Goal: Task Accomplishment & Management: Manage account settings

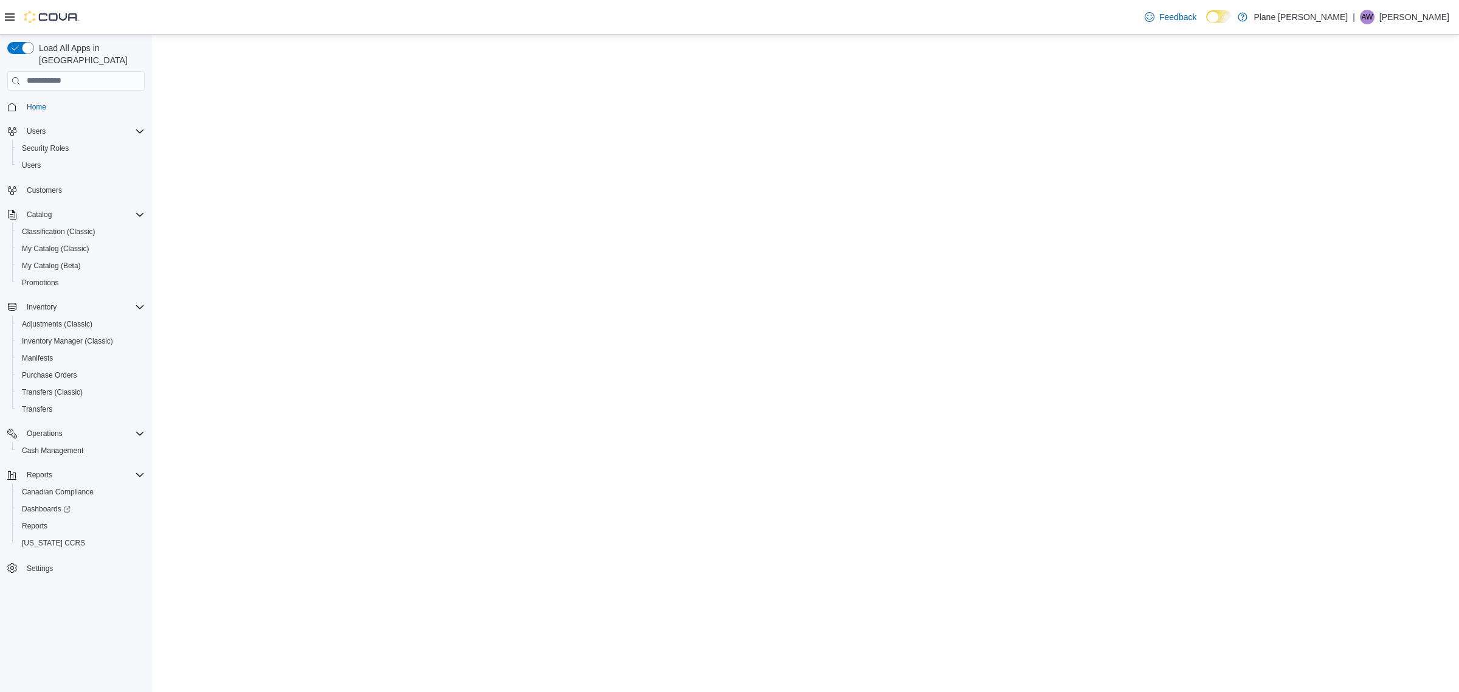
select select "**********"
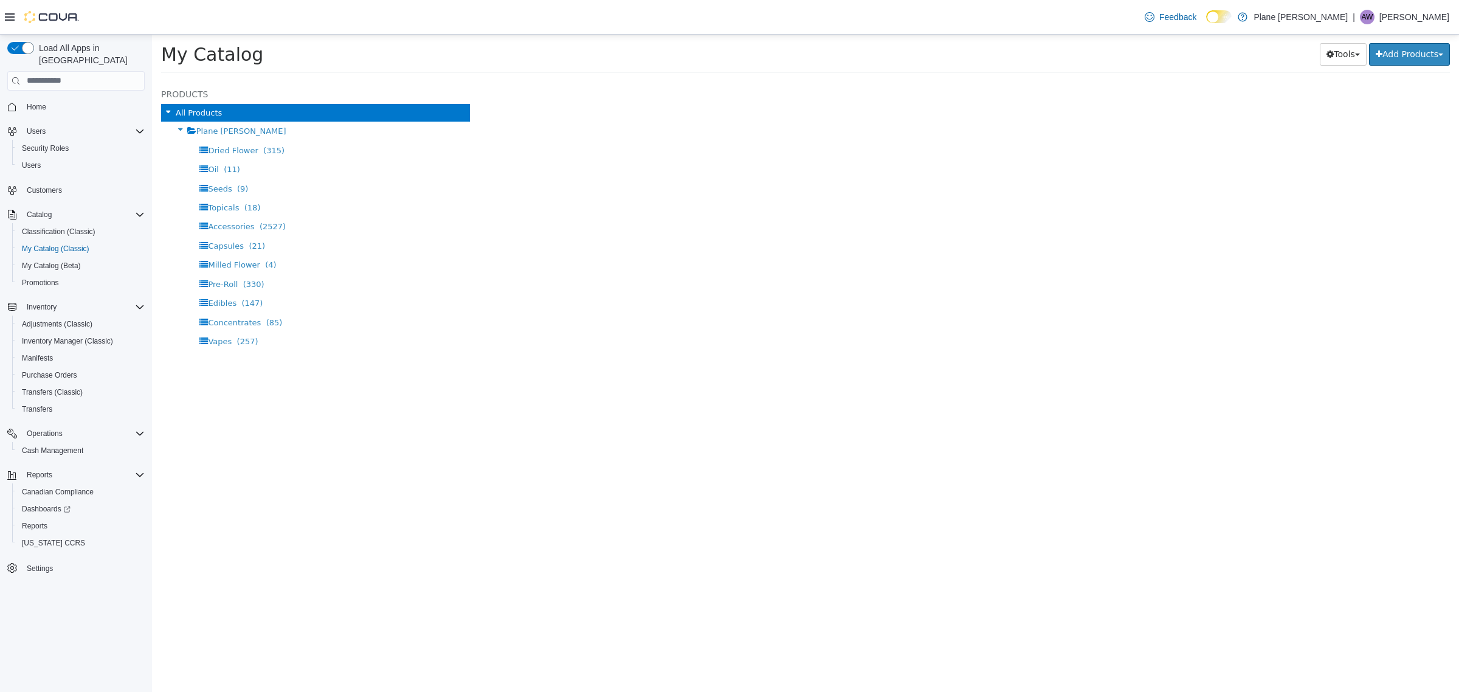
select select "**********"
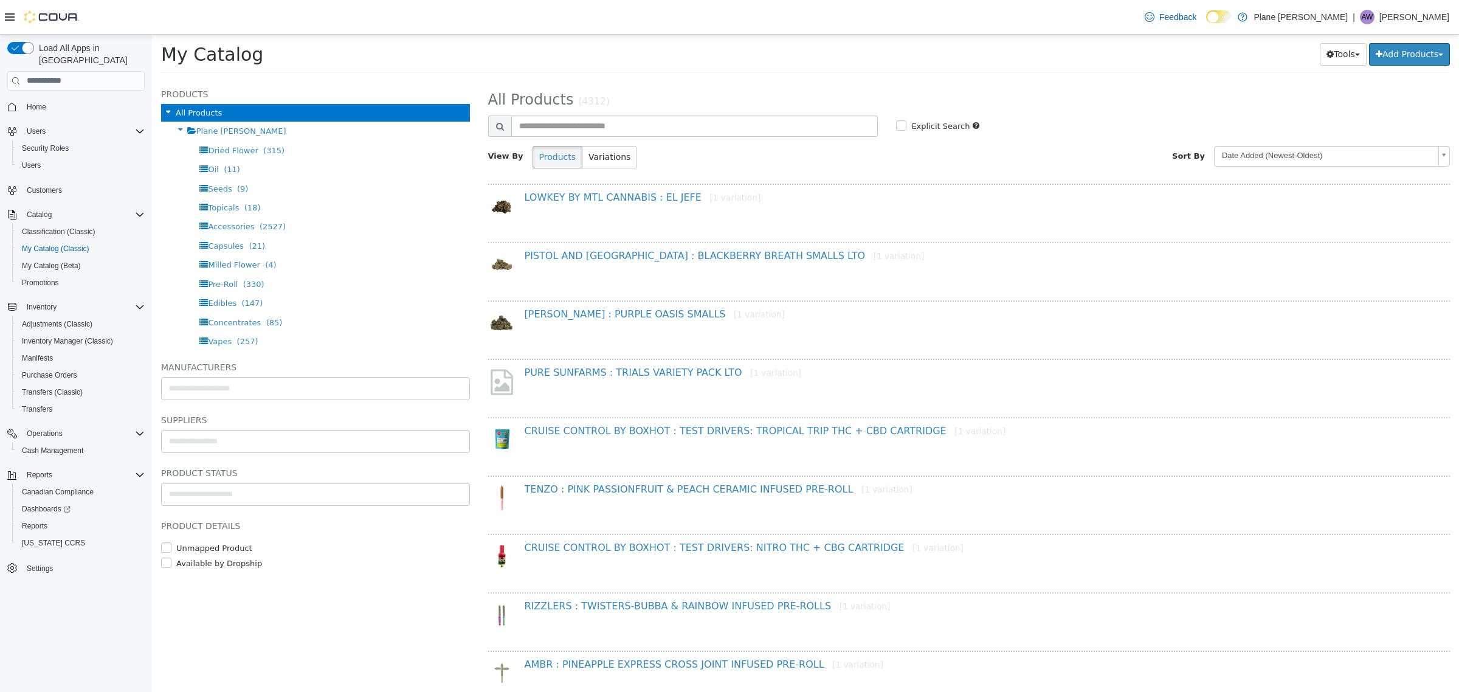
click at [1022, 77] on div "My Catalog Tools Merge Products Map Private Products Bulk Product Editor Export…" at bounding box center [805, 57] width 1307 height 46
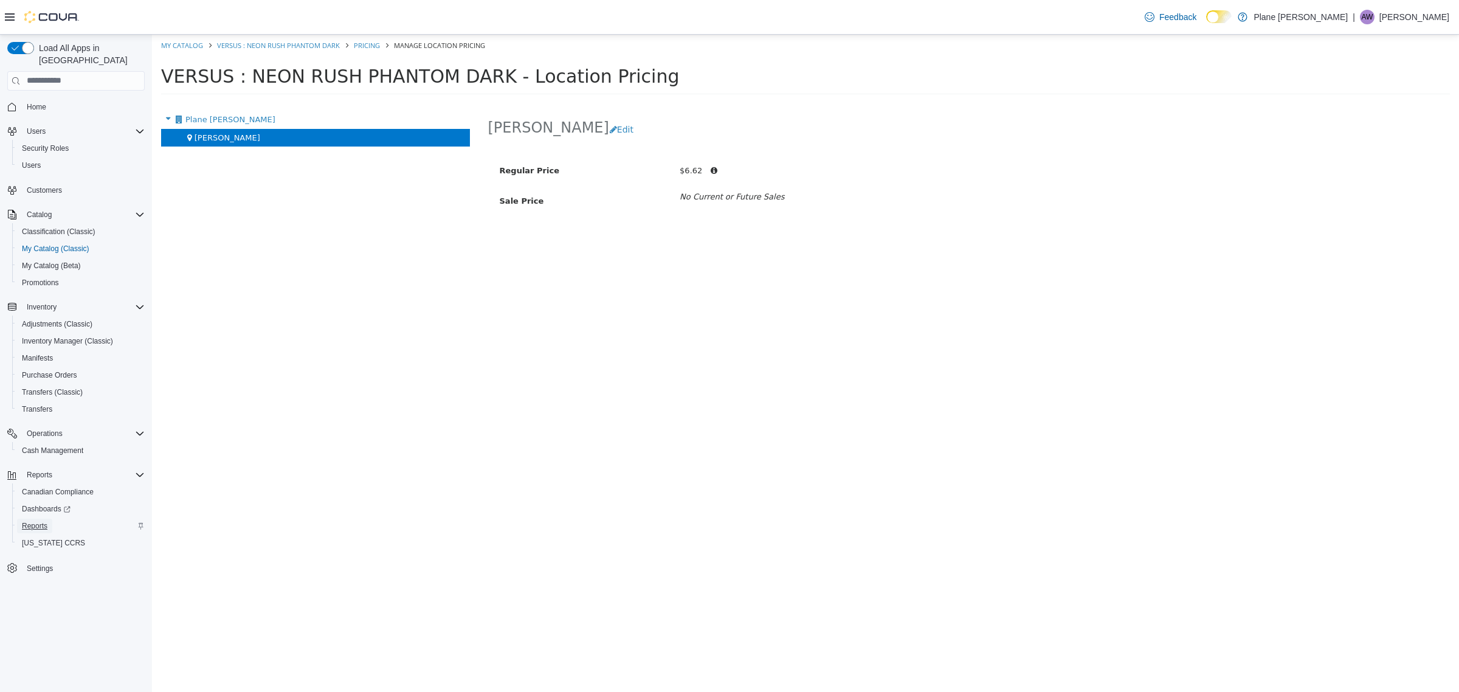
click at [38, 521] on span "Reports" at bounding box center [35, 526] width 26 height 10
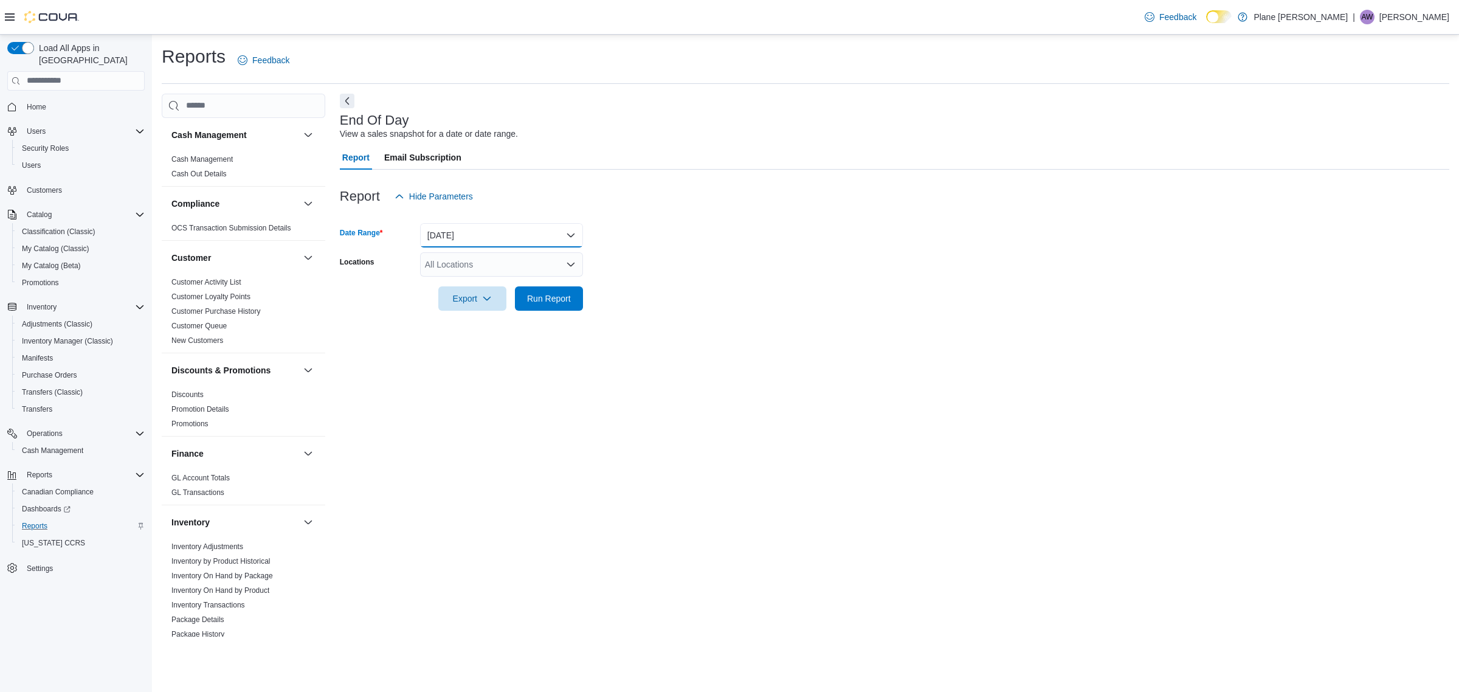
click at [454, 241] on button "Today" at bounding box center [501, 235] width 163 height 24
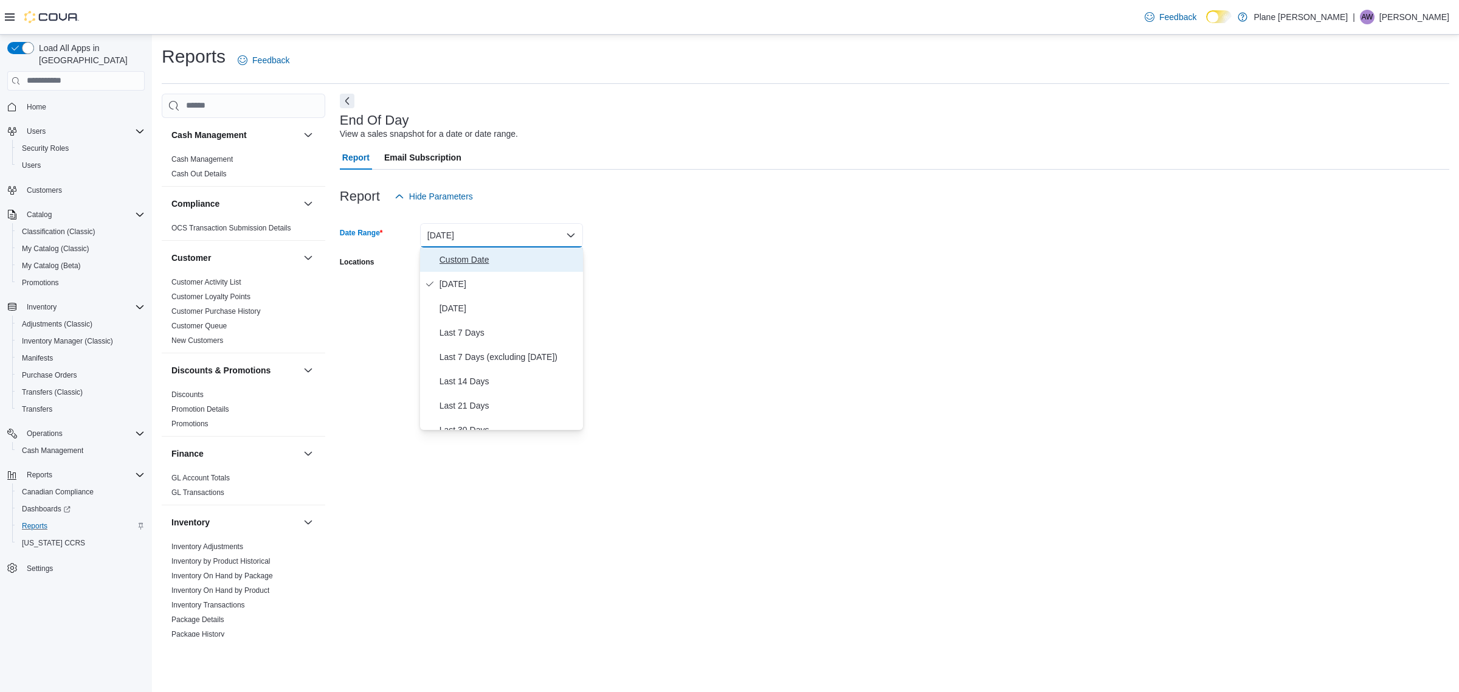
click at [465, 261] on span "Custom Date" at bounding box center [509, 259] width 139 height 15
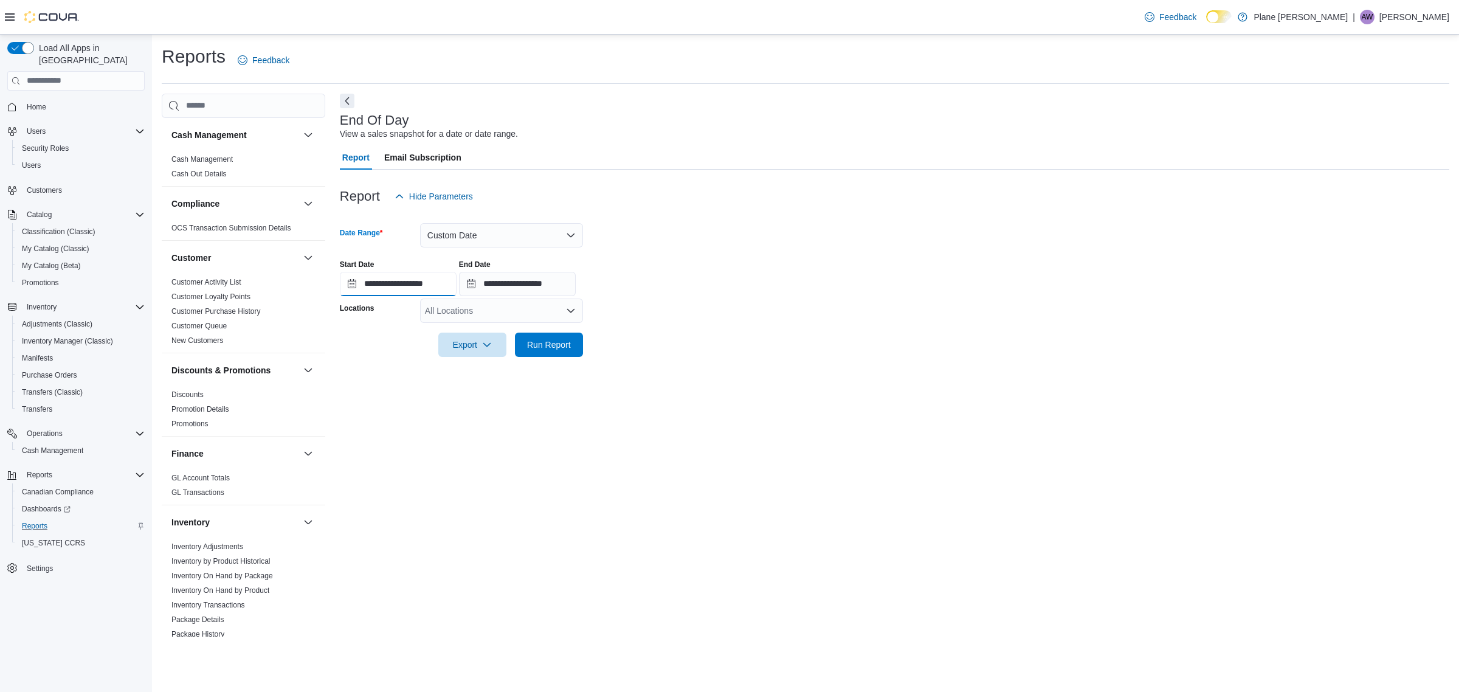
click at [398, 287] on input "**********" at bounding box center [398, 284] width 117 height 24
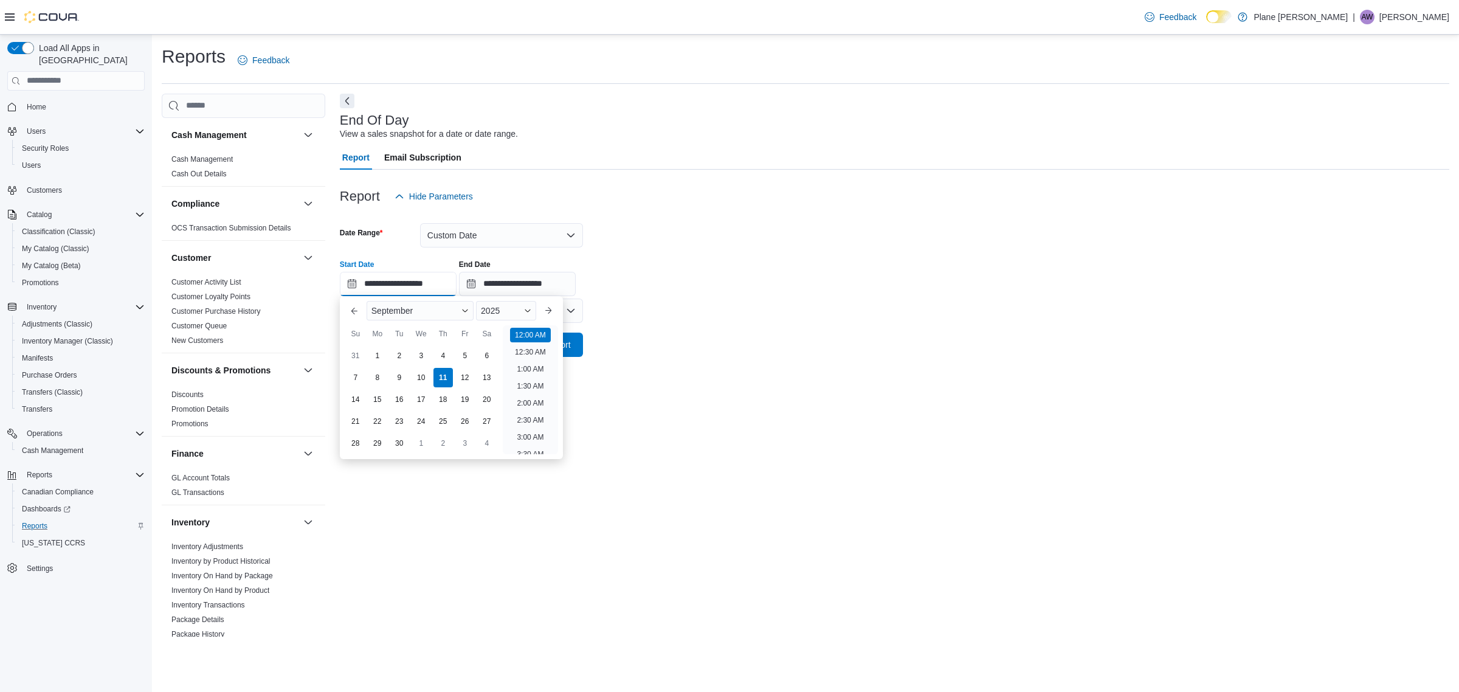
scroll to position [38, 0]
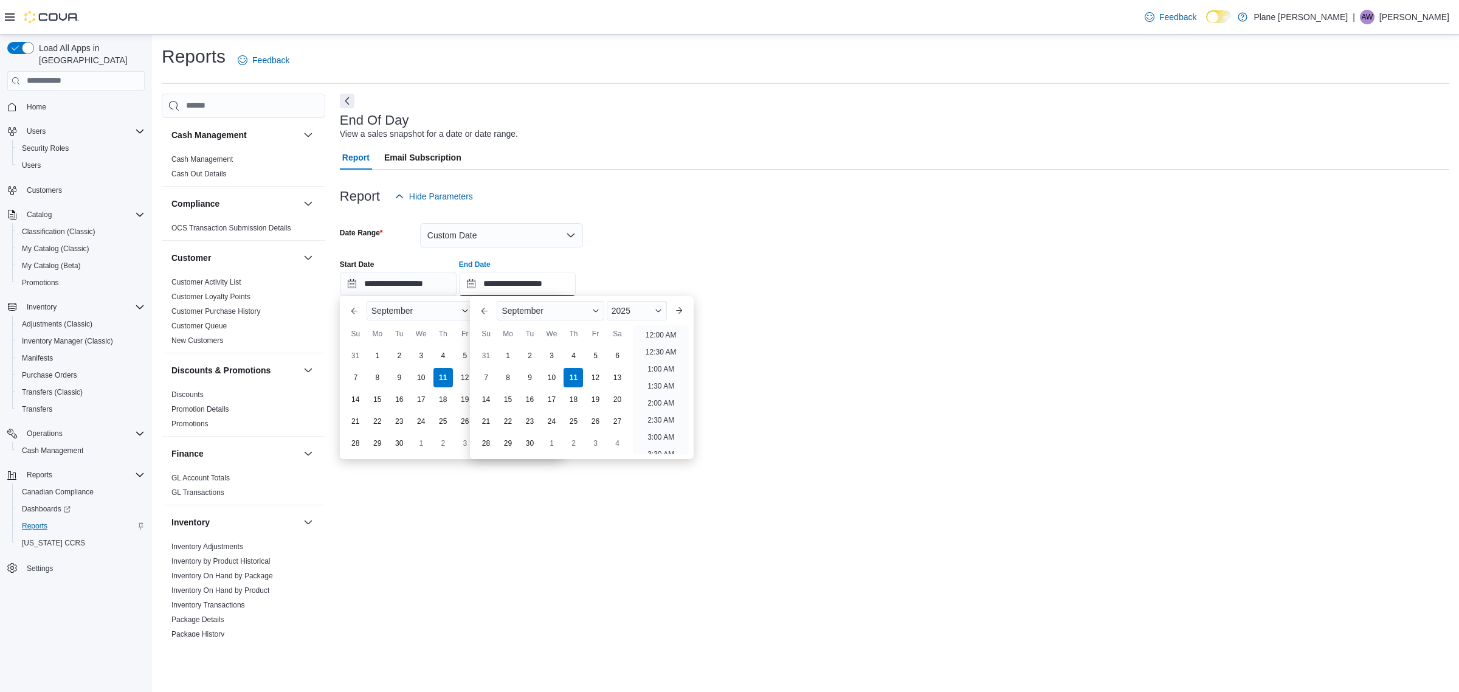
click at [514, 286] on input "**********" at bounding box center [517, 284] width 117 height 24
click at [555, 373] on div "10" at bounding box center [551, 377] width 21 height 21
type input "**********"
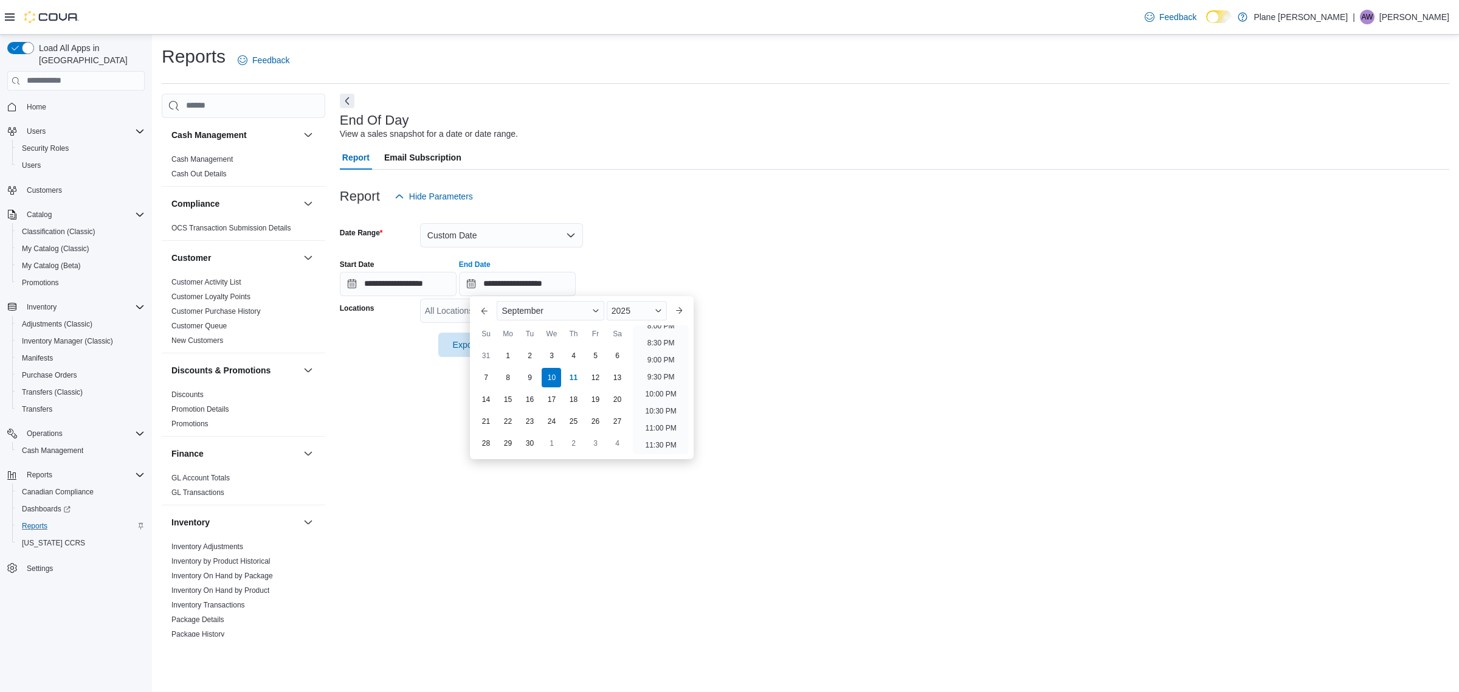
click at [624, 213] on div at bounding box center [895, 216] width 1110 height 15
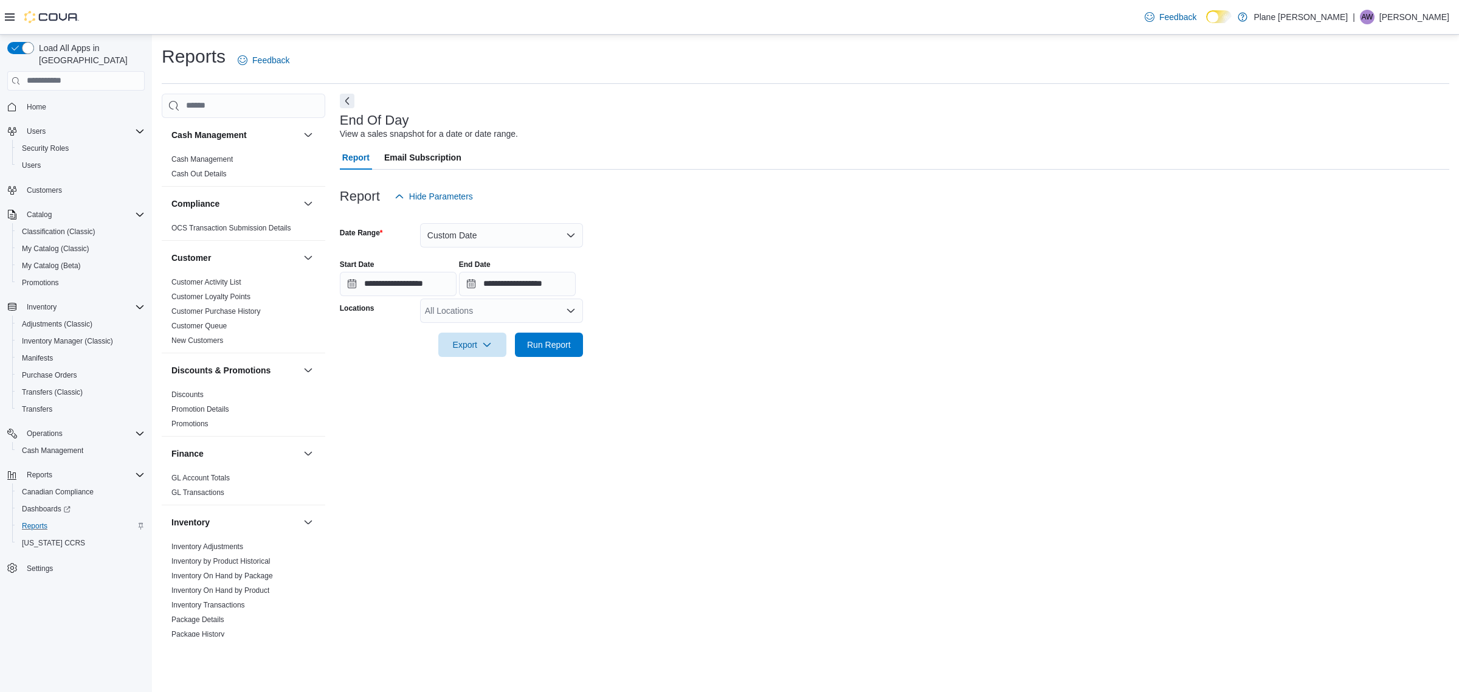
click at [522, 319] on div "All Locations" at bounding box center [501, 311] width 163 height 24
click at [488, 347] on div "[PERSON_NAME]" at bounding box center [501, 349] width 148 height 12
click at [722, 233] on form "**********" at bounding box center [895, 283] width 1110 height 148
click at [552, 345] on span "Run Report" at bounding box center [549, 344] width 44 height 12
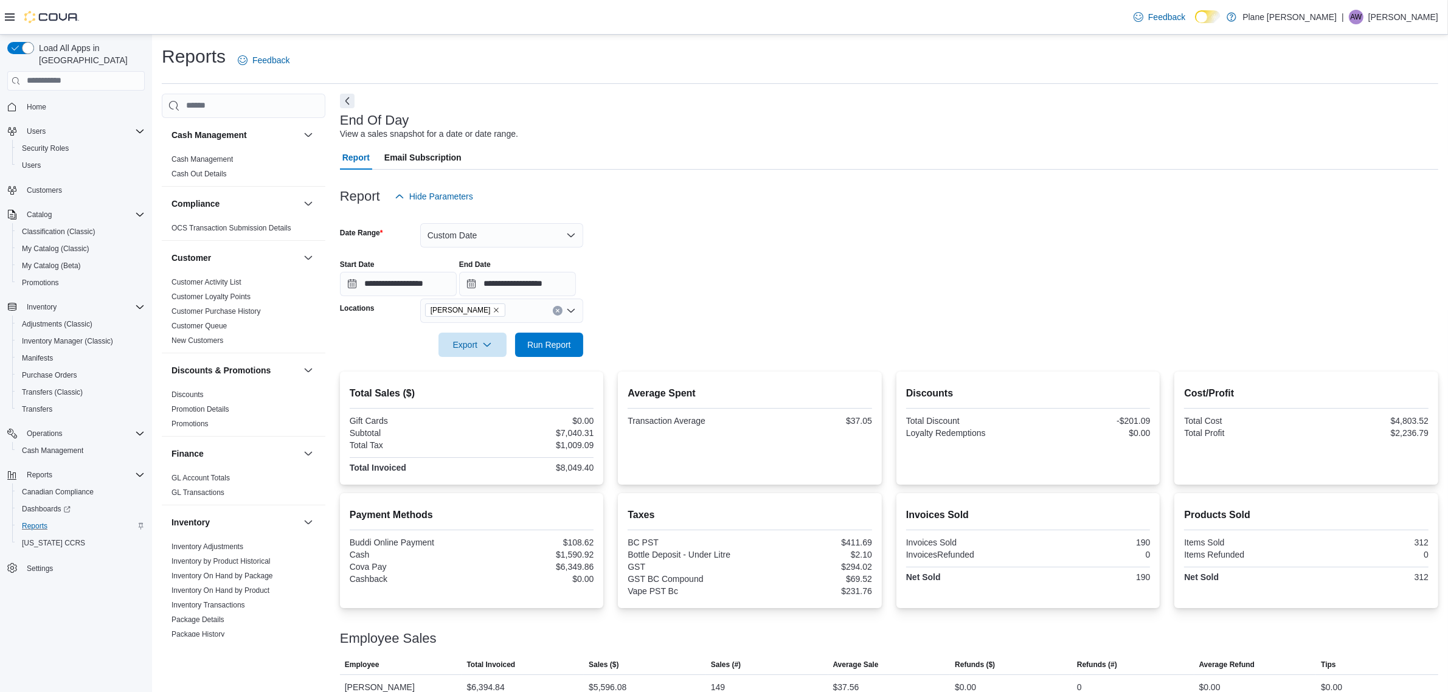
click at [825, 208] on div "Report Hide Parameters" at bounding box center [889, 196] width 1098 height 24
click at [344, 102] on button "Next" at bounding box center [347, 100] width 15 height 15
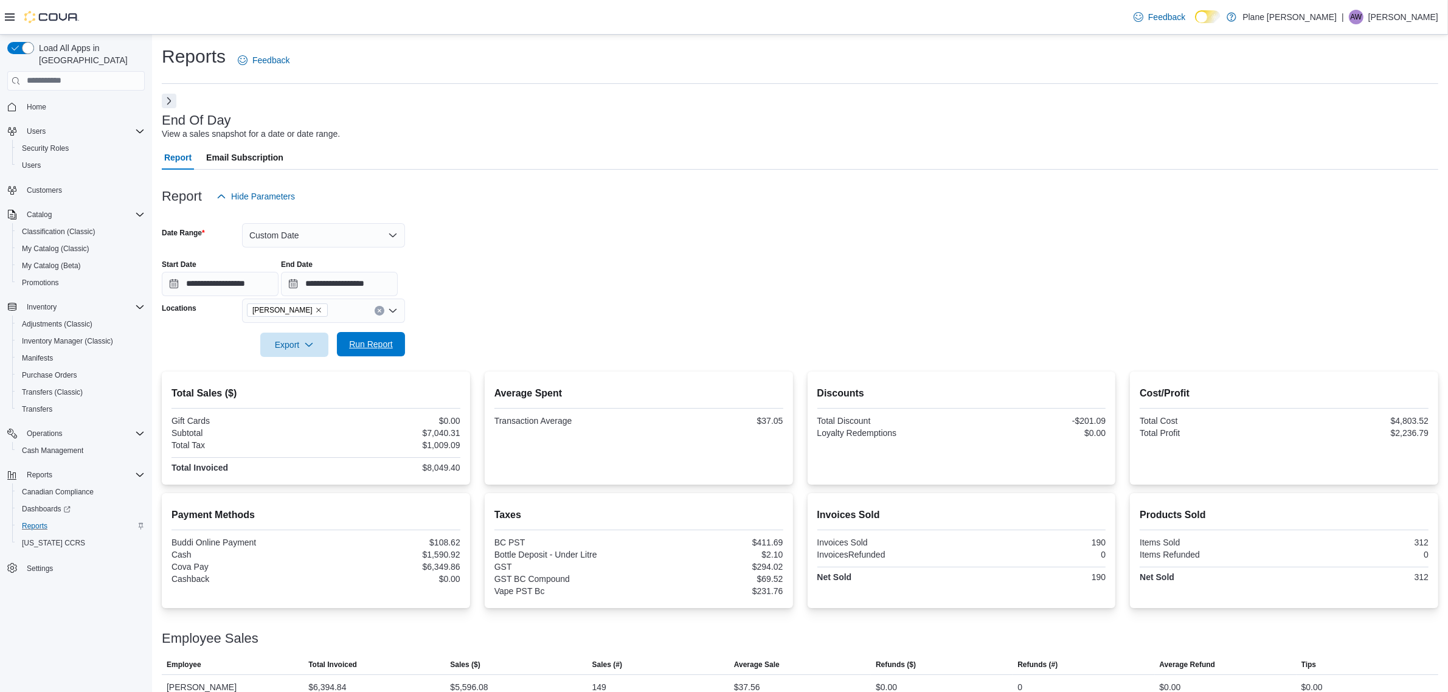
click at [380, 341] on span "Run Report" at bounding box center [371, 344] width 44 height 12
click at [49, 244] on span "My Catalog (Classic)" at bounding box center [55, 249] width 67 height 10
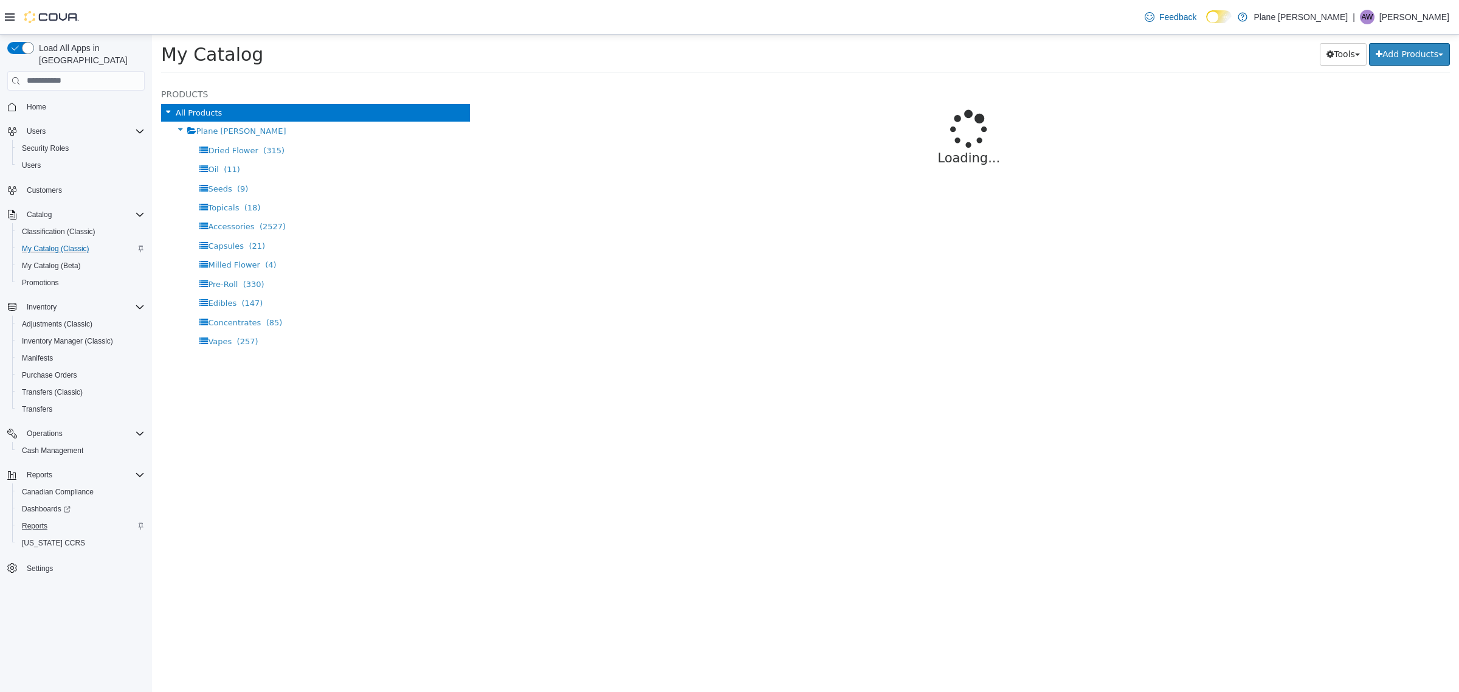
select select "**********"
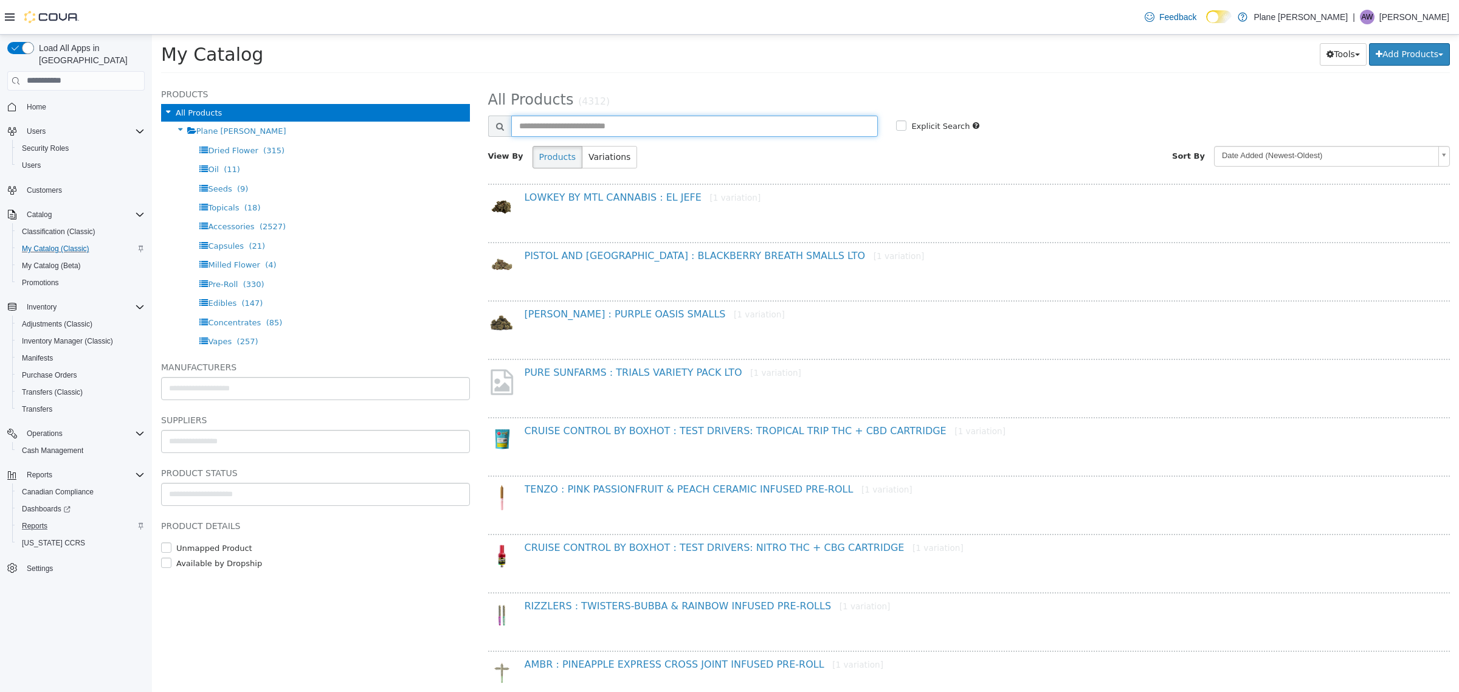
click at [618, 133] on input "text" at bounding box center [694, 125] width 367 height 21
type input "*********"
select select "**********"
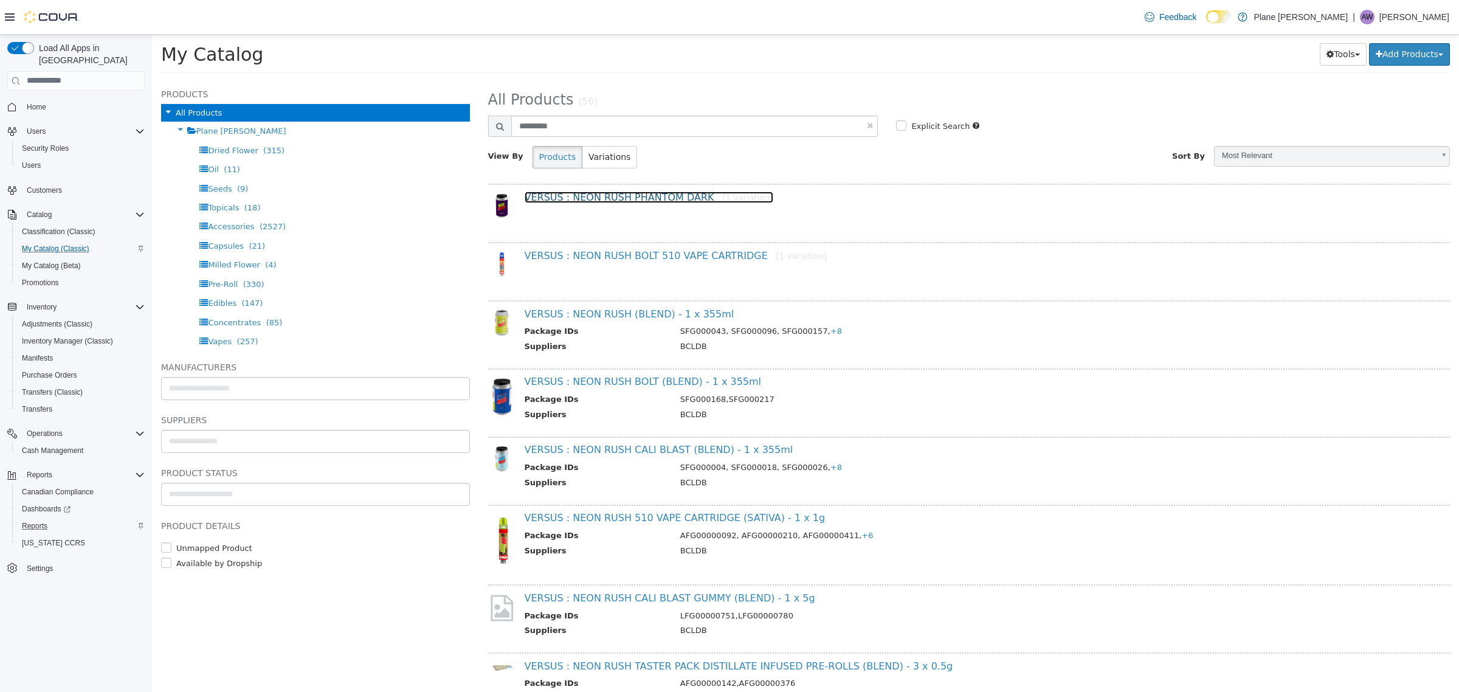
click at [625, 194] on link "VERSUS : NEON RUSH PHANTOM DARK [1 variation]" at bounding box center [649, 197] width 249 height 12
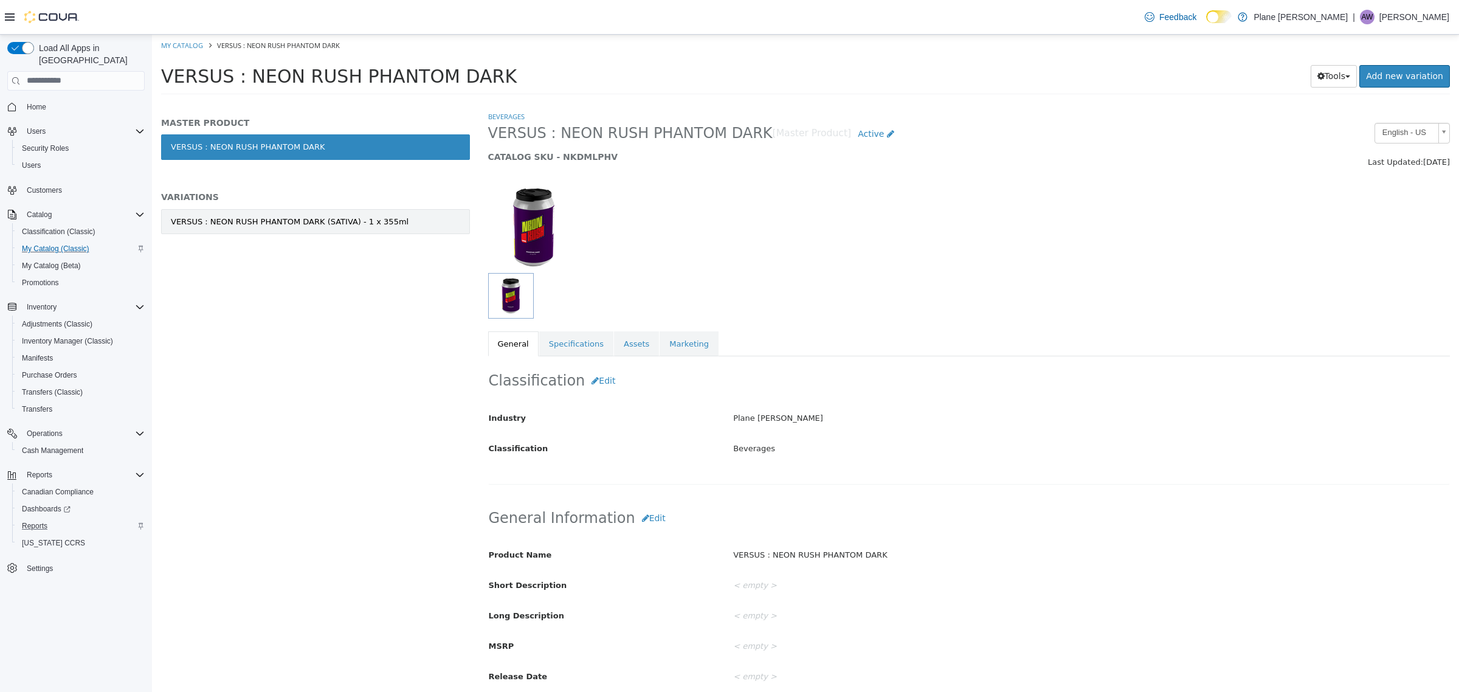
click at [207, 210] on link "VERSUS : NEON RUSH PHANTOM DARK (SATIVA) - 1 x 355ml" at bounding box center [315, 222] width 309 height 26
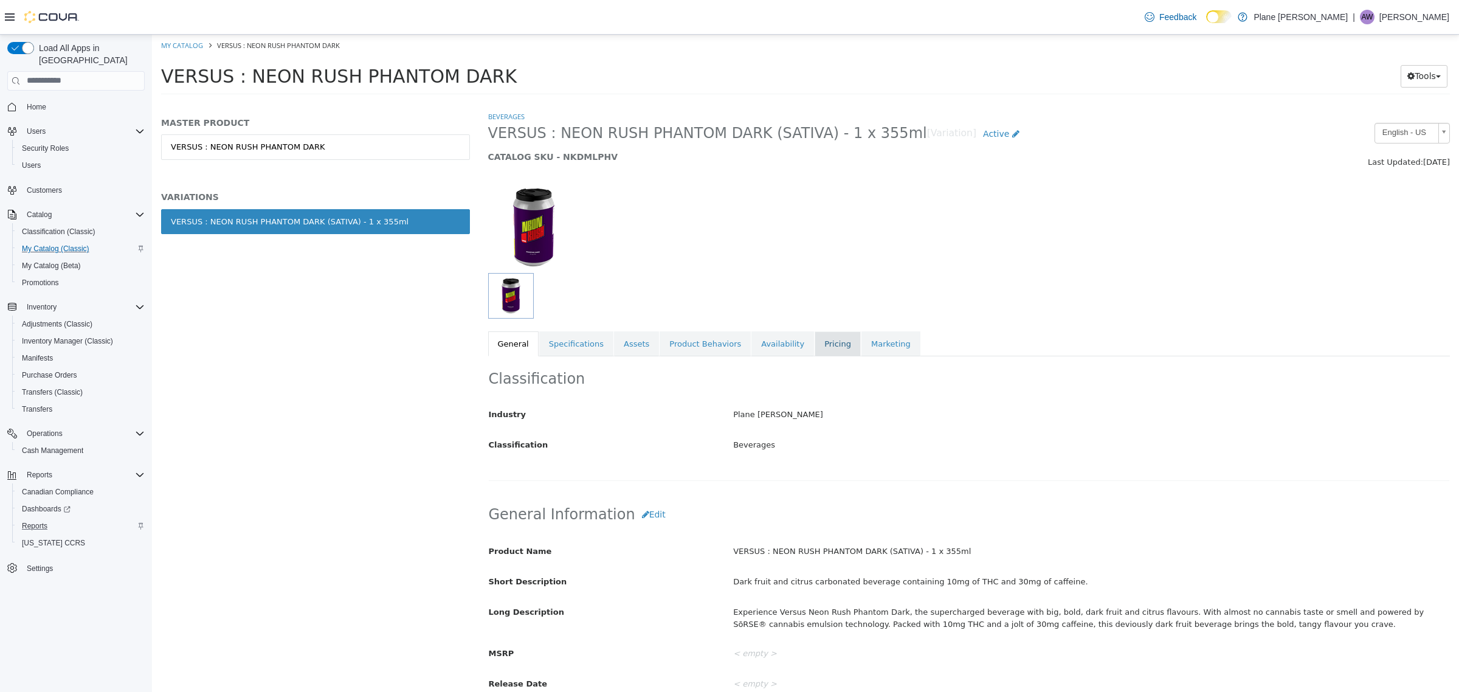
click at [822, 352] on link "Pricing" at bounding box center [838, 344] width 46 height 26
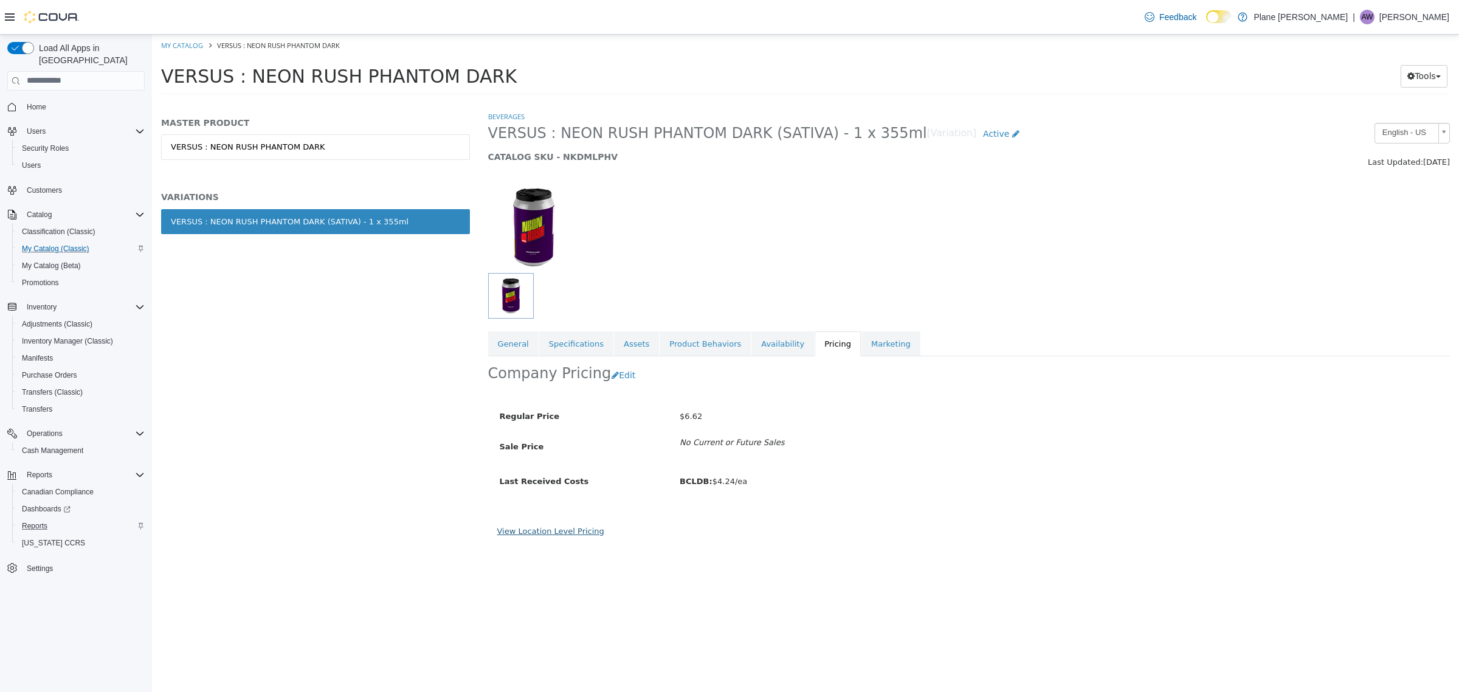
click at [527, 531] on link "View Location Level Pricing" at bounding box center [550, 530] width 107 height 9
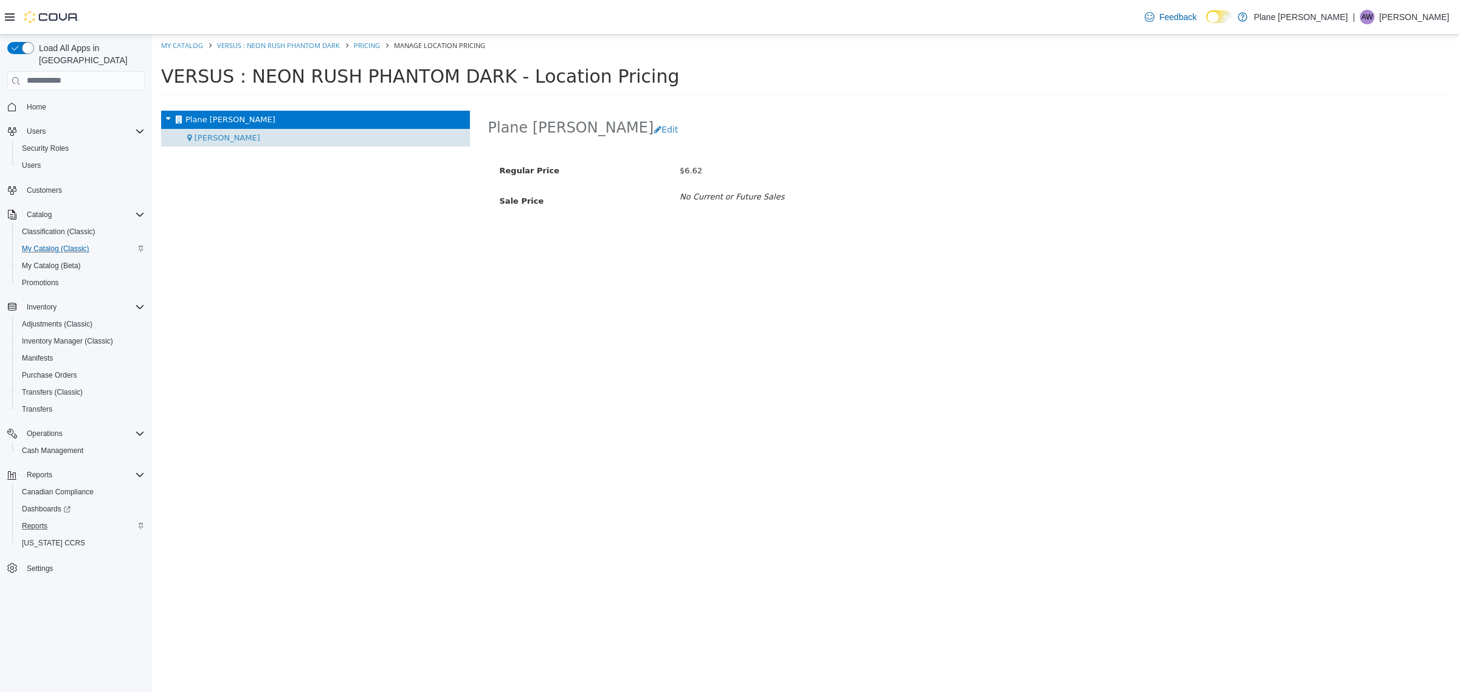
click at [253, 142] on div "[PERSON_NAME]" at bounding box center [315, 137] width 309 height 18
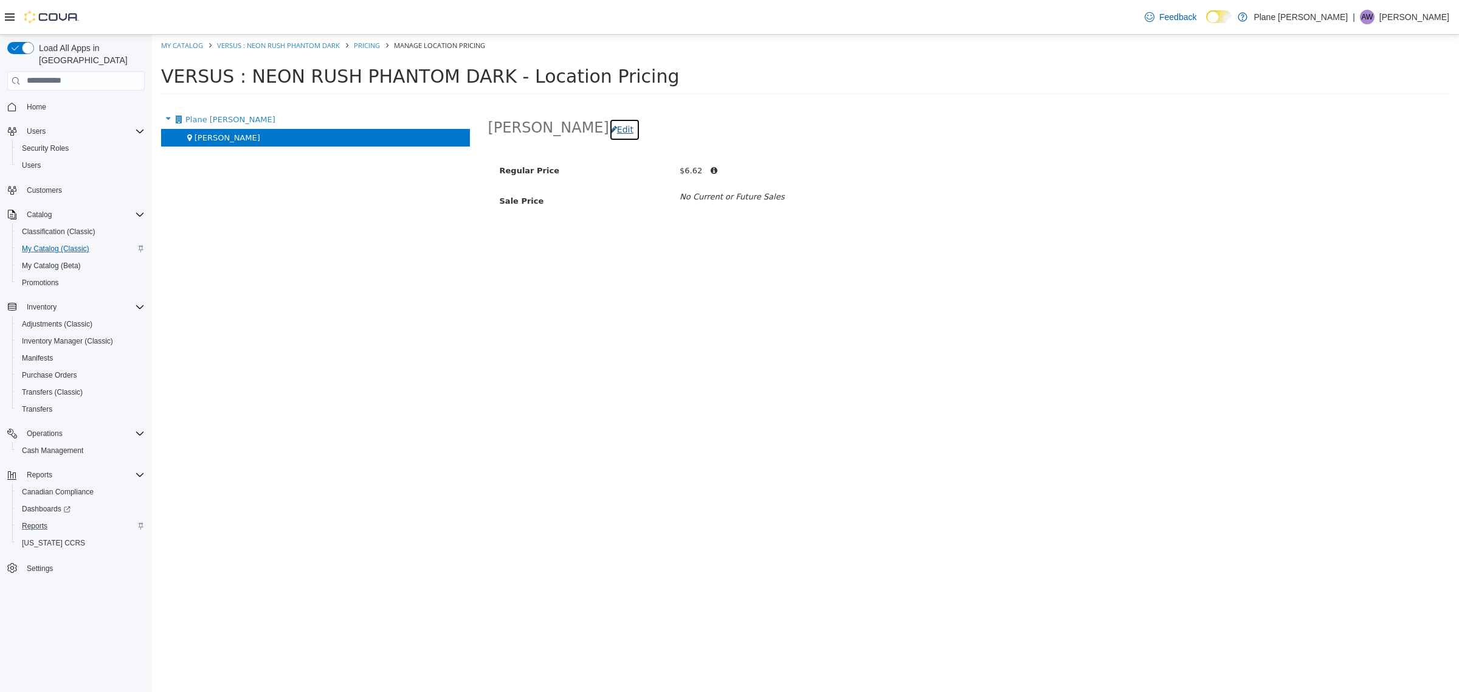
click at [609, 128] on button "Edit" at bounding box center [624, 129] width 31 height 22
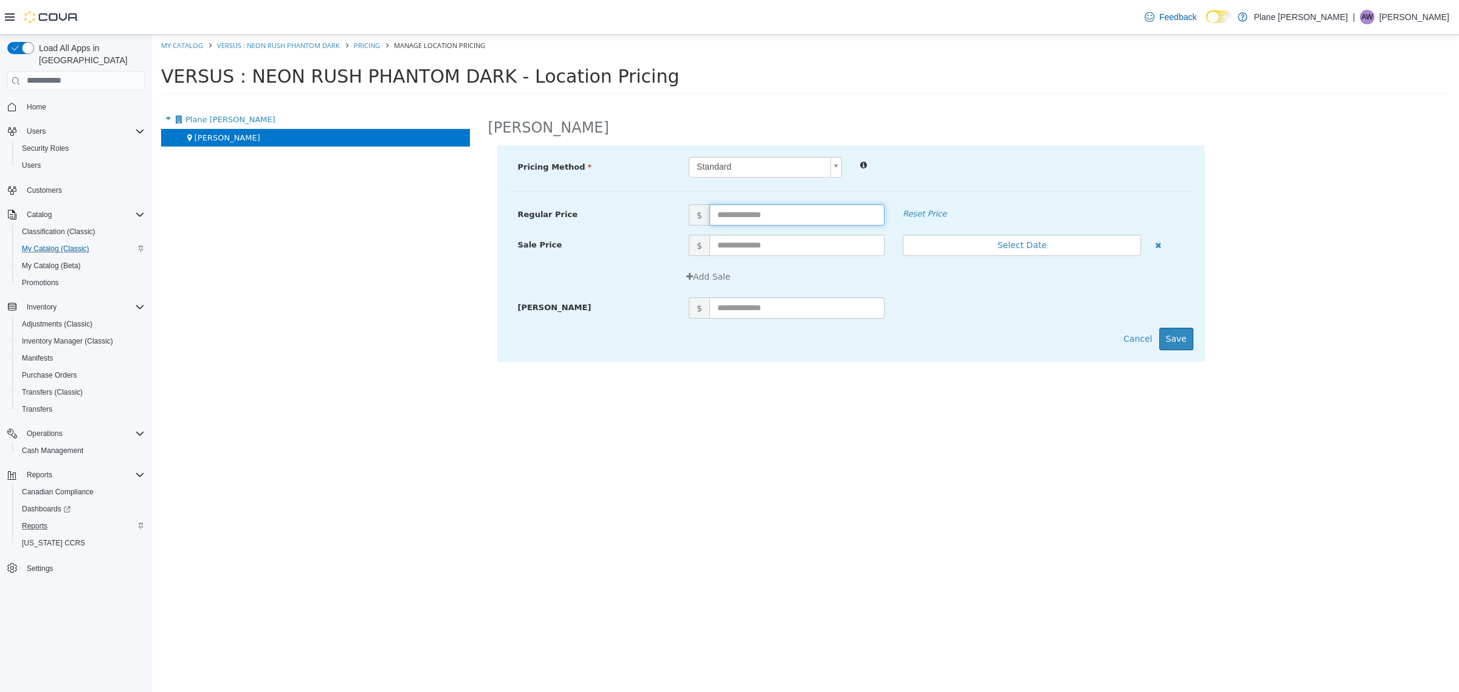
click at [780, 213] on input "text" at bounding box center [797, 214] width 175 height 21
type input "****"
click at [1181, 331] on button "Save" at bounding box center [1177, 338] width 34 height 22
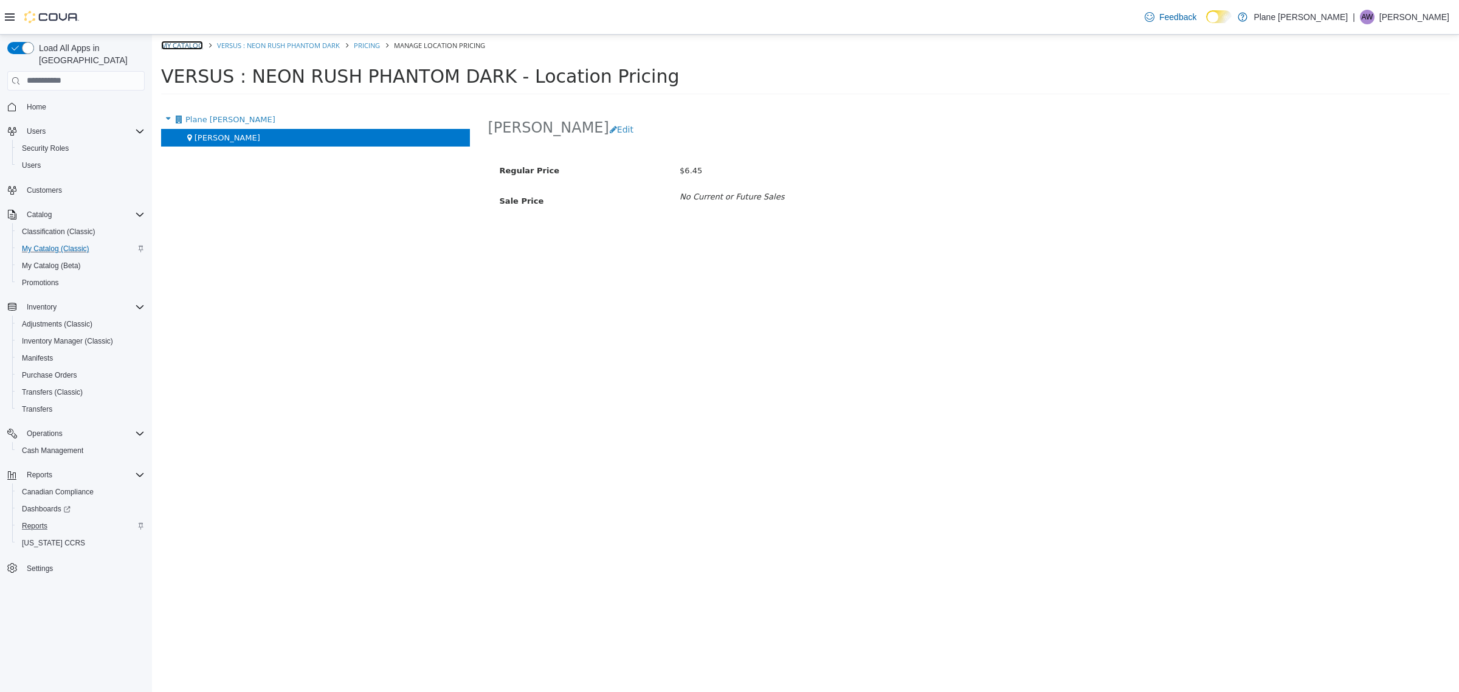
click at [166, 45] on link "My Catalog" at bounding box center [182, 44] width 42 height 9
select select "**********"
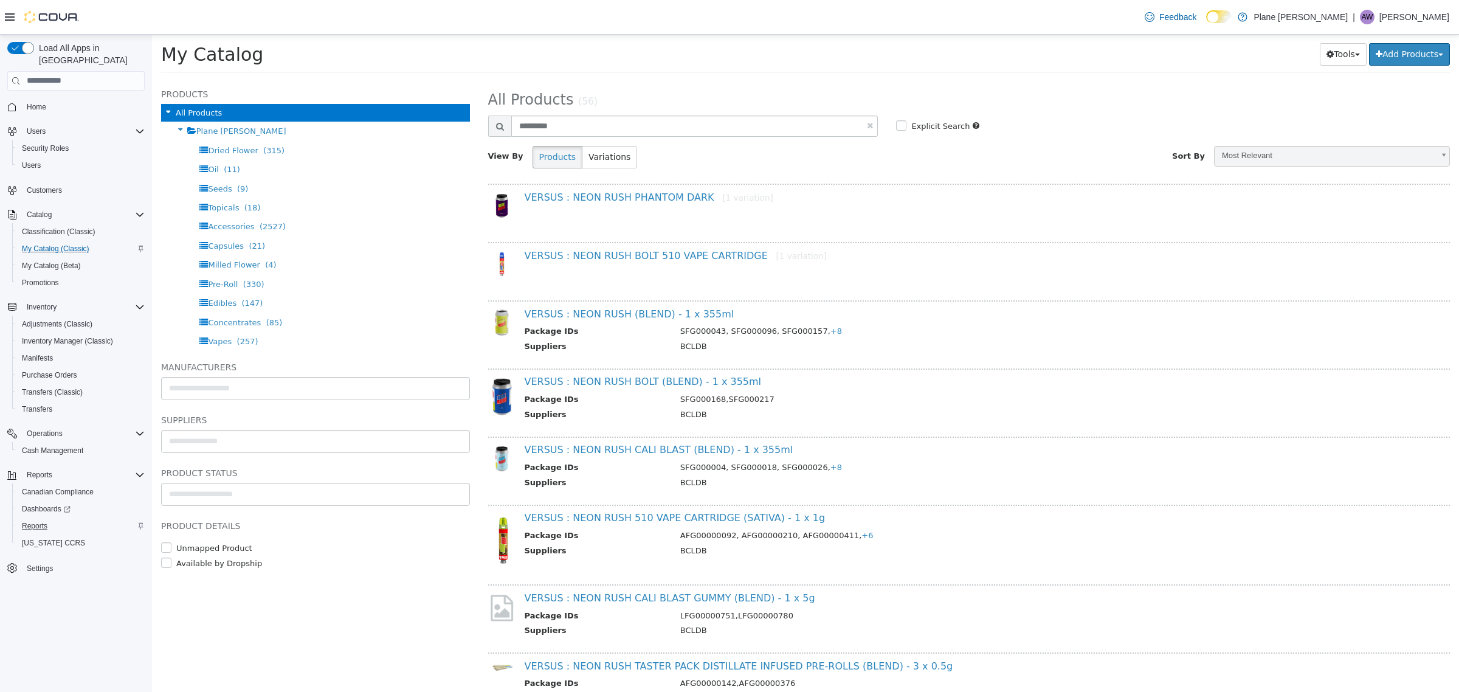
click at [867, 126] on link at bounding box center [870, 125] width 6 height 8
select select "**********"
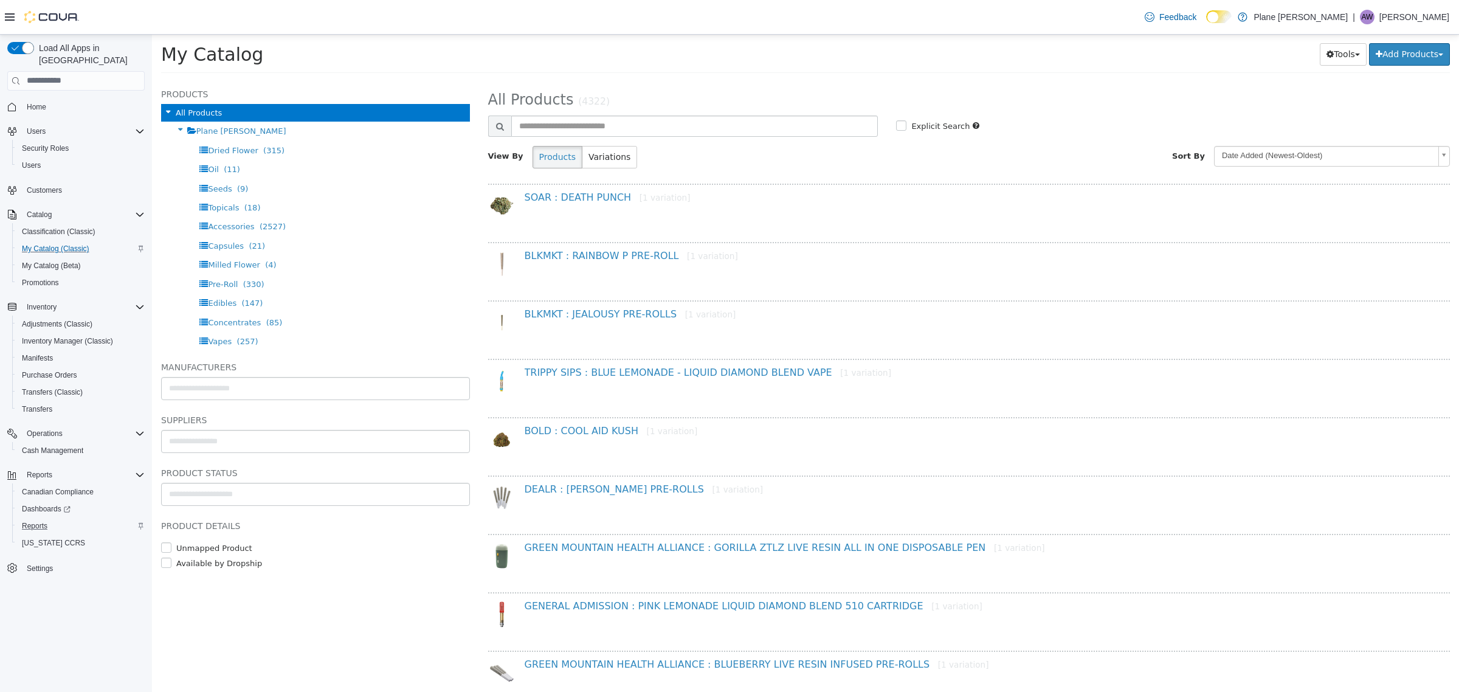
click at [924, 213] on div "SOAR : DEATH PUNCH [1 variation]" at bounding box center [965, 203] width 899 height 24
click at [687, 366] on link "TRIPPY SIPS : BLUE LEMONADE - LIQUID DIAMOND BLEND VAPE [1 variation]" at bounding box center [708, 372] width 367 height 12
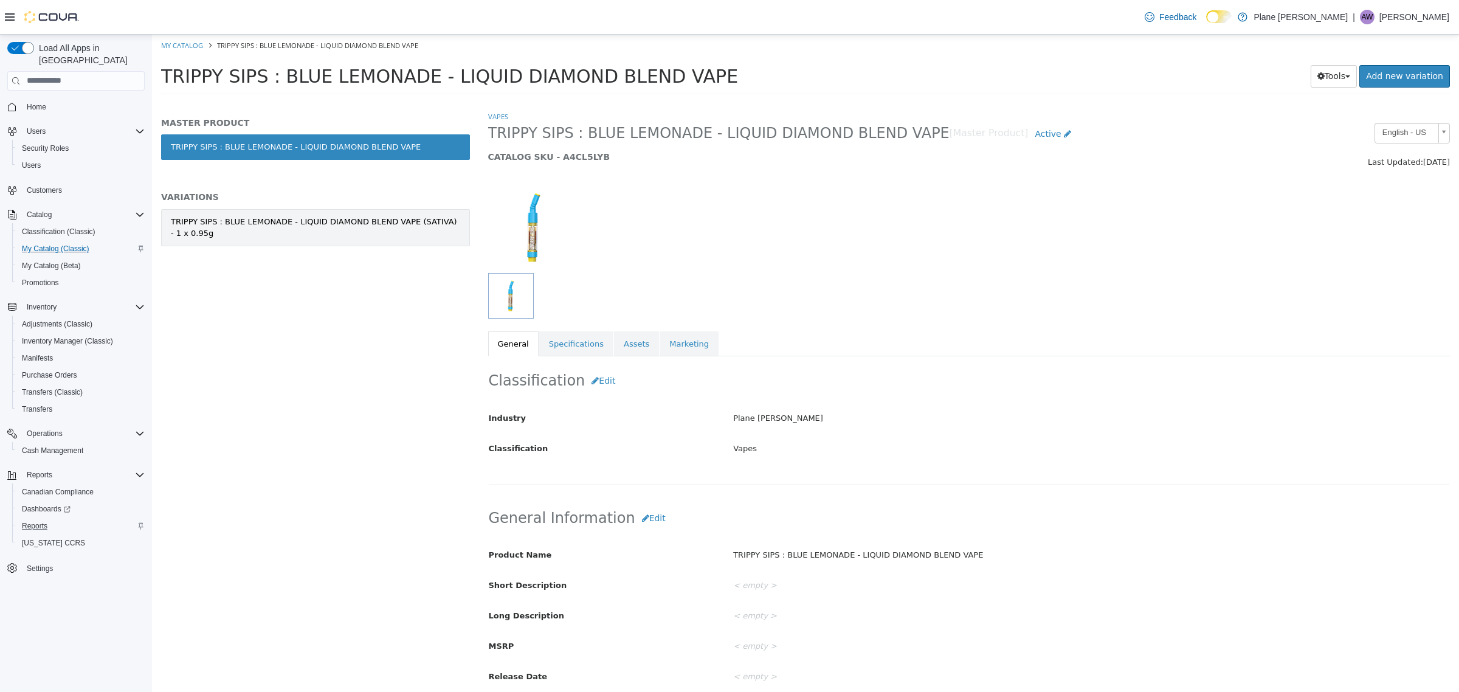
click at [310, 217] on div "TRIPPY SIPS : BLUE LEMONADE - LIQUID DIAMOND BLEND VAPE (SATIVA) - 1 x 0.95g" at bounding box center [315, 227] width 289 height 24
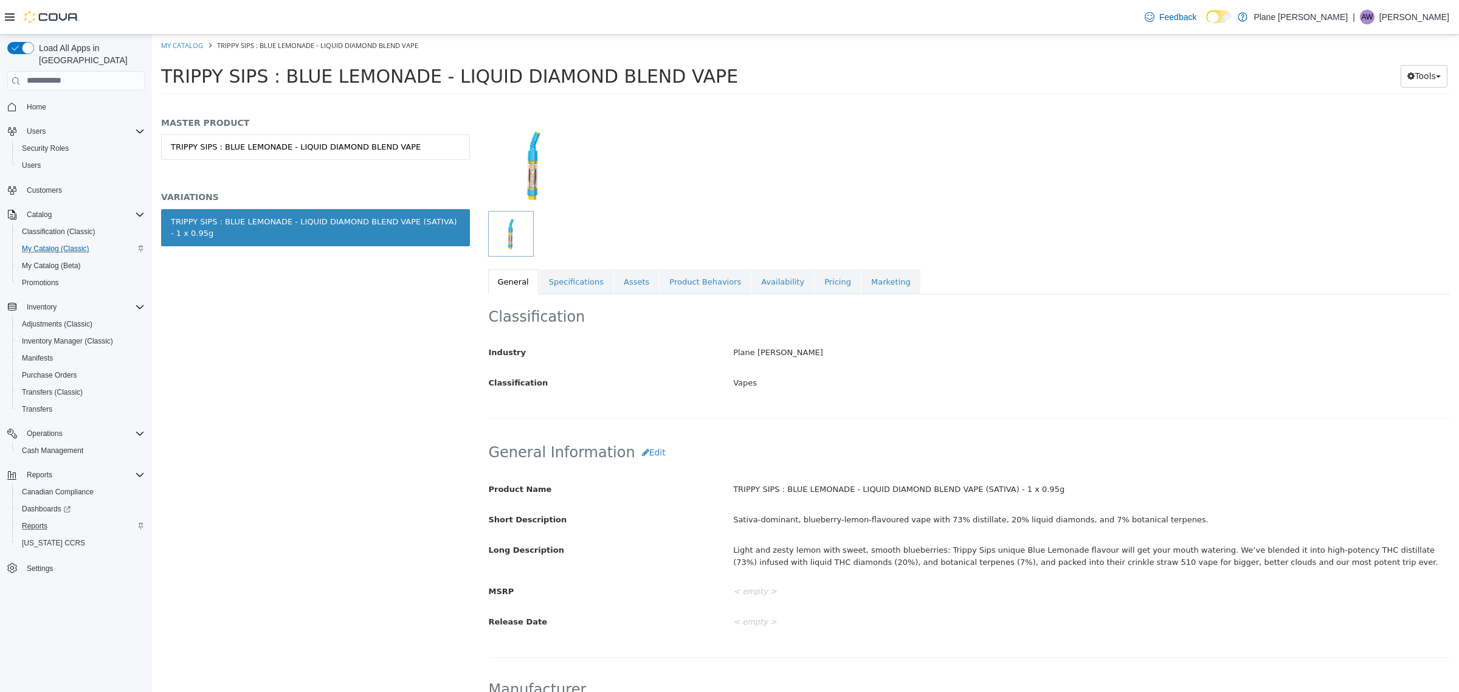
scroll to position [152, 0]
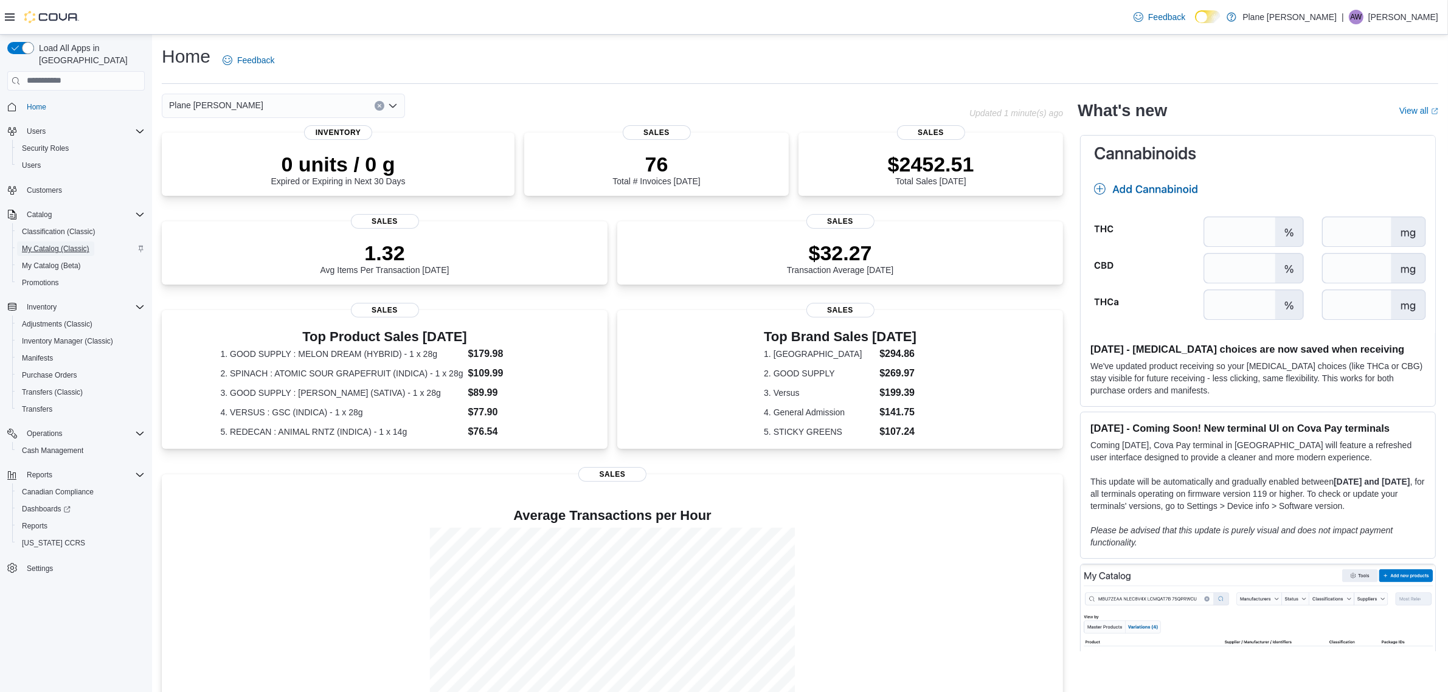
click at [67, 244] on span "My Catalog (Classic)" at bounding box center [55, 249] width 67 height 10
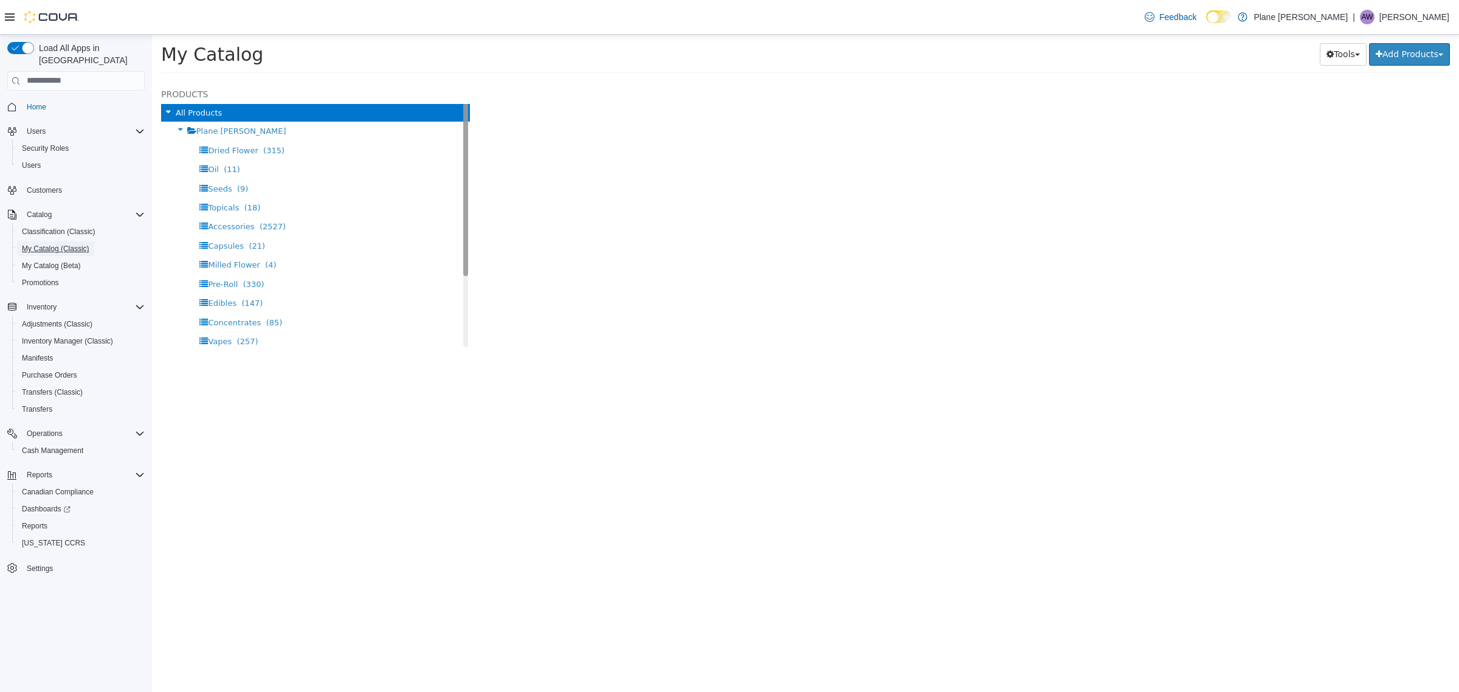
select select "**********"
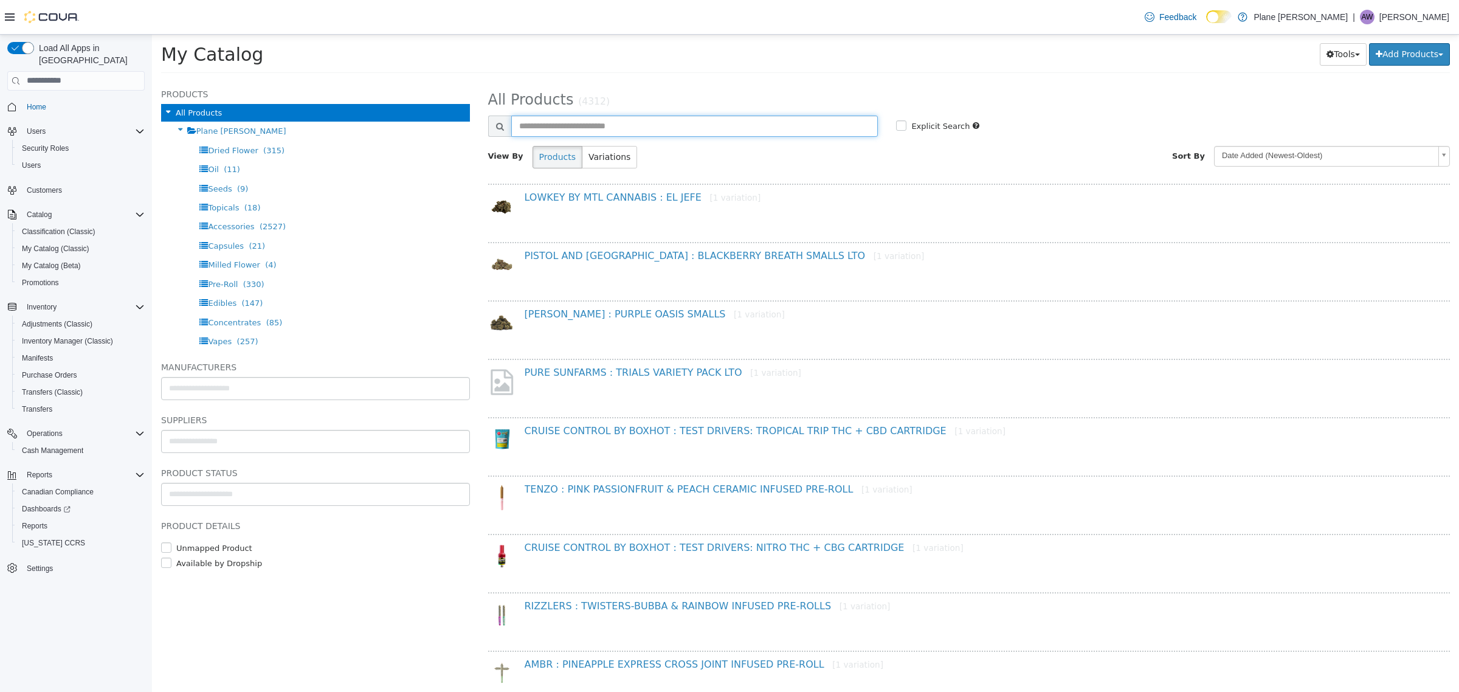
click at [643, 124] on input "text" at bounding box center [694, 125] width 367 height 21
type input "*********"
select select "**********"
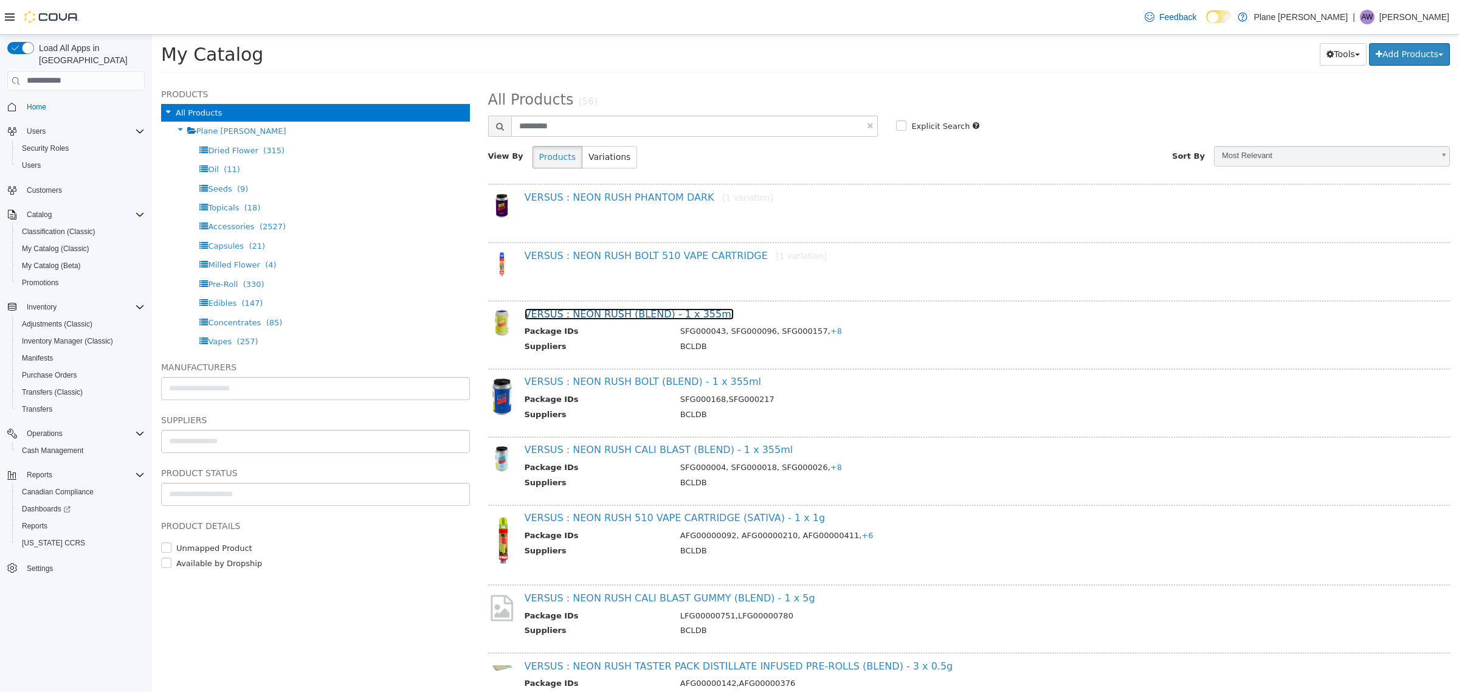
click at [657, 311] on link "VERSUS : NEON RUSH (BLEND) - 1 x 355ml" at bounding box center [630, 314] width 210 height 12
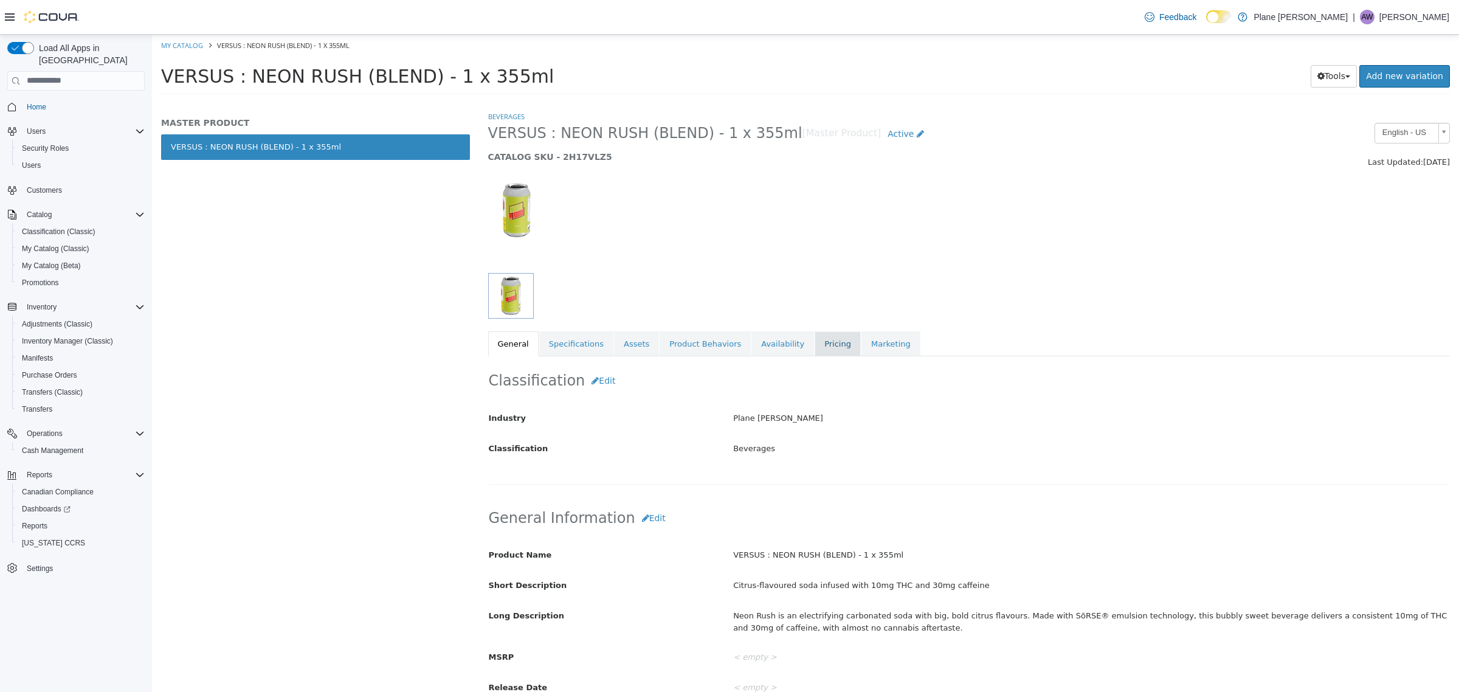
click at [828, 343] on link "Pricing" at bounding box center [838, 344] width 46 height 26
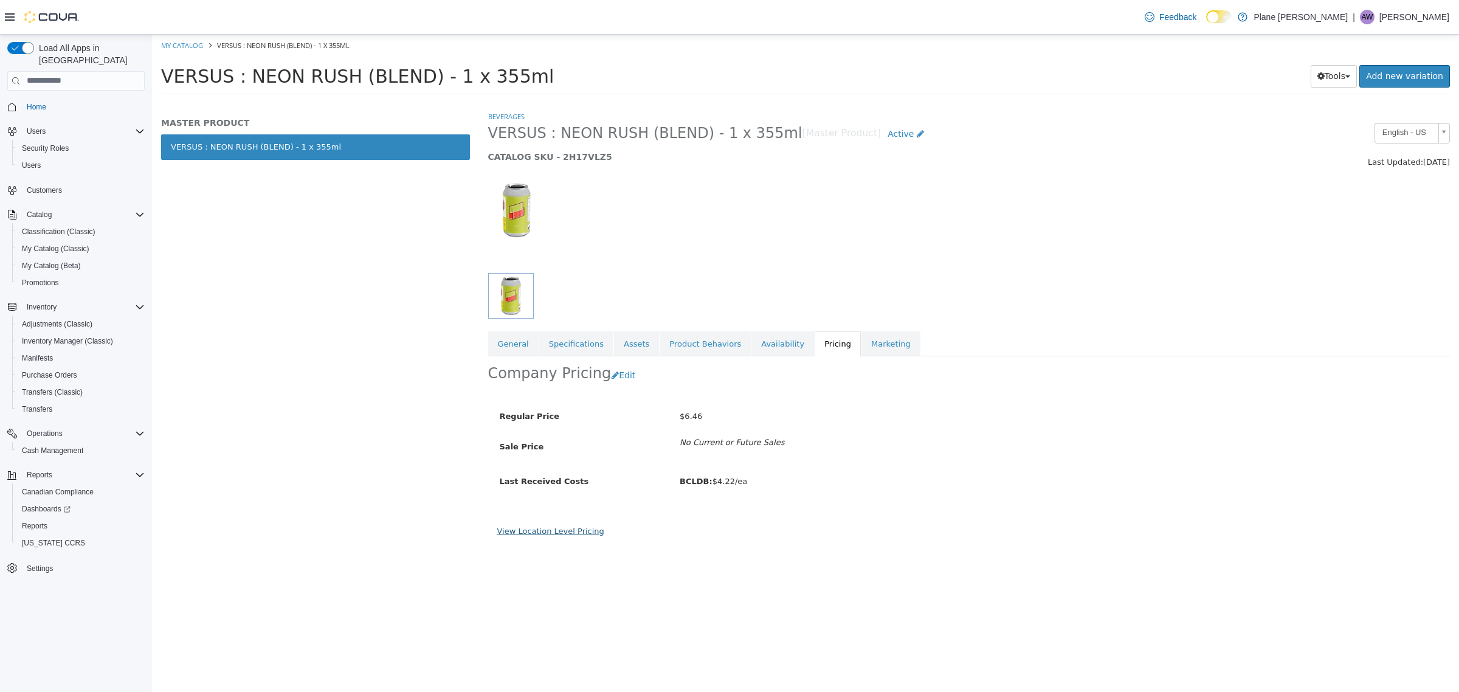
click at [535, 528] on link "View Location Level Pricing" at bounding box center [550, 530] width 107 height 9
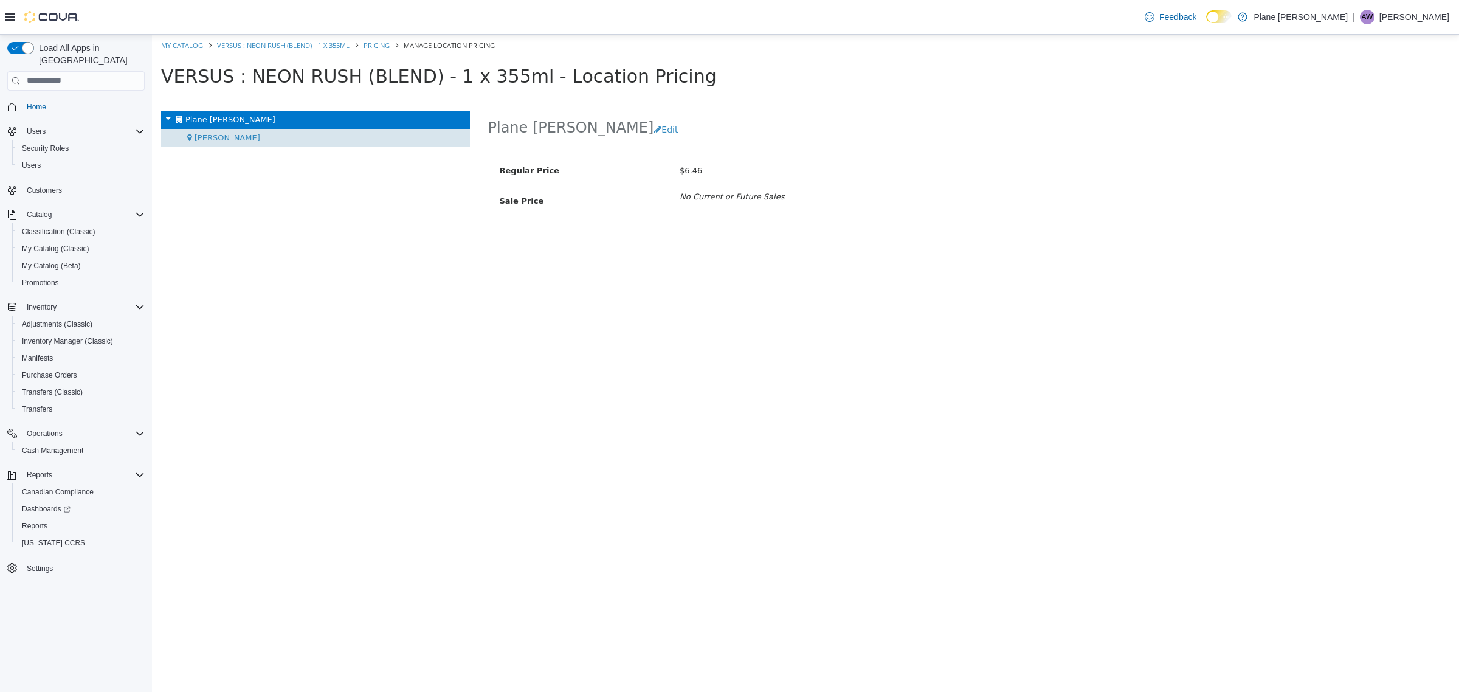
click at [195, 136] on span "[PERSON_NAME]" at bounding box center [228, 137] width 66 height 9
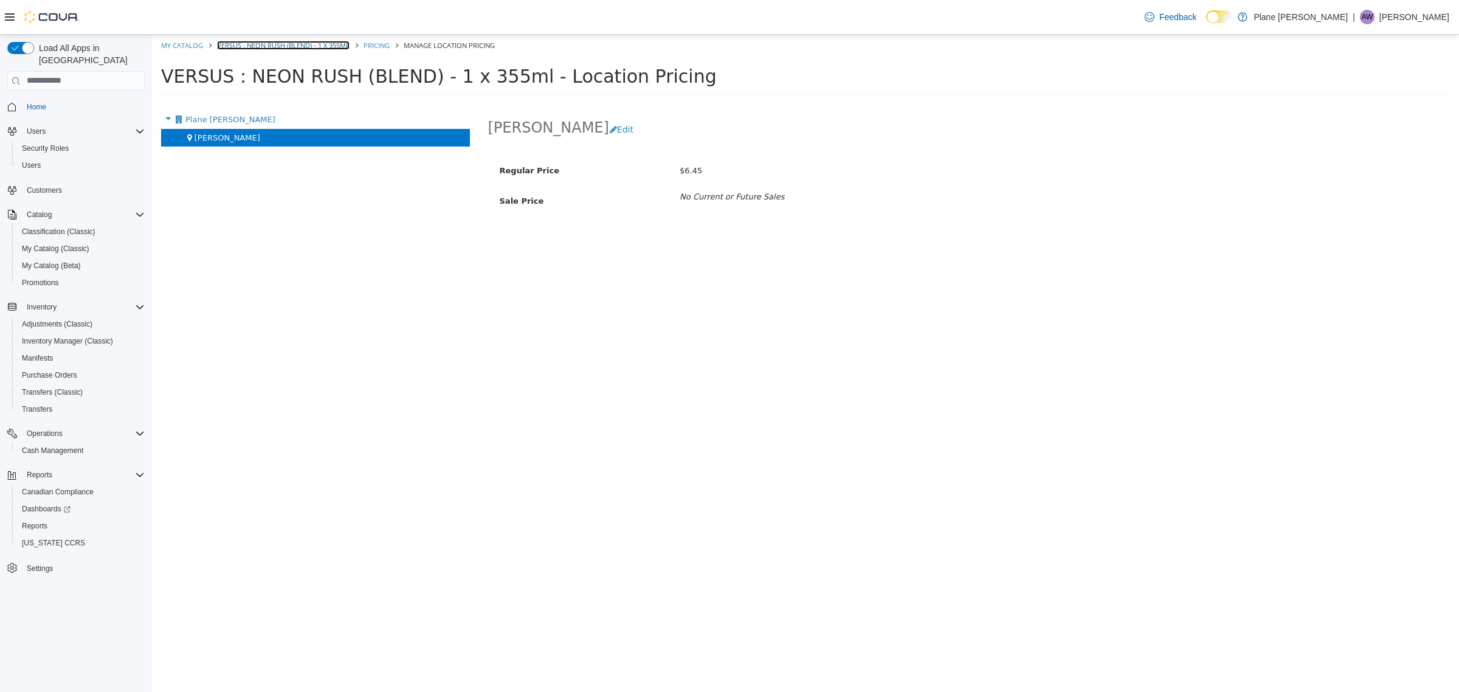
click at [235, 47] on link "VERSUS : NEON RUSH (BLEND) - 1 x 355ml" at bounding box center [283, 44] width 133 height 9
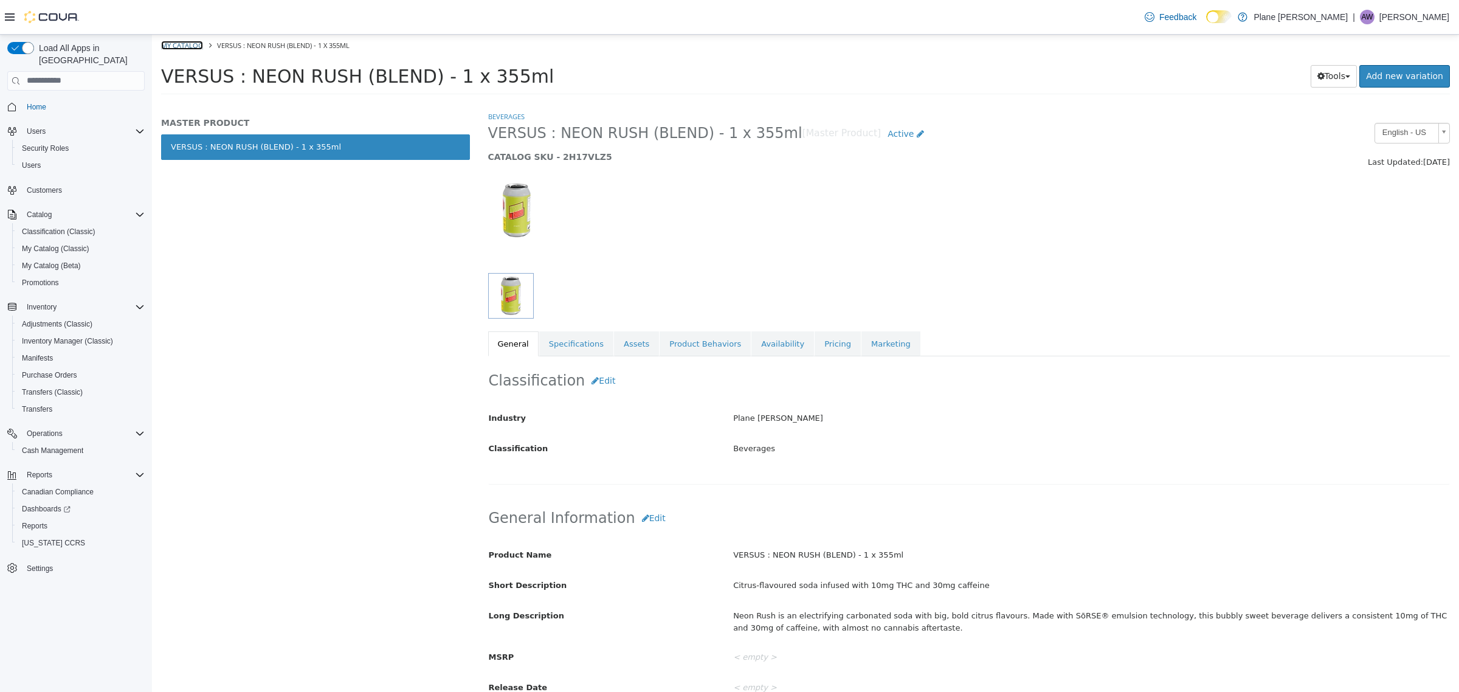
click at [196, 40] on link "My Catalog" at bounding box center [182, 44] width 42 height 9
select select "**********"
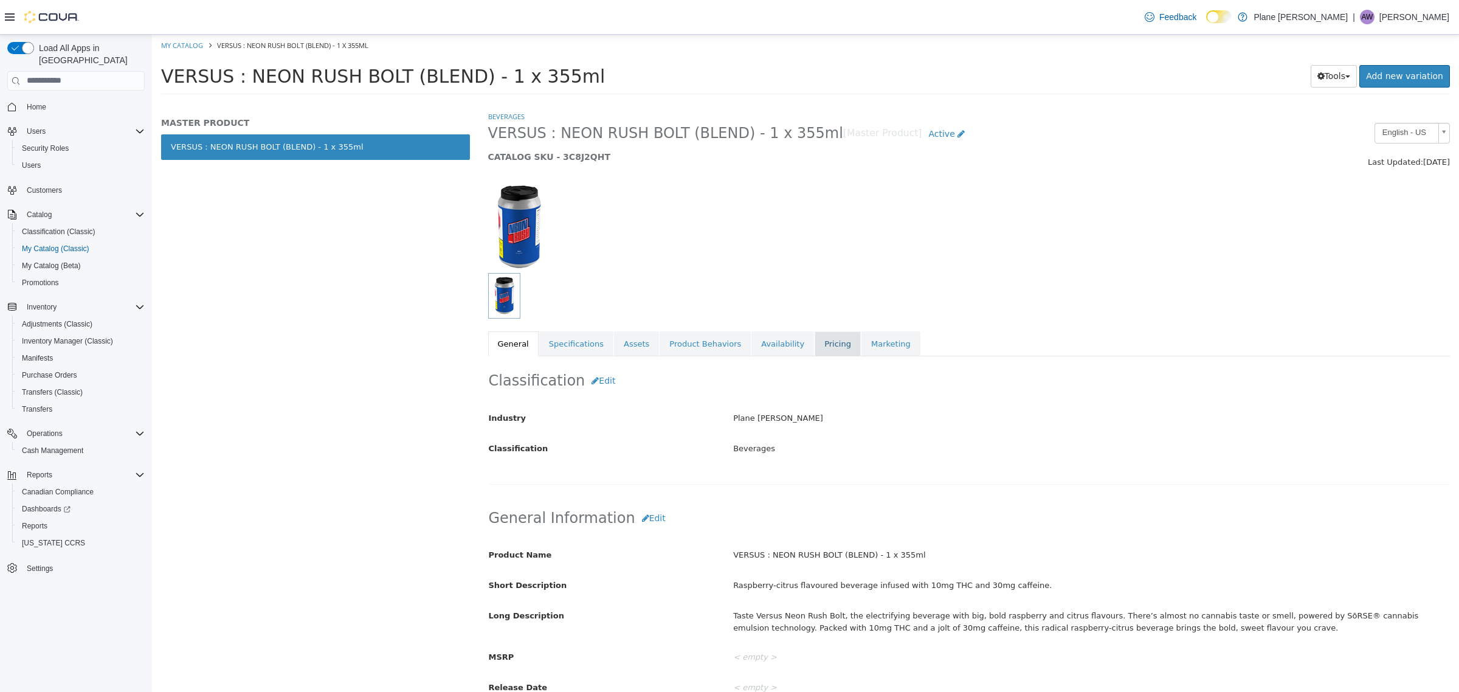
click at [815, 346] on link "Pricing" at bounding box center [838, 344] width 46 height 26
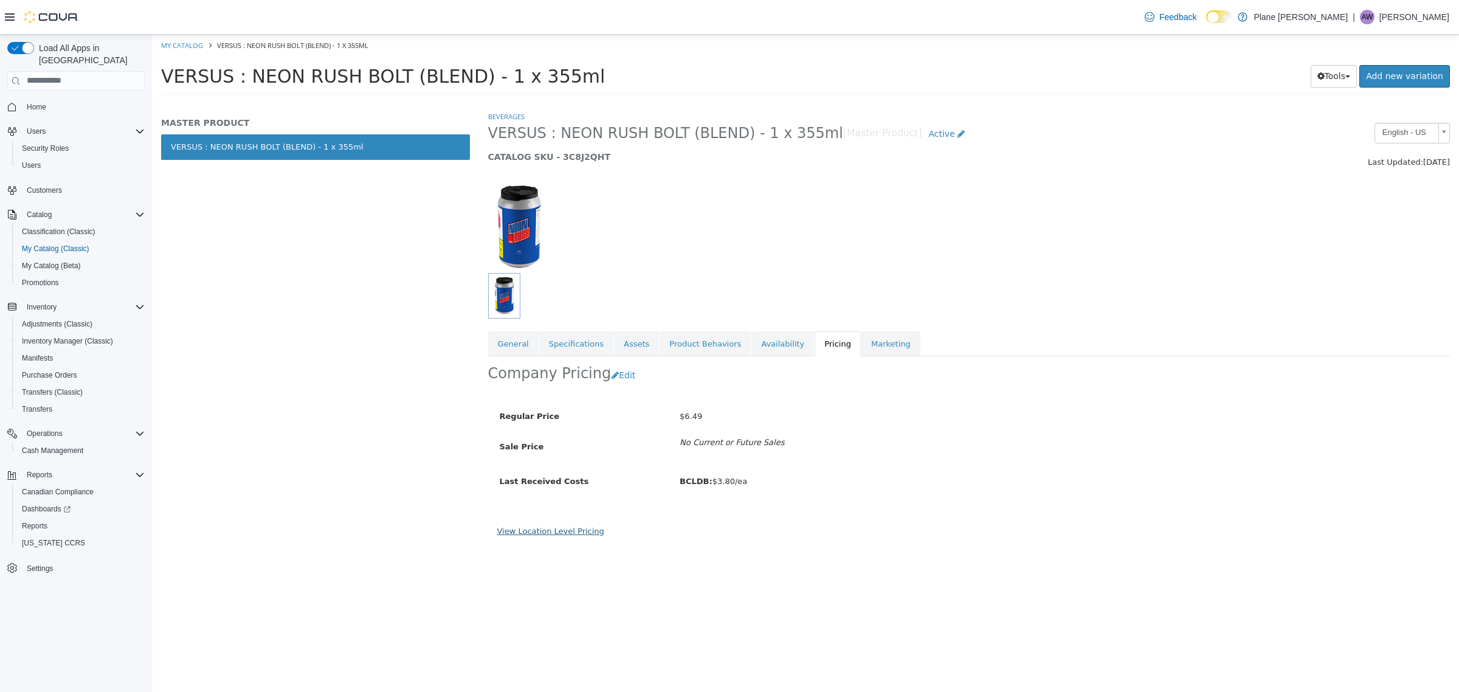
click at [556, 530] on link "View Location Level Pricing" at bounding box center [550, 530] width 107 height 9
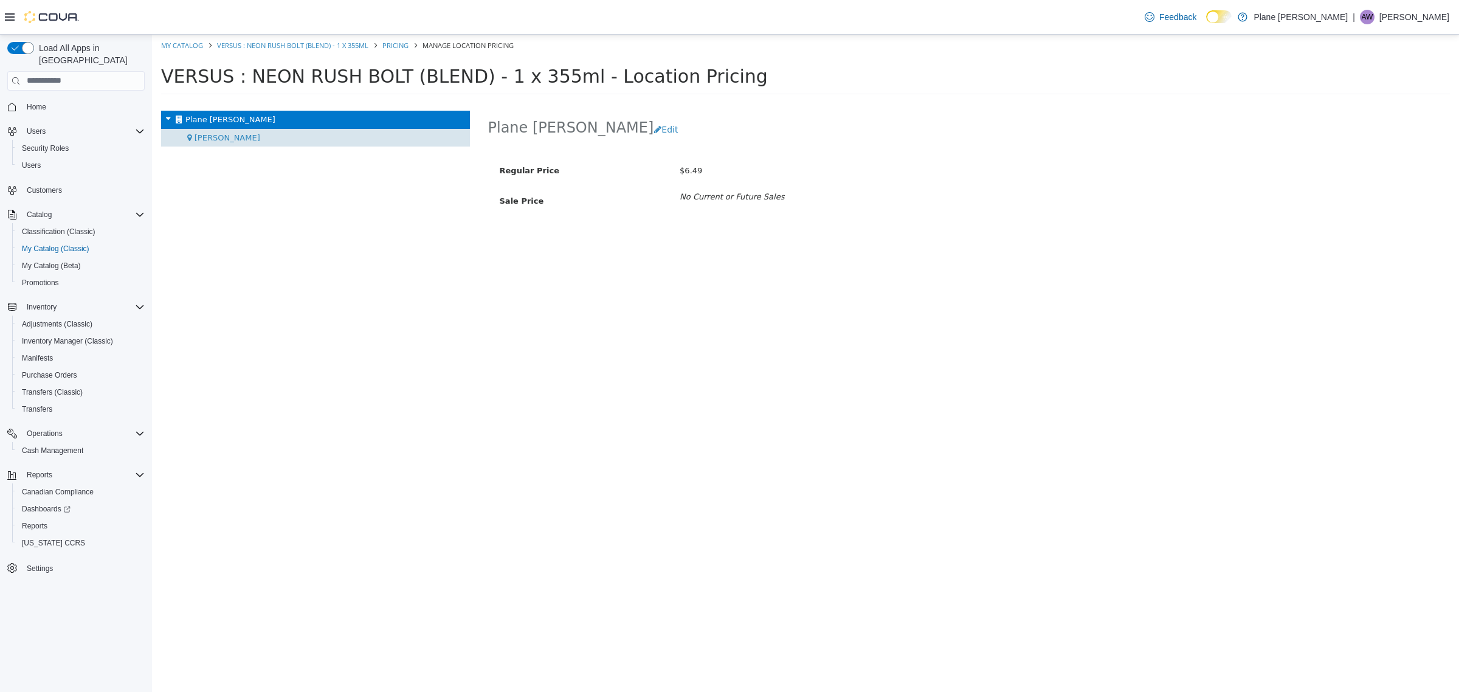
click at [229, 142] on div "[PERSON_NAME]" at bounding box center [315, 137] width 309 height 18
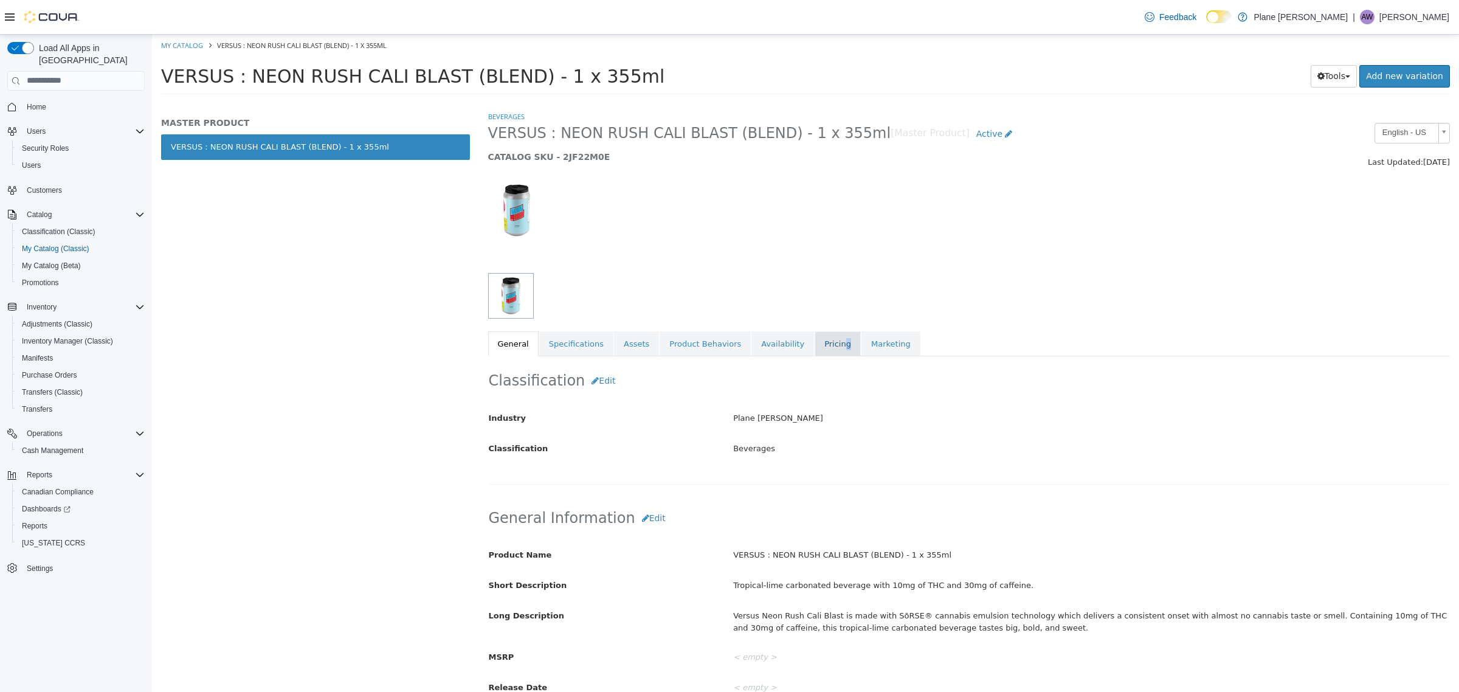
click at [818, 345] on link "Pricing" at bounding box center [838, 344] width 46 height 26
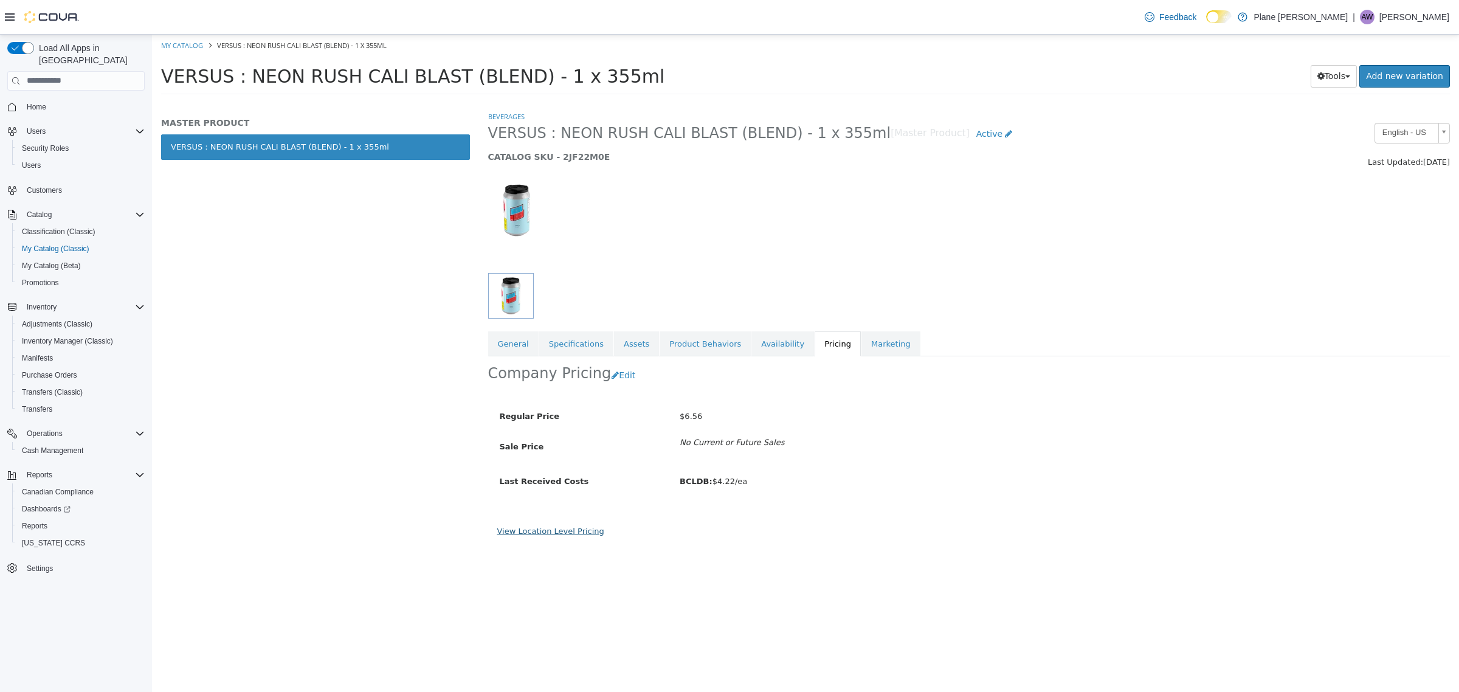
click at [569, 535] on link "View Location Level Pricing" at bounding box center [550, 530] width 107 height 9
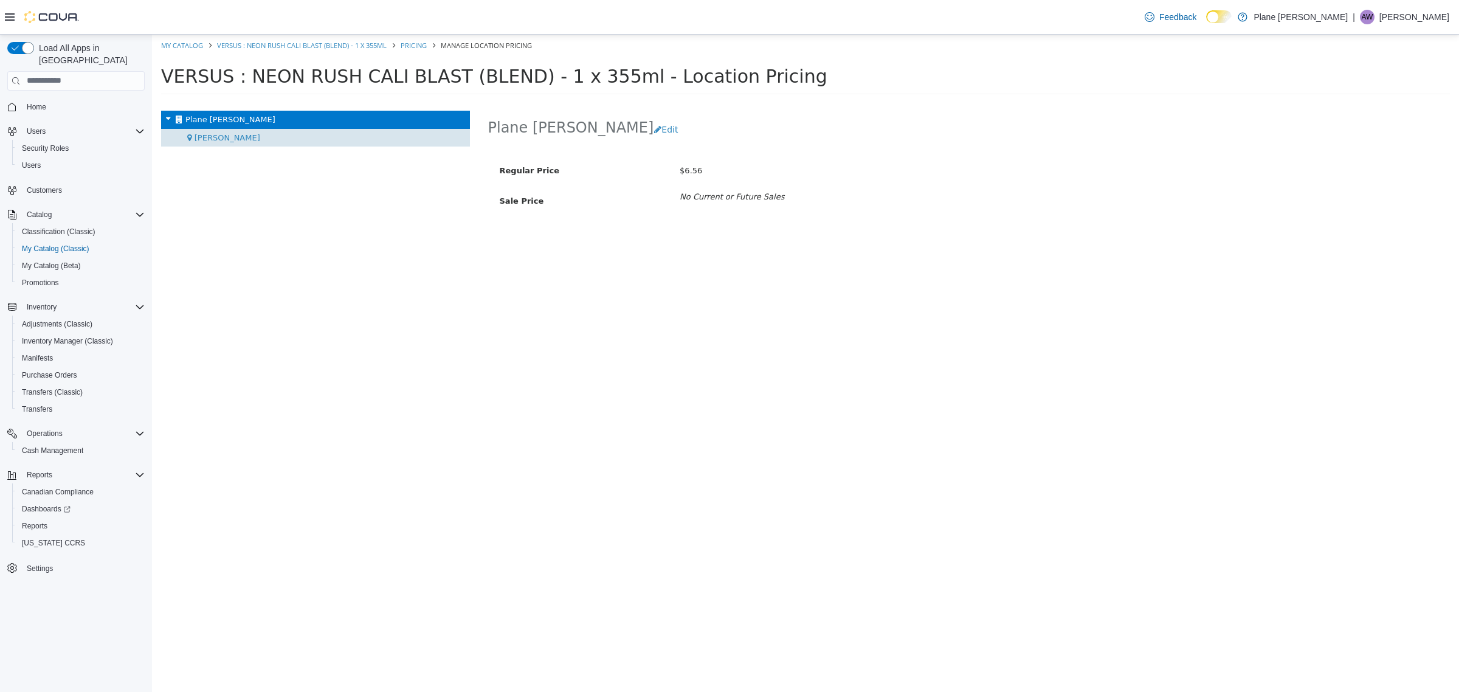
click at [227, 134] on div "[PERSON_NAME]" at bounding box center [315, 137] width 309 height 18
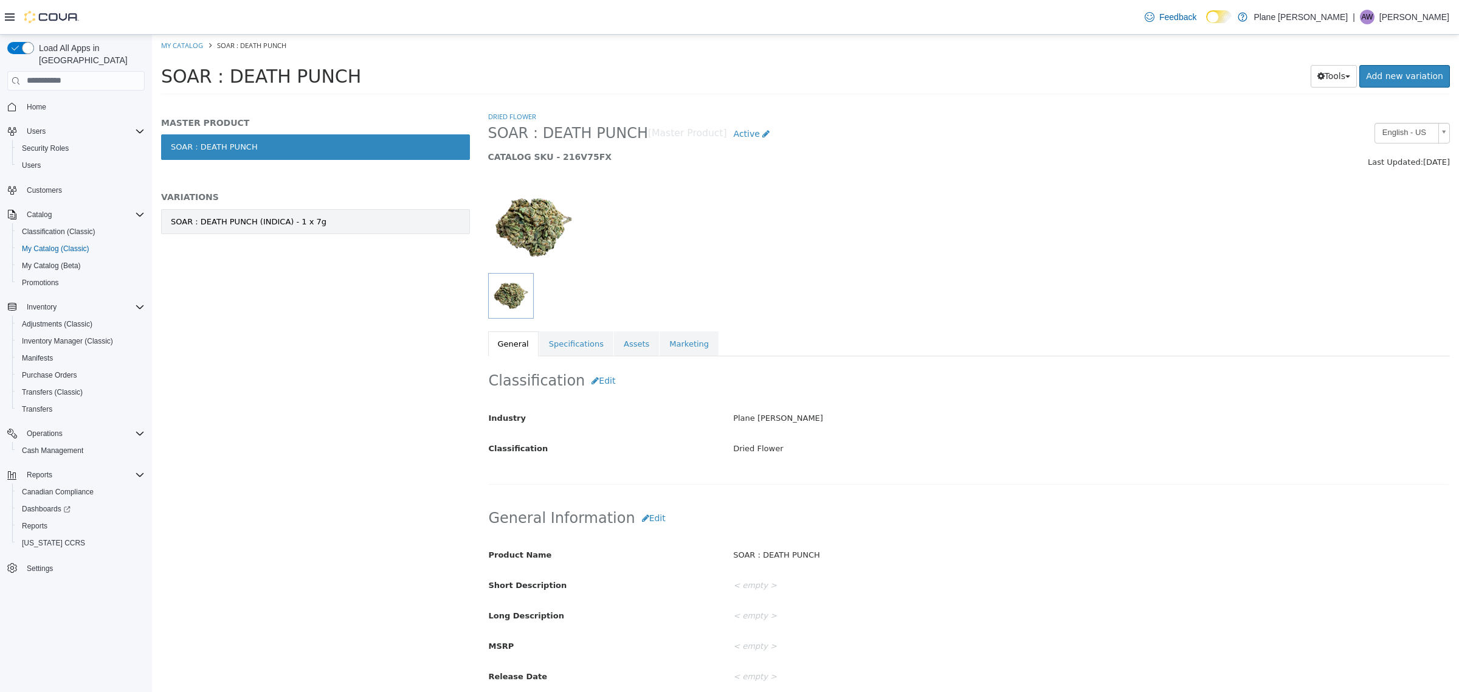
click at [289, 220] on div "SOAR : DEATH PUNCH (INDICA) - 1 x 7g" at bounding box center [249, 221] width 156 height 12
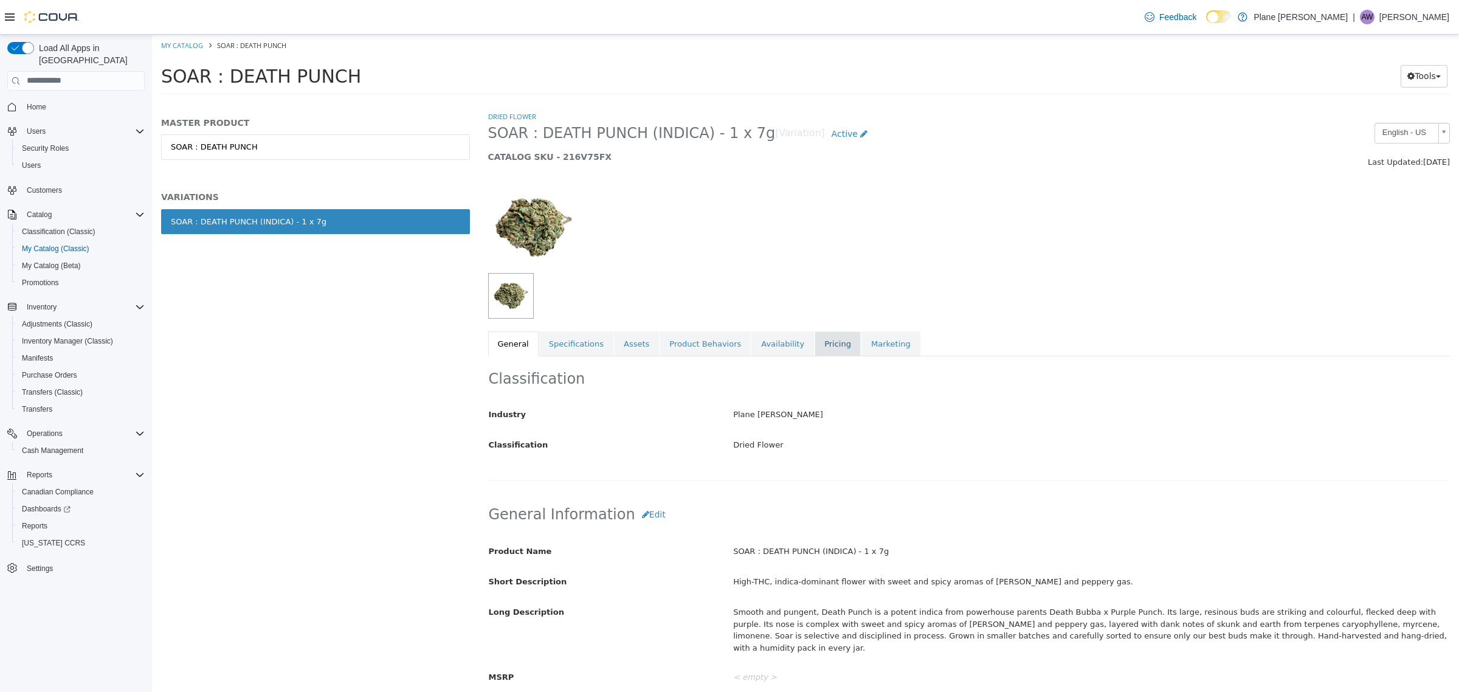
click at [820, 344] on link "Pricing" at bounding box center [838, 344] width 46 height 26
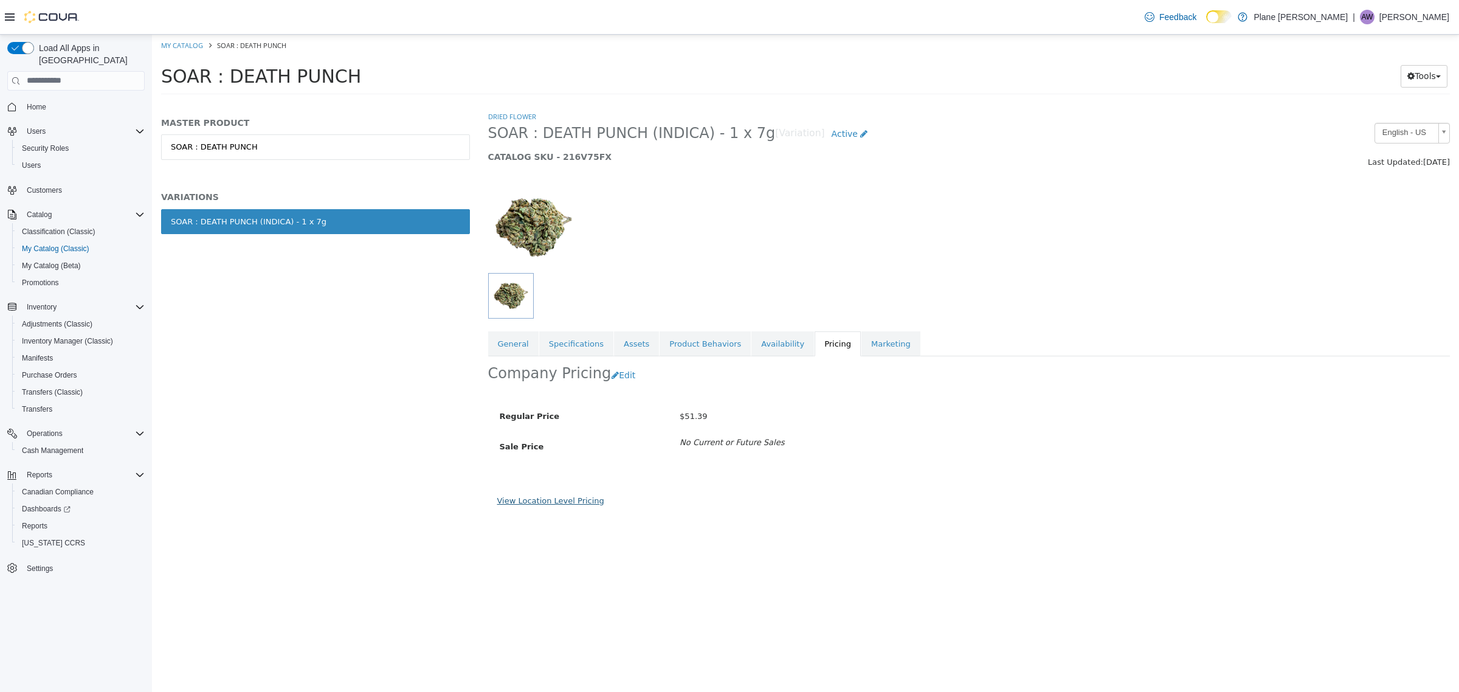
click at [527, 505] on link "View Location Level Pricing" at bounding box center [550, 500] width 107 height 9
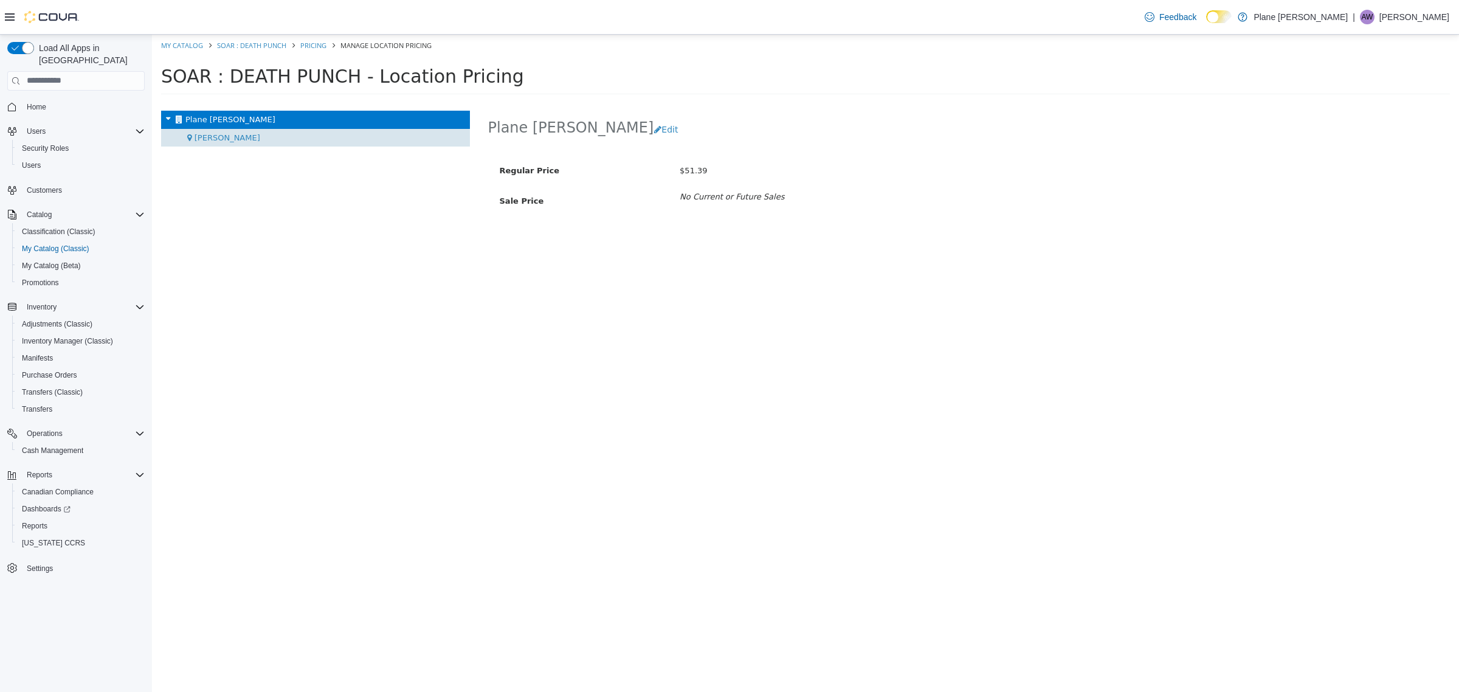
click at [214, 133] on span "[PERSON_NAME]" at bounding box center [228, 137] width 66 height 9
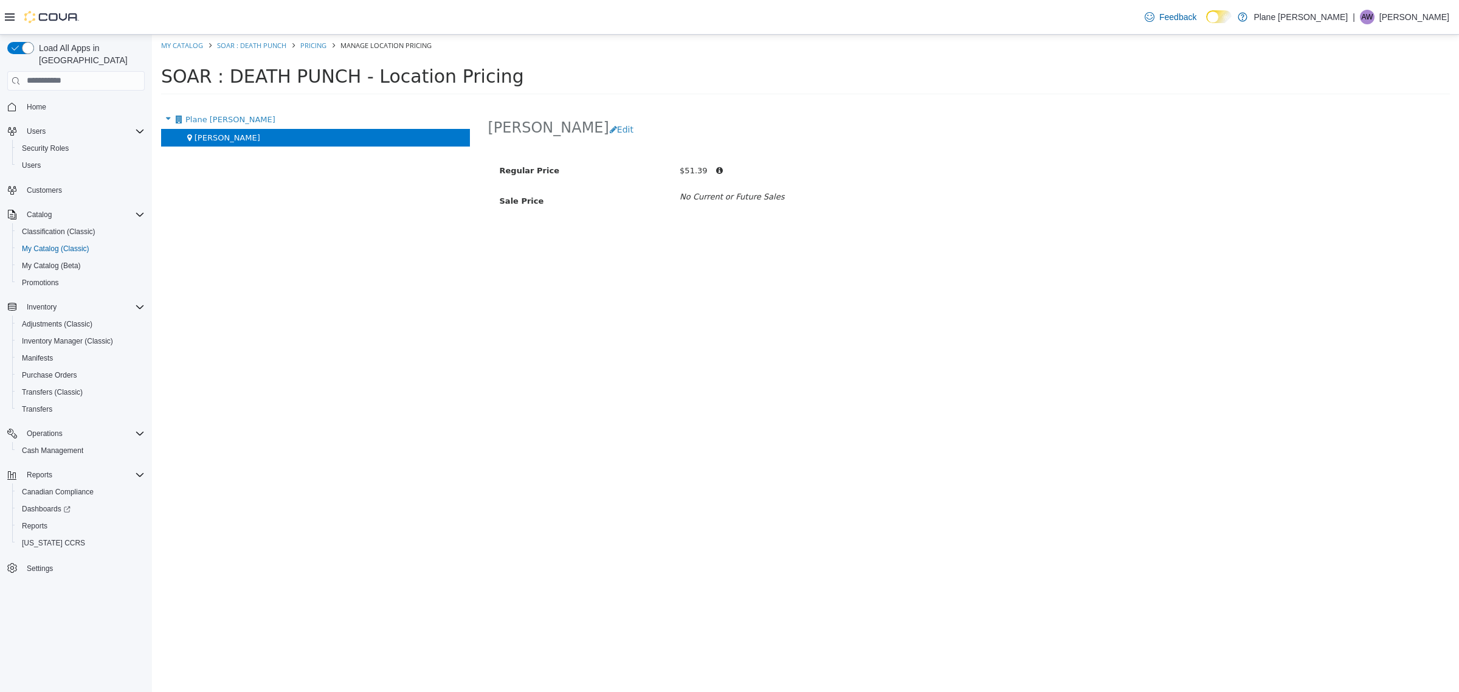
click at [906, 289] on div "[PERSON_NAME] Edit Regular Price $51.39 Sale Price No Current or Future Sales" at bounding box center [969, 400] width 981 height 581
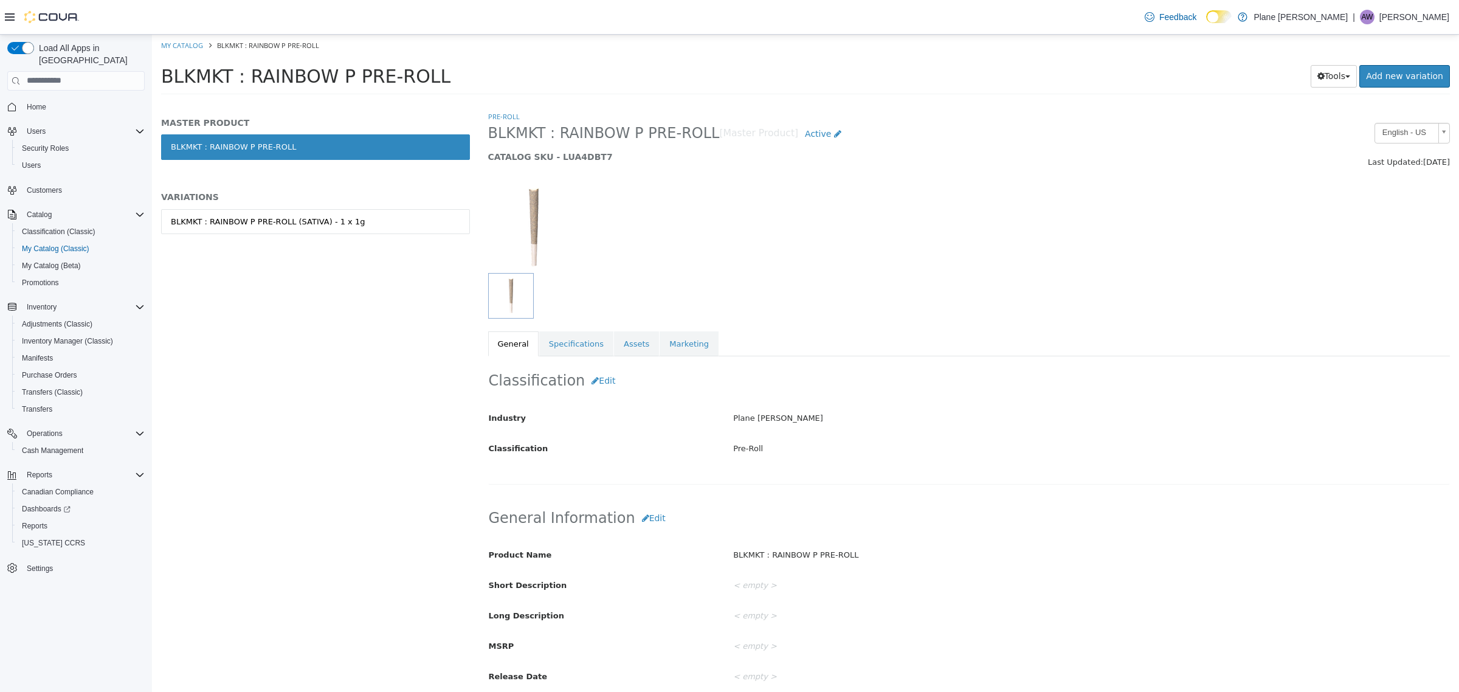
click at [283, 205] on div "MASTER PRODUCT BLKMKT : RAINBOW P PRE-ROLL VARIATIONS BLKMKT : RAINBOW P PRE-RO…" at bounding box center [315, 188] width 309 height 143
click at [292, 213] on link "BLKMKT : RAINBOW P PRE-ROLL (SATIVA) - 1 x 1g" at bounding box center [315, 222] width 309 height 26
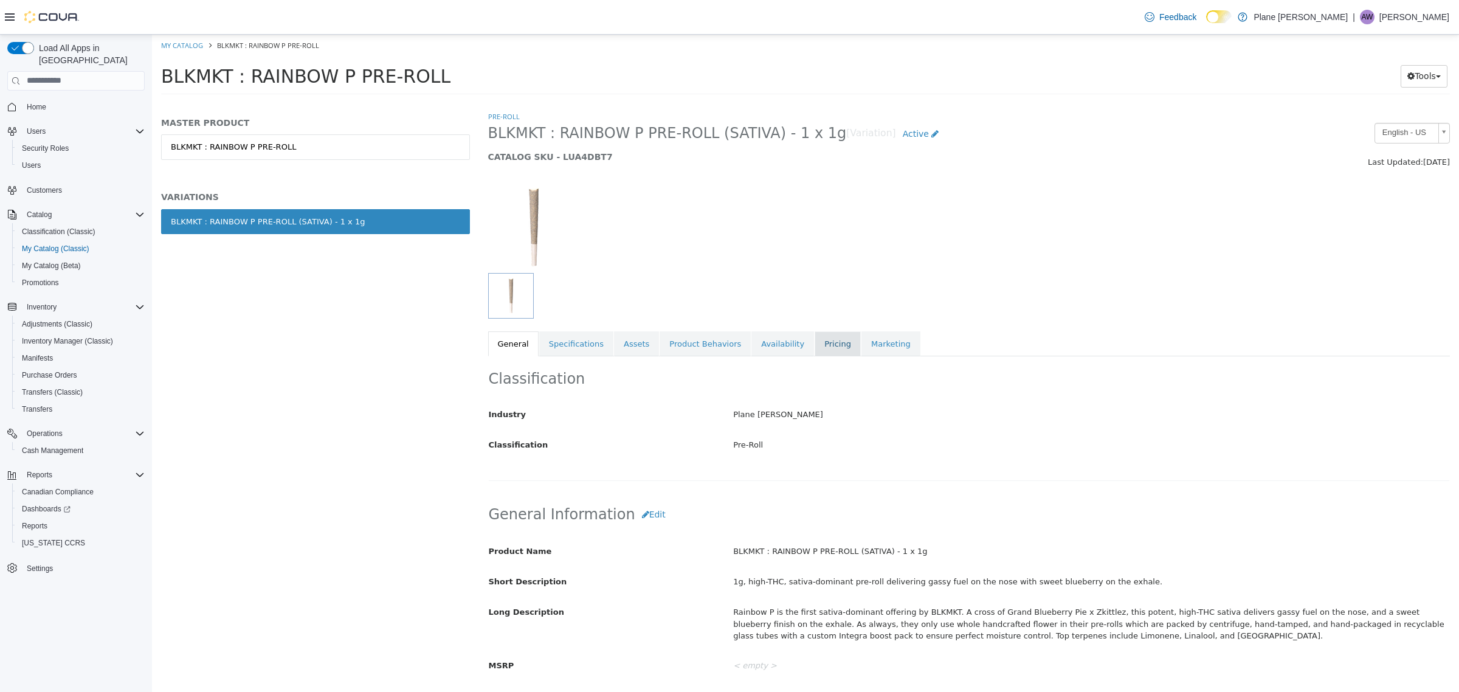
click at [815, 347] on link "Pricing" at bounding box center [838, 344] width 46 height 26
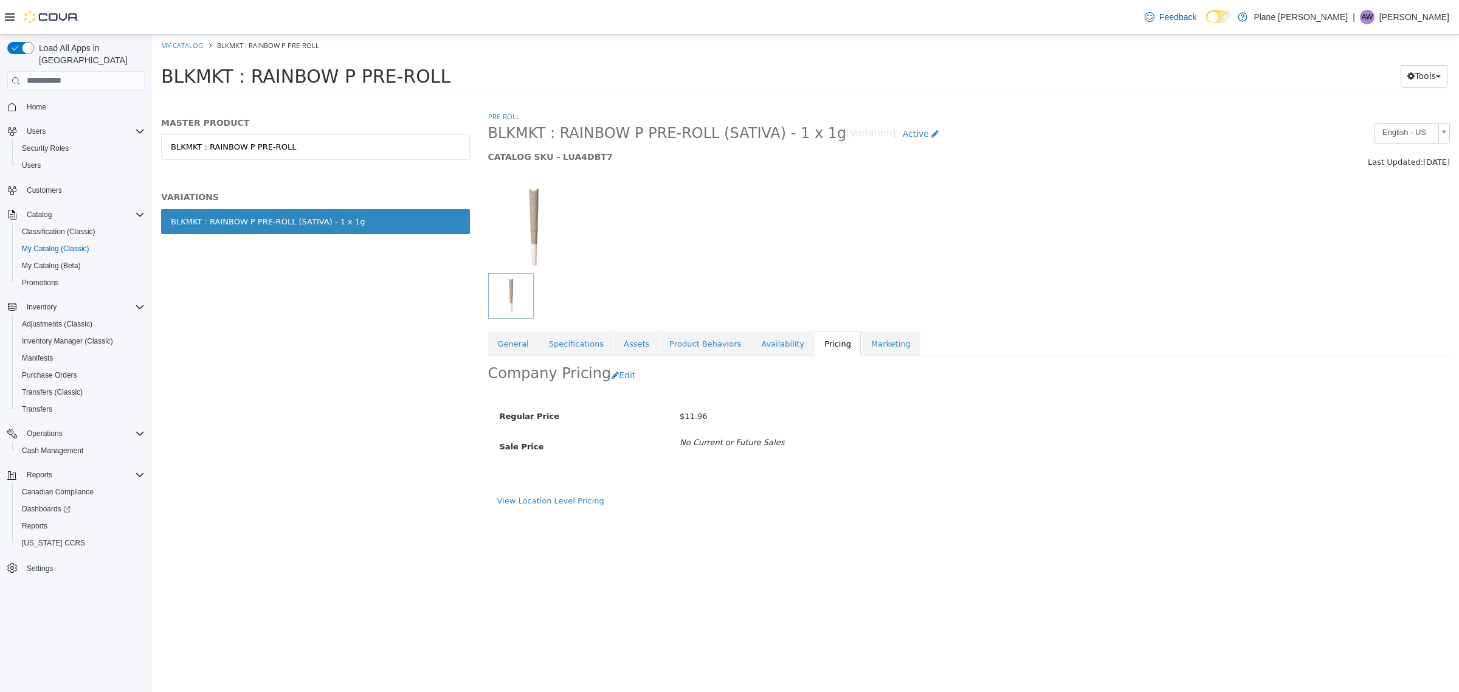
click at [545, 510] on div "View Location Level Pricing" at bounding box center [969, 504] width 963 height 21
click at [545, 508] on div "View Location Level Pricing" at bounding box center [969, 504] width 963 height 21
click at [549, 511] on div "View Location Level Pricing" at bounding box center [969, 504] width 963 height 21
click at [547, 505] on link "View Location Level Pricing" at bounding box center [550, 500] width 107 height 9
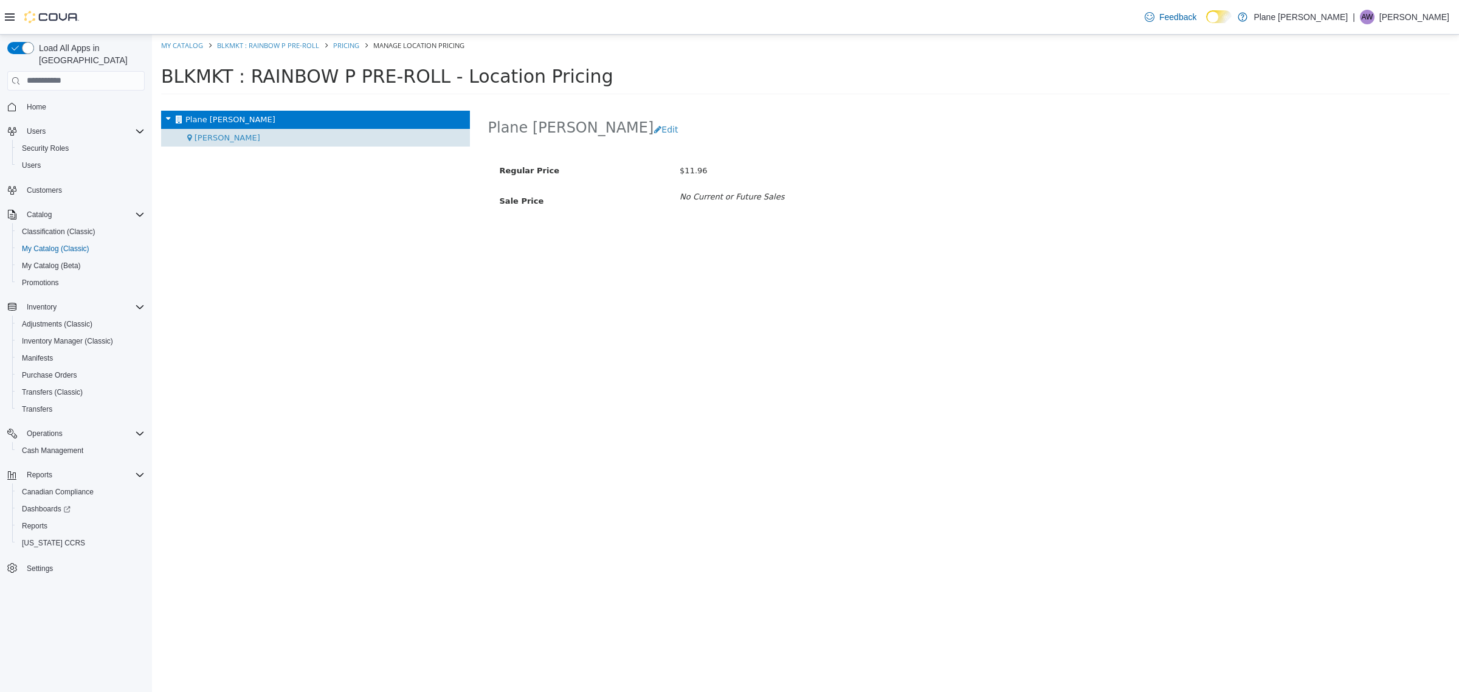
click at [222, 134] on div "[PERSON_NAME]" at bounding box center [315, 137] width 309 height 18
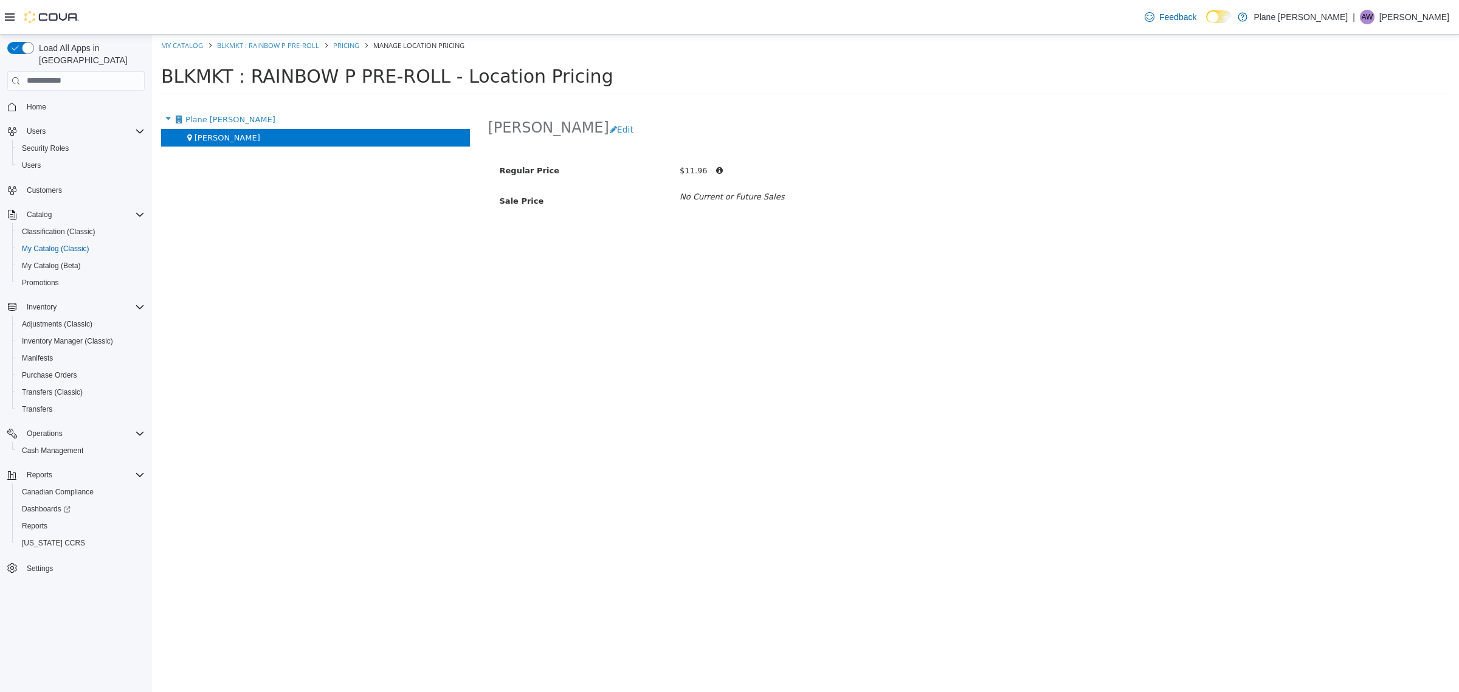
click at [976, 198] on span "No Current or Future Sales" at bounding box center [941, 196] width 541 height 12
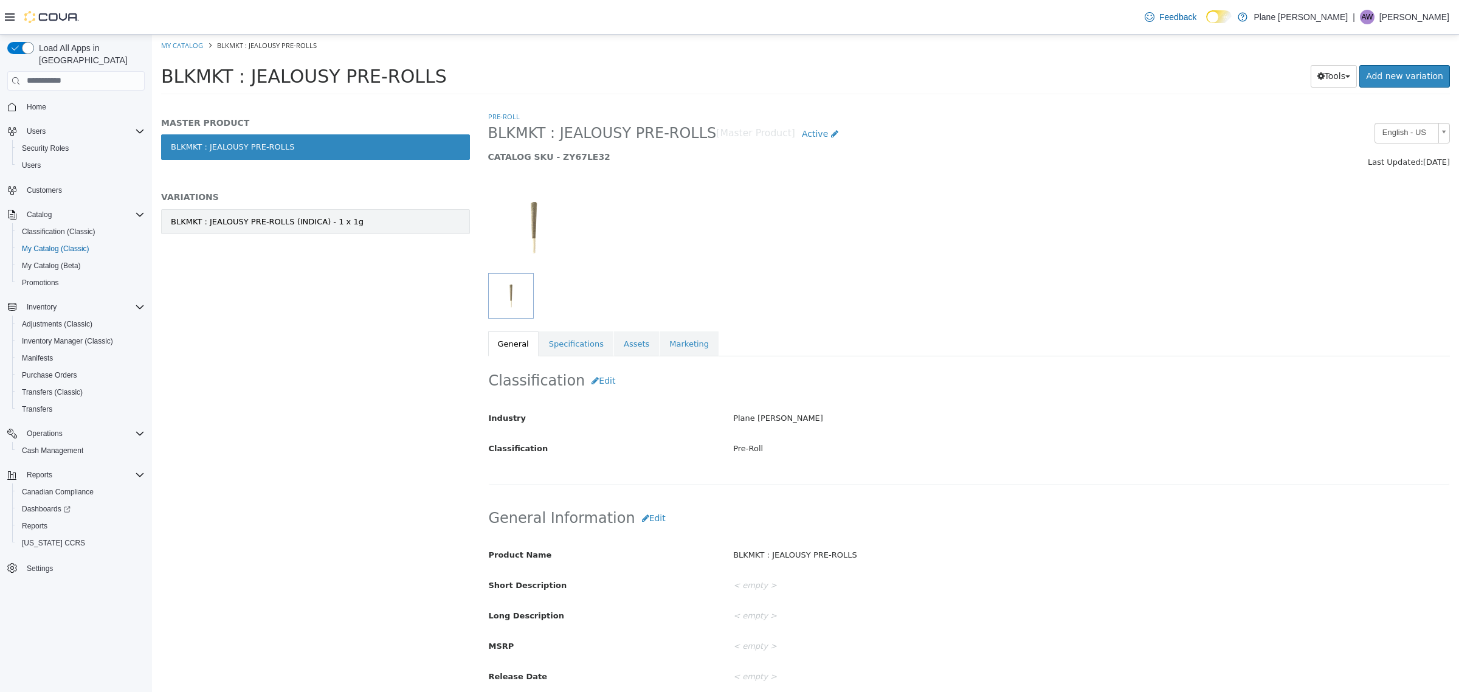
click at [401, 223] on link "BLKMKT : JEALOUSY PRE-ROLLS (INDICA) - 1 x 1g" at bounding box center [315, 222] width 309 height 26
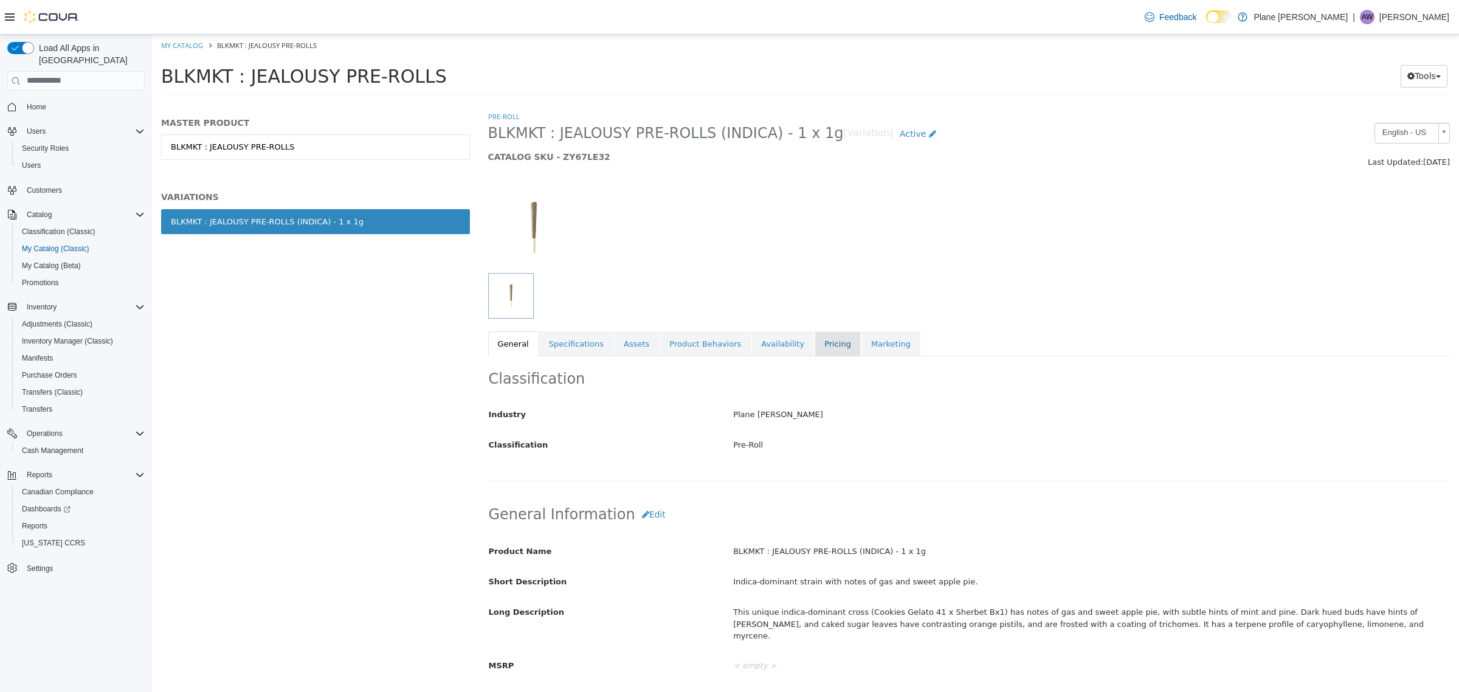
click at [815, 345] on link "Pricing" at bounding box center [838, 344] width 46 height 26
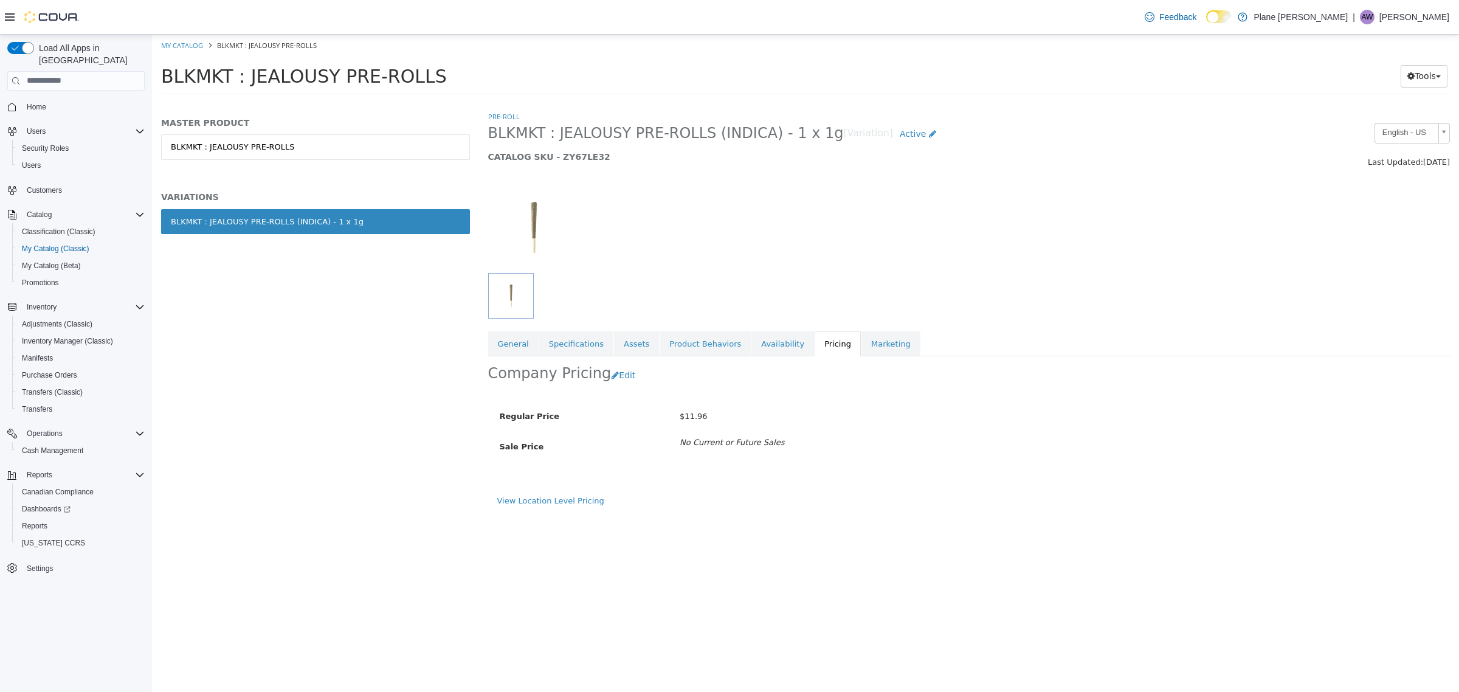
click at [555, 494] on div "Regular Price $11.96 Sale Price No Current or Future Sales" at bounding box center [969, 444] width 963 height 100
click at [569, 506] on div "View Location Level Pricing" at bounding box center [969, 500] width 944 height 12
click at [570, 494] on div "Regular Price $11.96 Sale Price No Current or Future Sales" at bounding box center [969, 444] width 963 height 100
click at [575, 496] on link "View Location Level Pricing" at bounding box center [550, 500] width 107 height 9
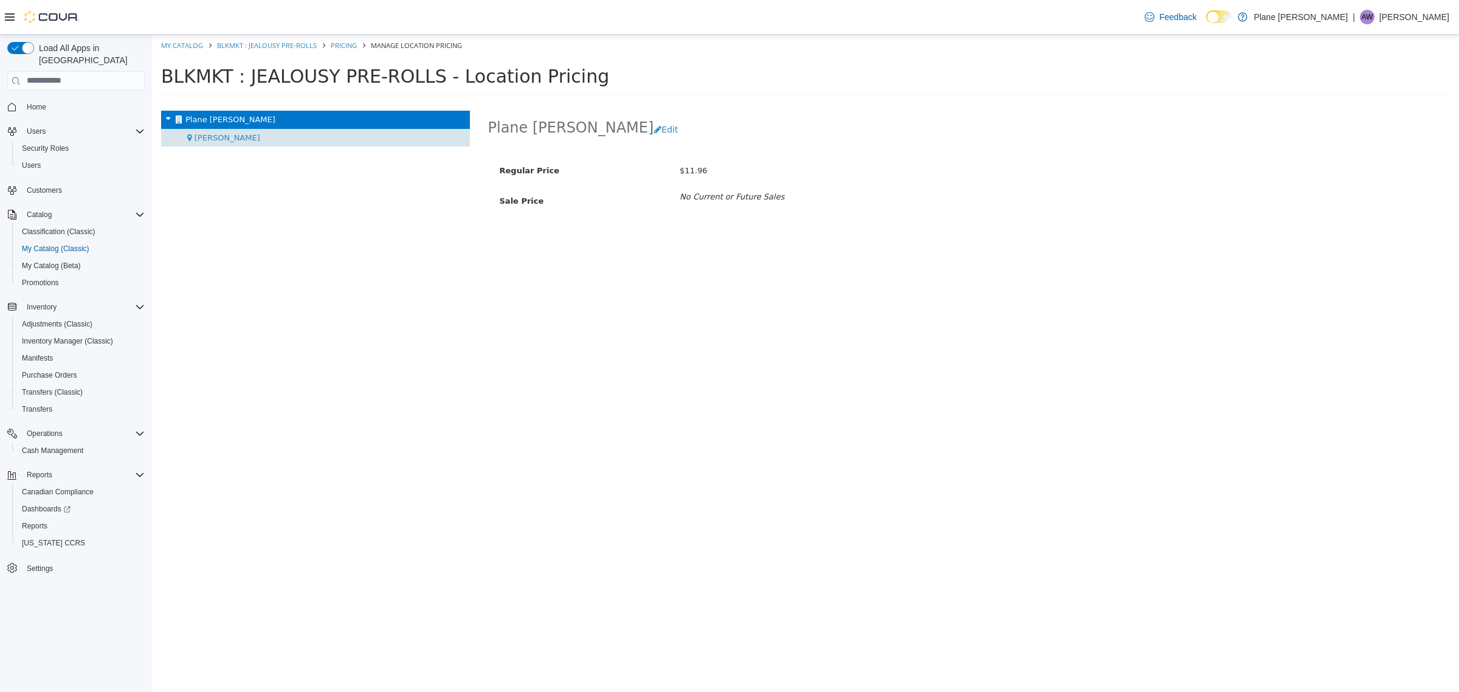
click at [235, 135] on div "[PERSON_NAME]" at bounding box center [315, 137] width 309 height 18
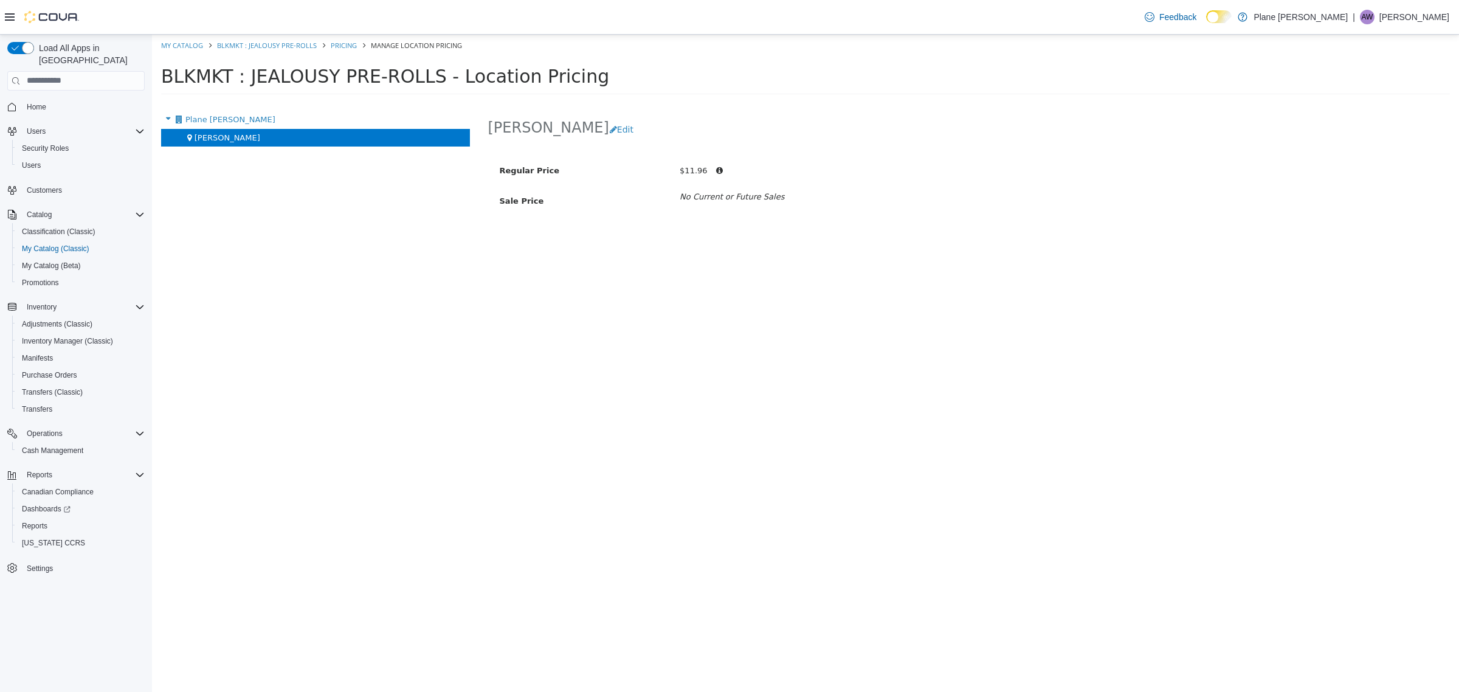
click at [952, 376] on div "Duncan Edit Regular Price $11.96 Sale Price No Current or Future Sales" at bounding box center [969, 400] width 981 height 581
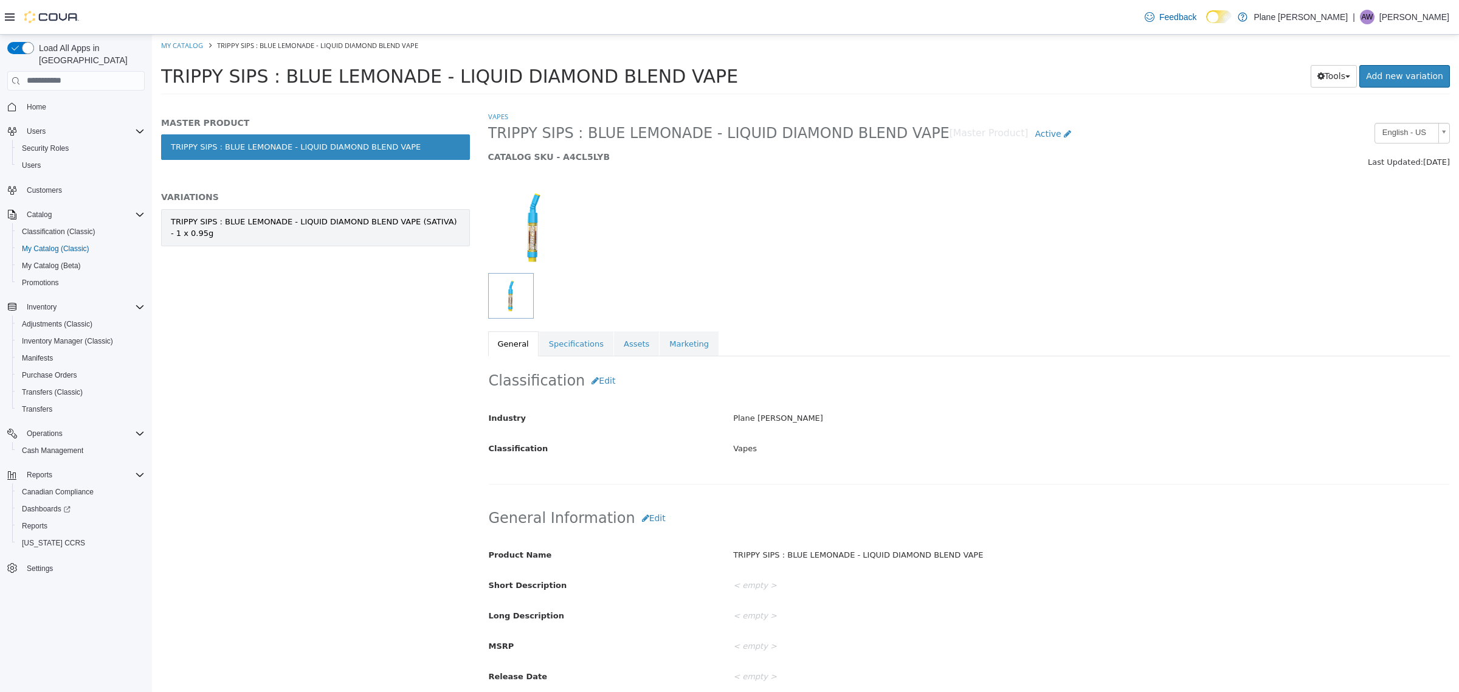
click at [257, 224] on div "TRIPPY SIPS : BLUE LEMONADE - LIQUID DIAMOND BLEND VAPE (SATIVA) - 1 x 0.95g" at bounding box center [315, 227] width 289 height 24
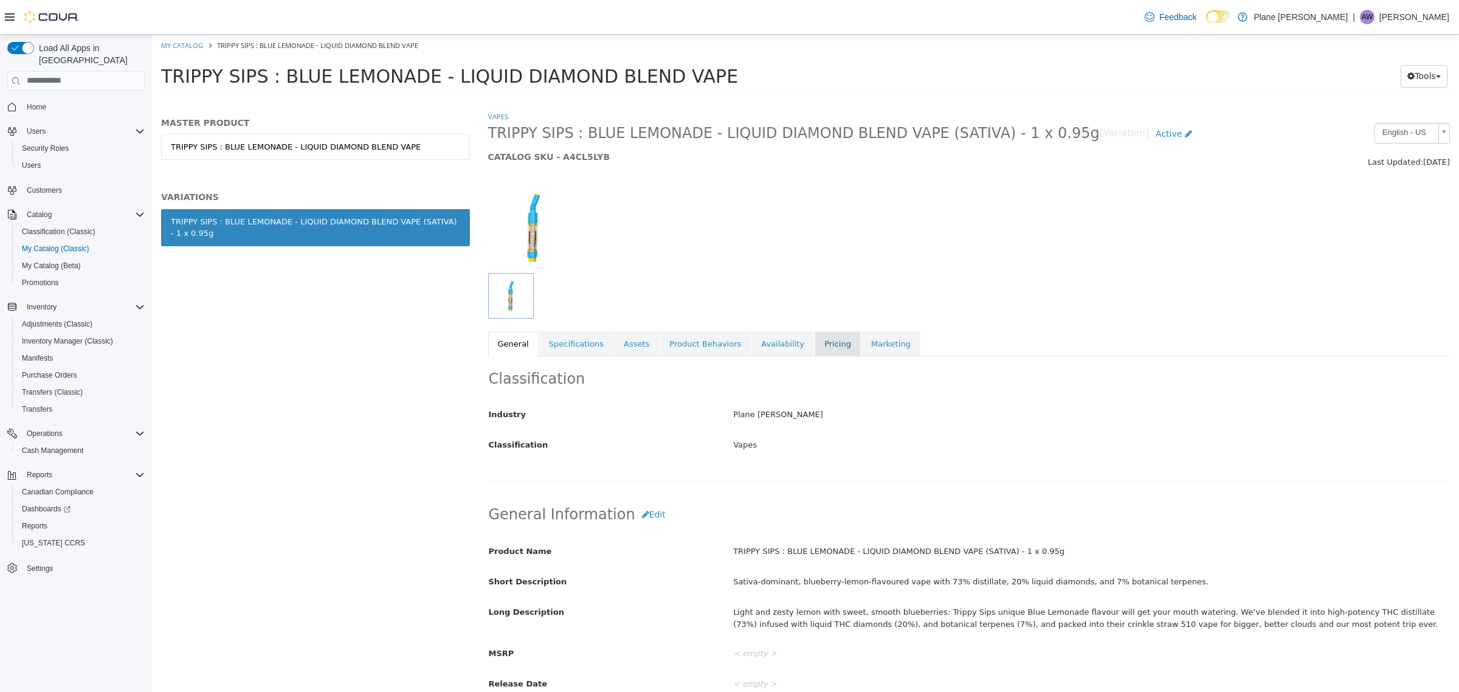
click at [815, 343] on link "Pricing" at bounding box center [838, 344] width 46 height 26
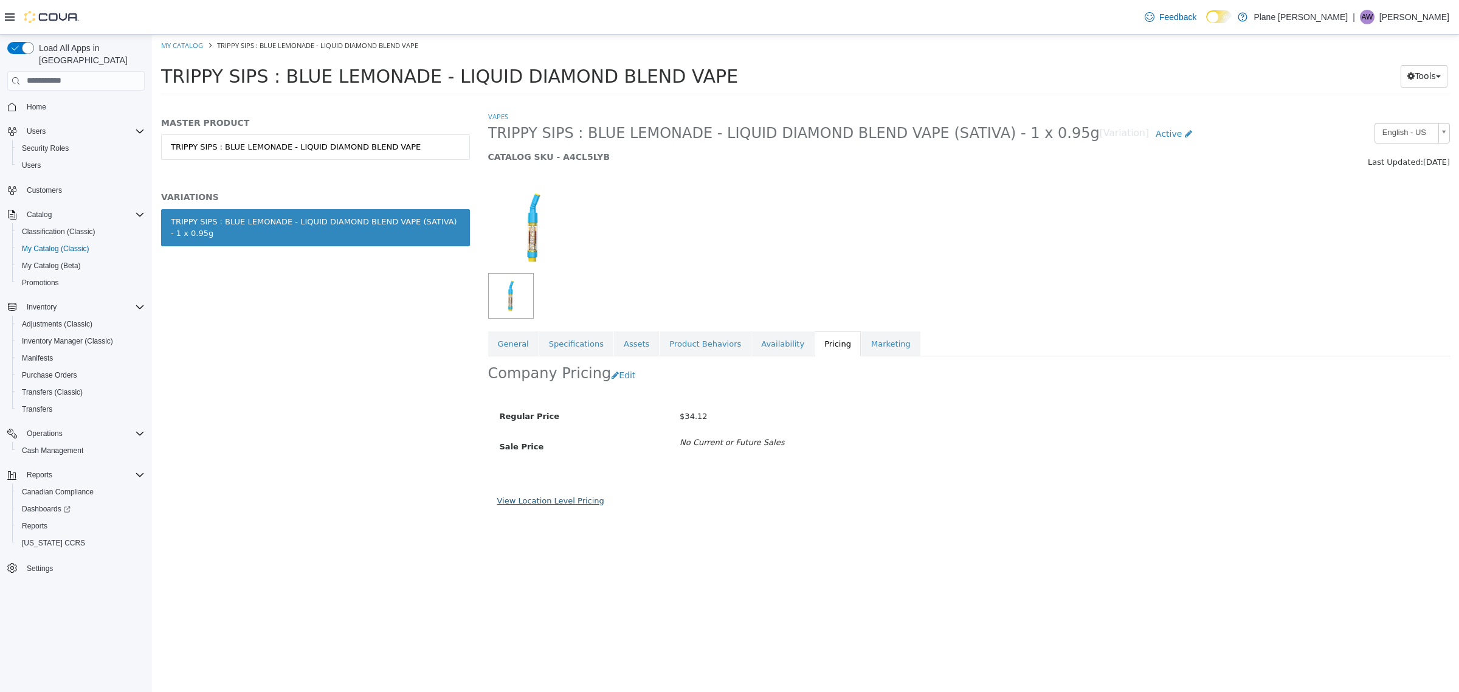
click at [557, 505] on link "View Location Level Pricing" at bounding box center [550, 500] width 107 height 9
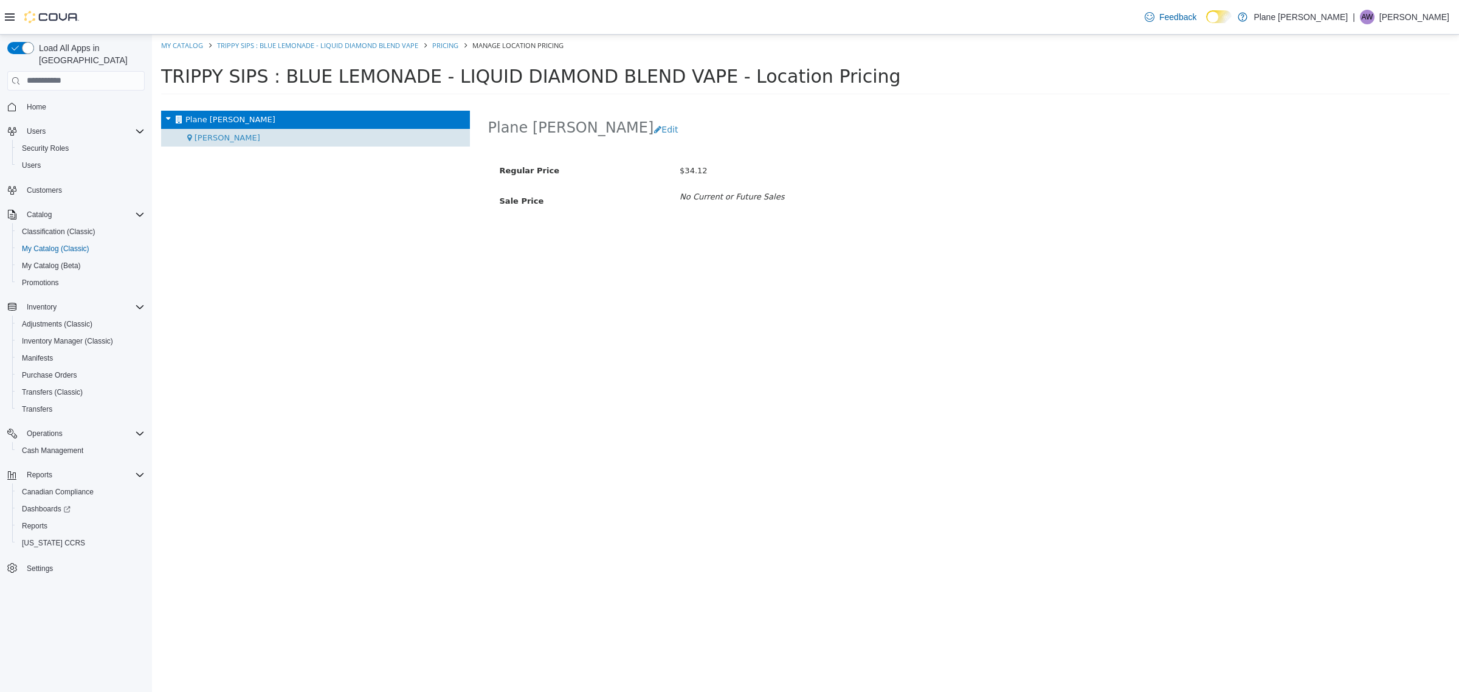
click at [232, 136] on div "[PERSON_NAME]" at bounding box center [315, 137] width 309 height 18
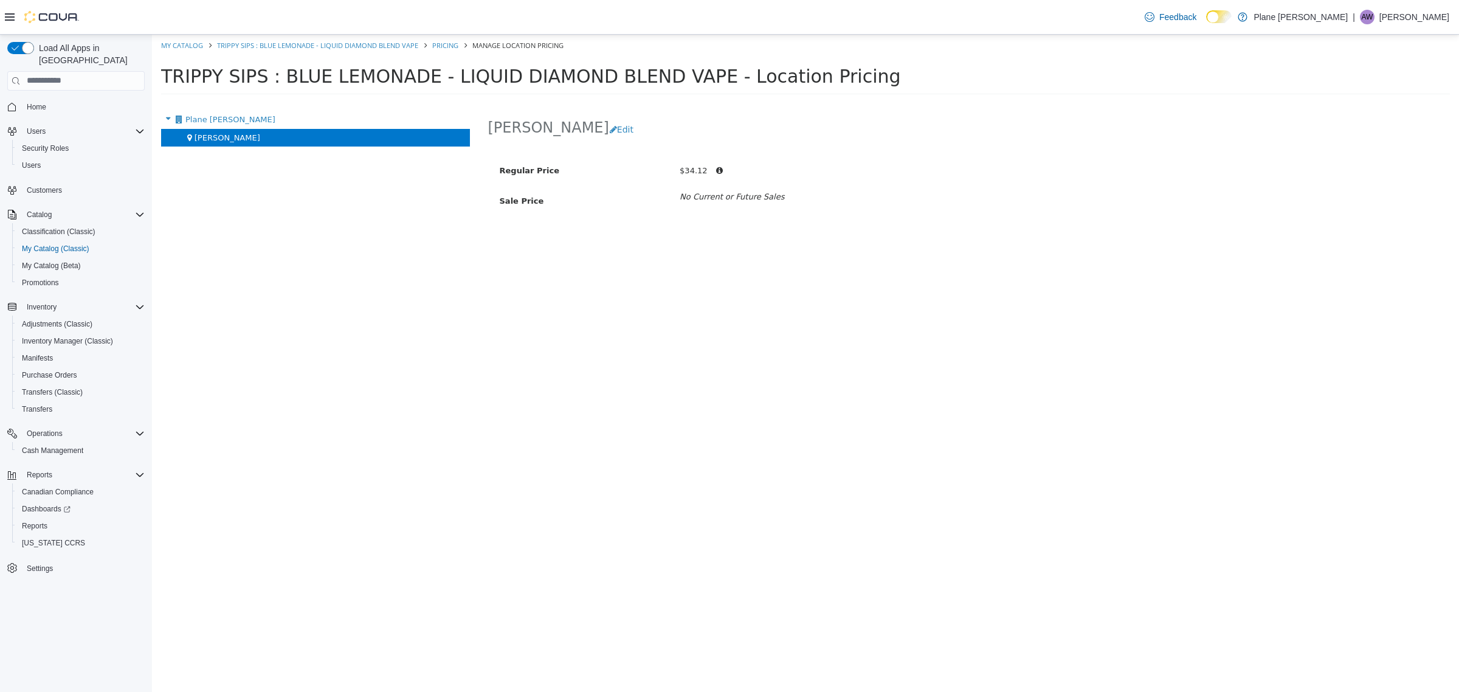
click at [946, 238] on div "Regular Price $34.12 Sale Price No Current or Future Sales" at bounding box center [969, 198] width 963 height 100
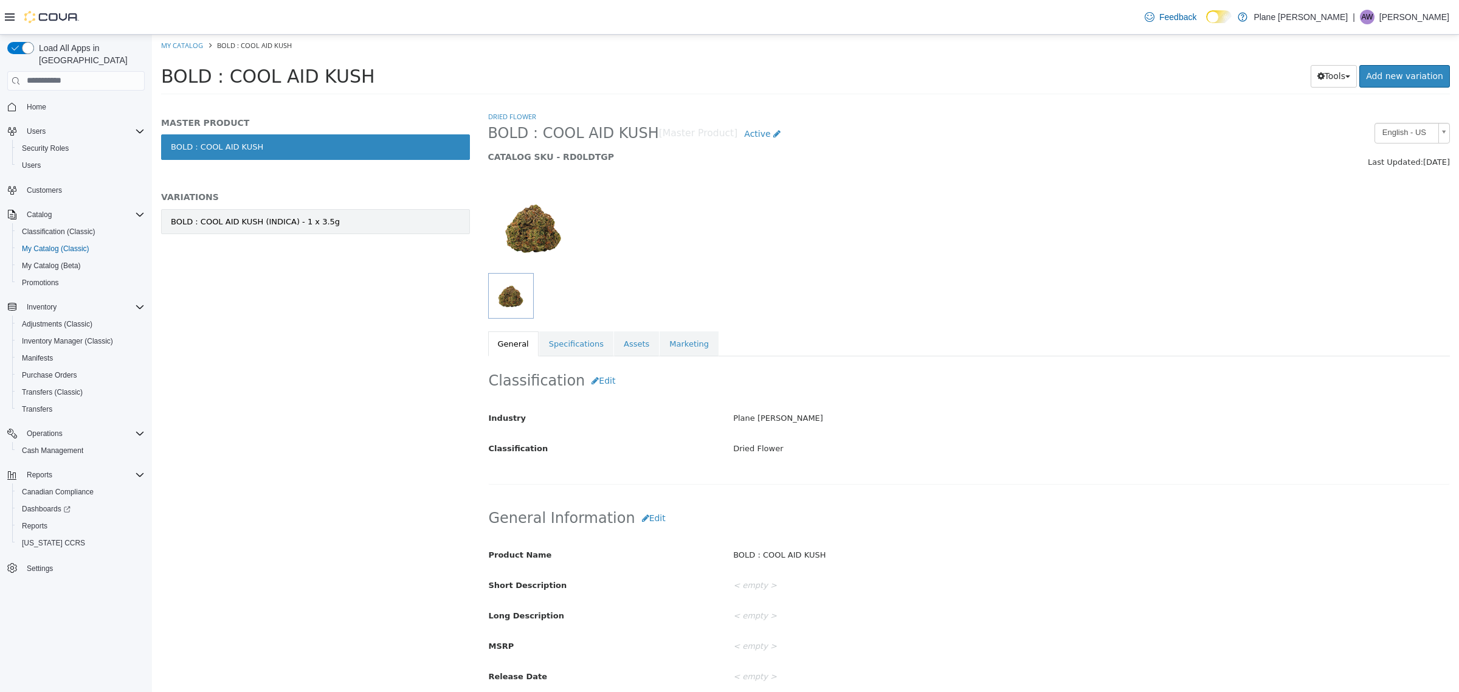
click at [247, 223] on div "BOLD : COOL AID KUSH (INDICA) - 1 x 3.5g" at bounding box center [255, 221] width 169 height 12
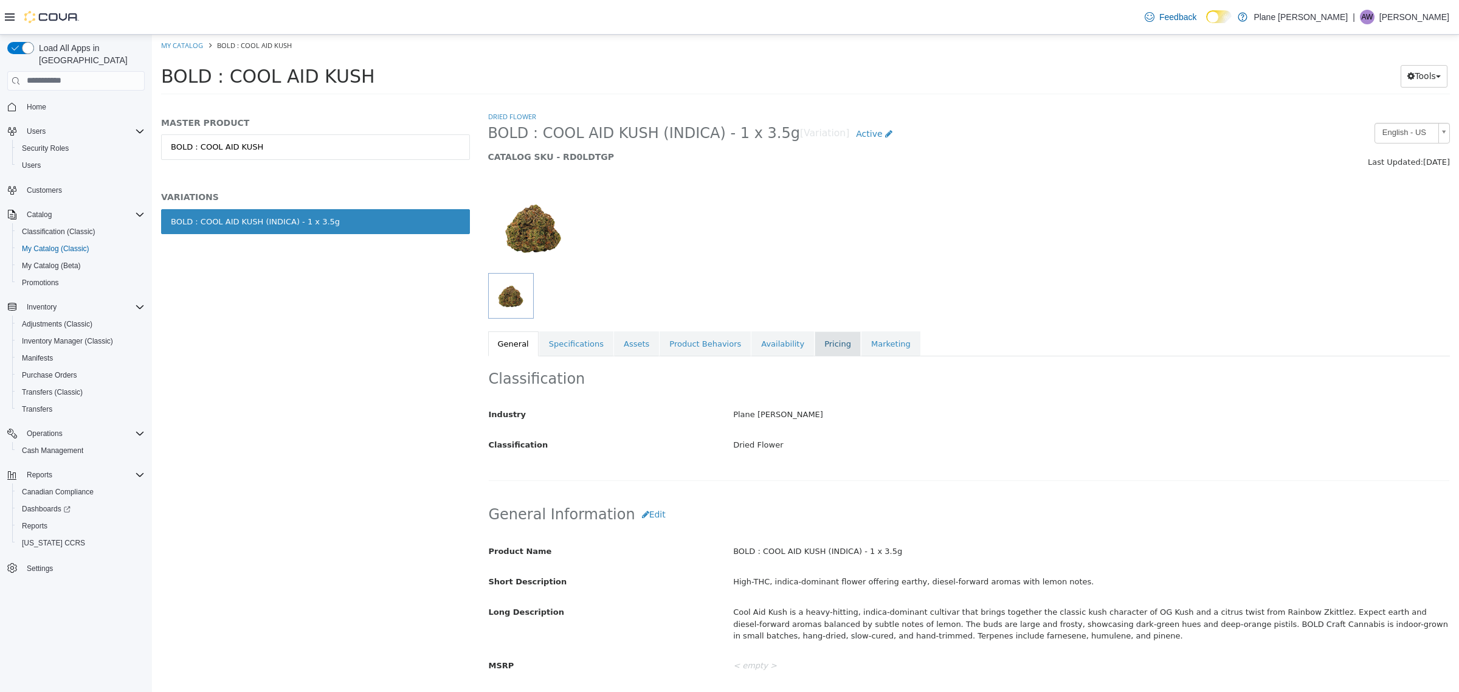
click at [825, 348] on link "Pricing" at bounding box center [838, 344] width 46 height 26
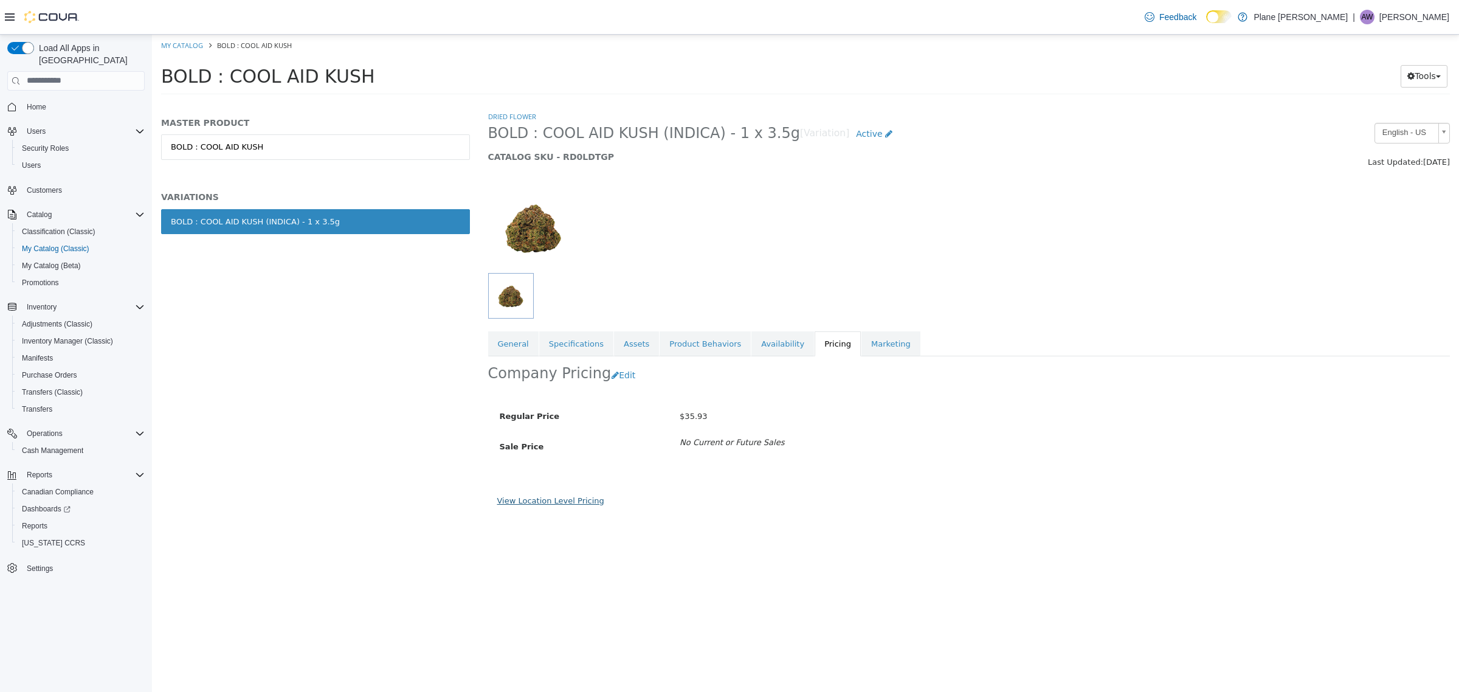
click at [517, 501] on link "View Location Level Pricing" at bounding box center [550, 500] width 107 height 9
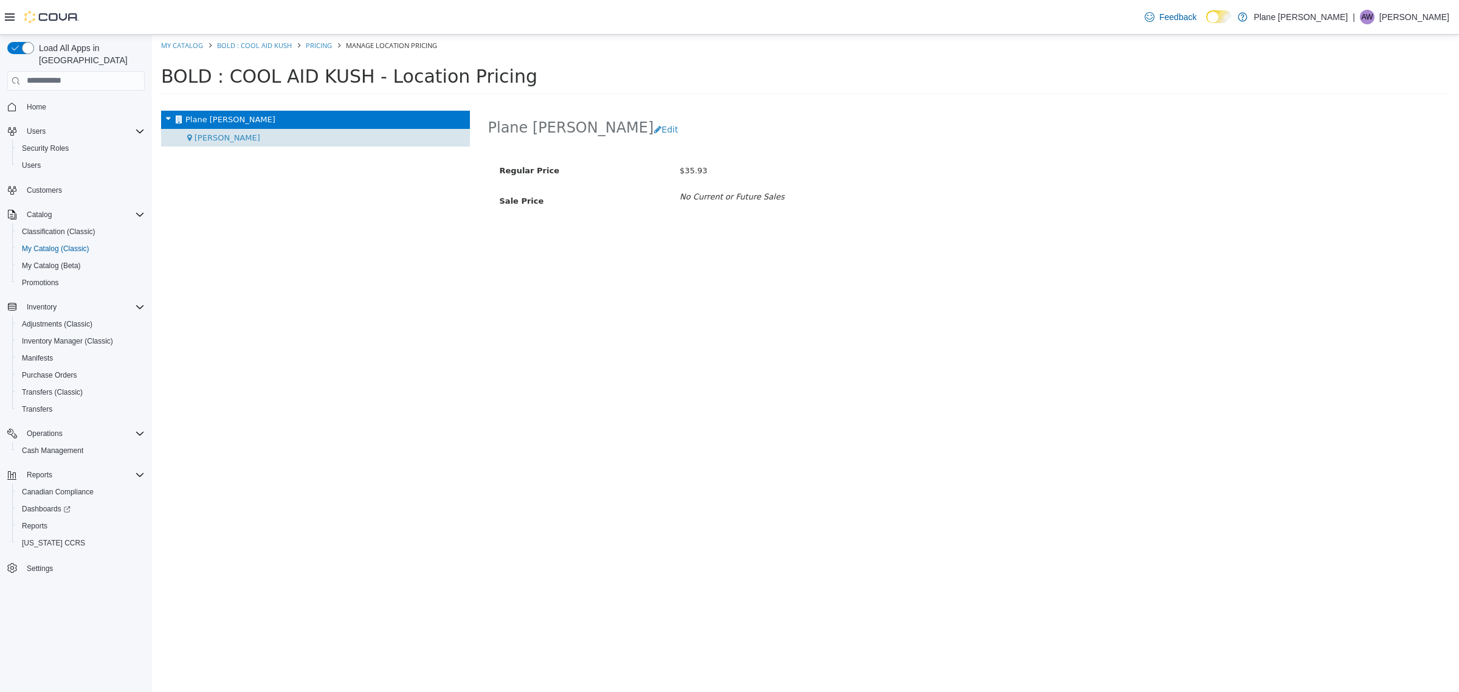
click at [215, 144] on div "[PERSON_NAME]" at bounding box center [315, 137] width 309 height 18
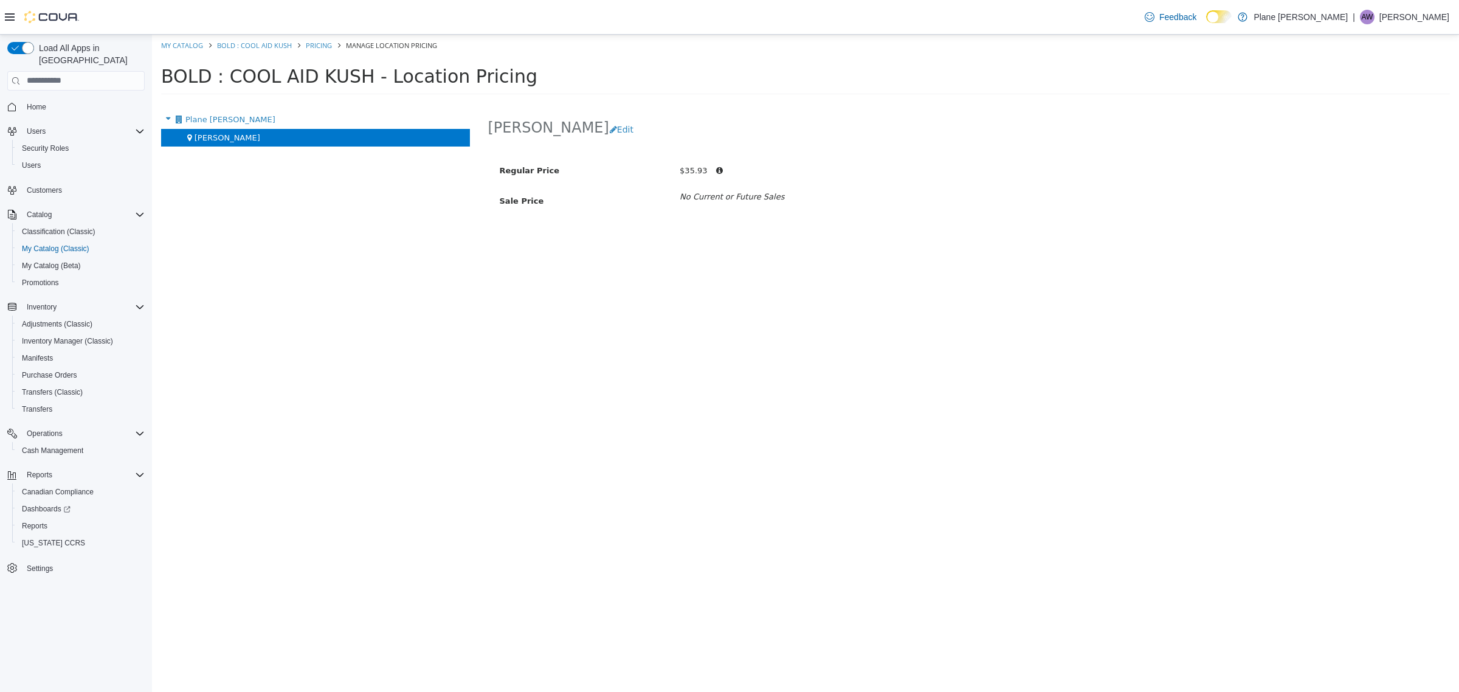
drag, startPoint x: 898, startPoint y: 232, endPoint x: 827, endPoint y: 100, distance: 149.9
click at [898, 232] on div "Regular Price $35.93 Sale Price No Current or Future Sales" at bounding box center [851, 192] width 708 height 88
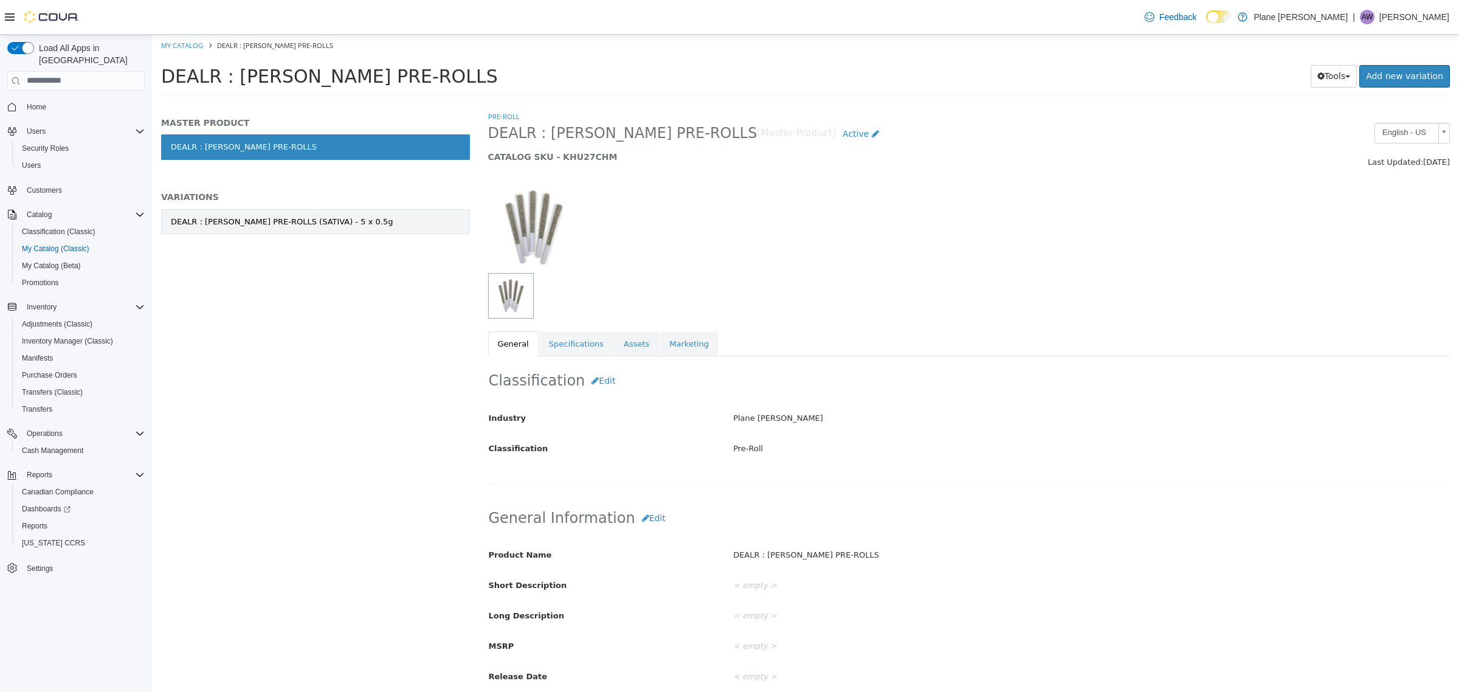
click at [320, 212] on link "DEALR : [PERSON_NAME] PRE-ROLLS (SATIVA) - 5 x 0.5g" at bounding box center [315, 222] width 309 height 26
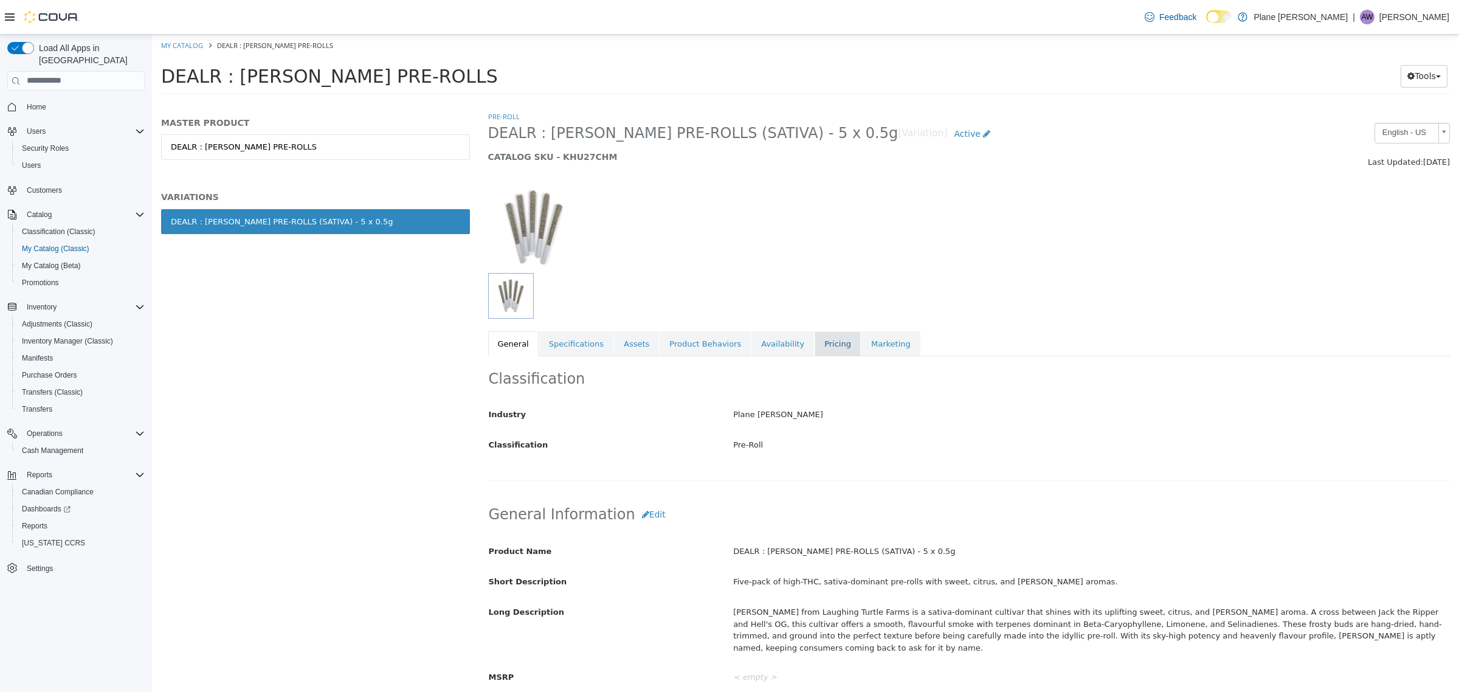
click at [815, 343] on link "Pricing" at bounding box center [838, 344] width 46 height 26
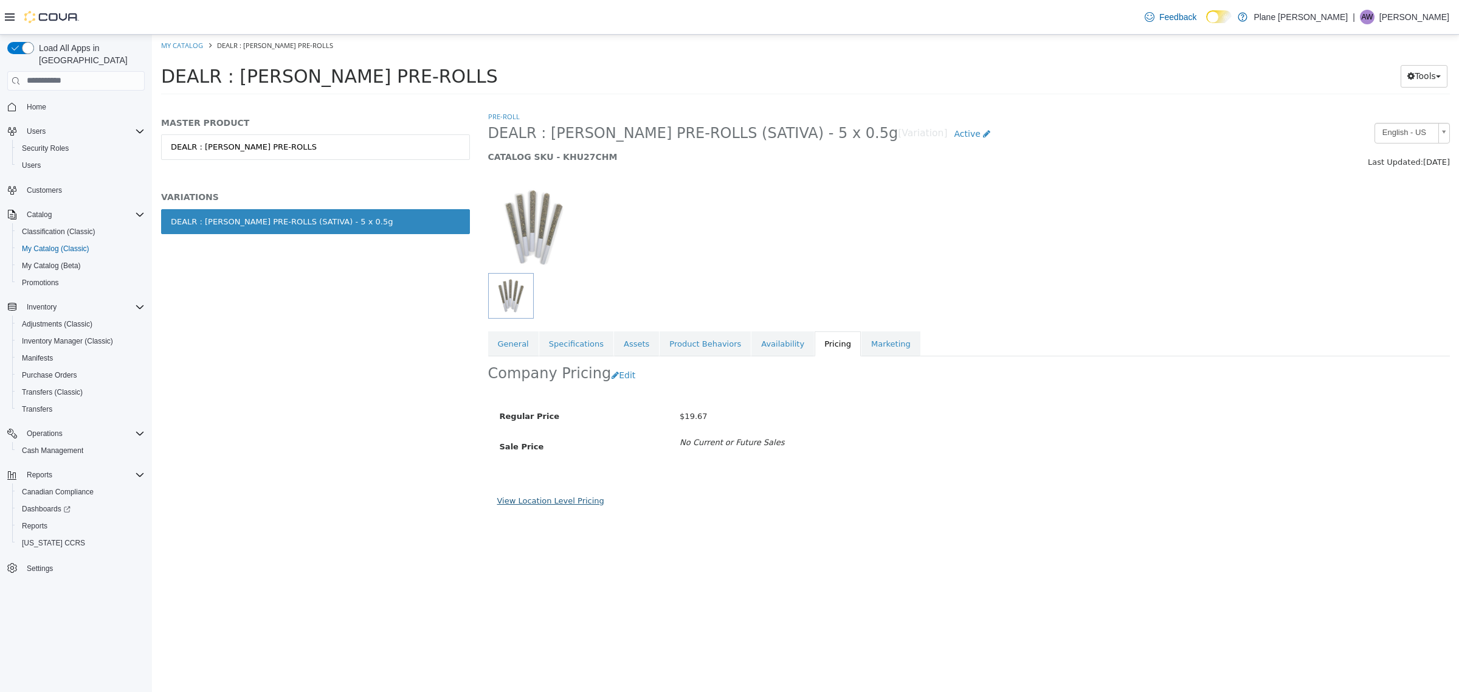
click at [542, 502] on link "View Location Level Pricing" at bounding box center [550, 500] width 107 height 9
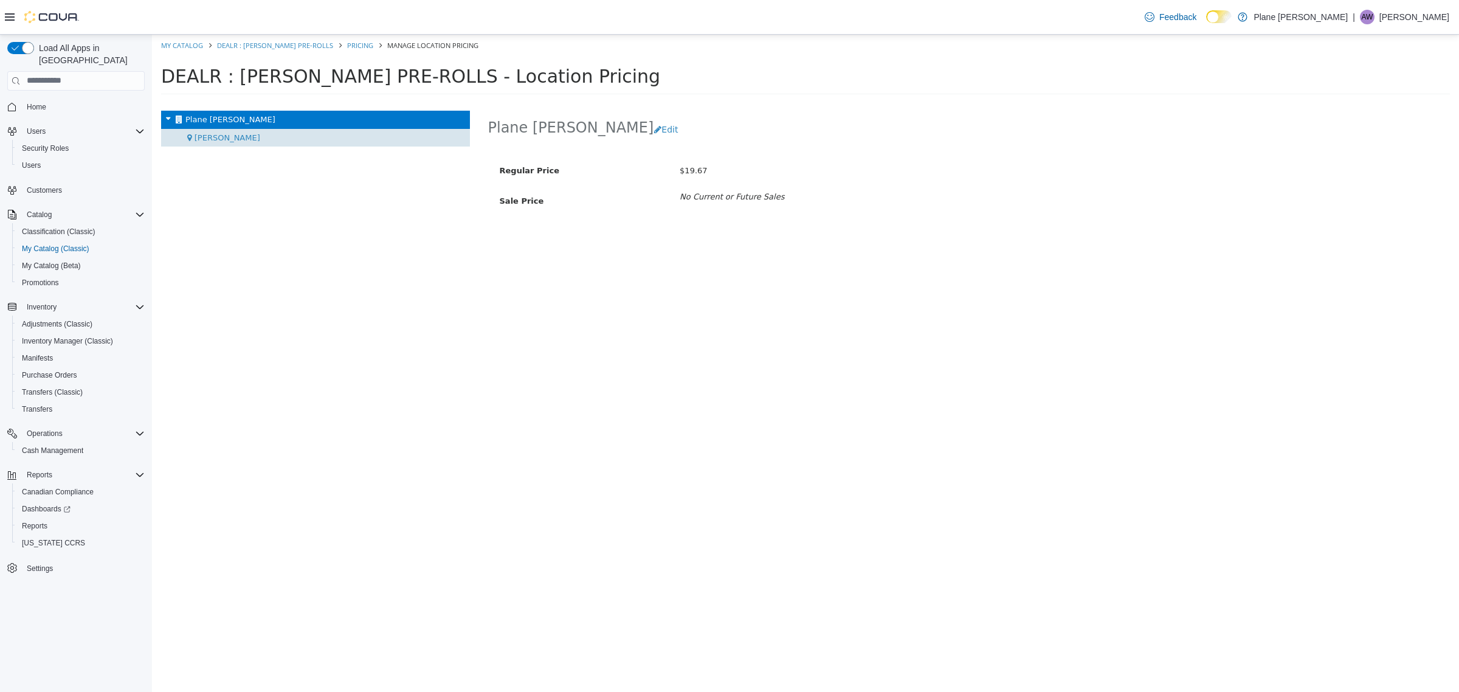
click at [221, 136] on span "[PERSON_NAME]" at bounding box center [228, 137] width 66 height 9
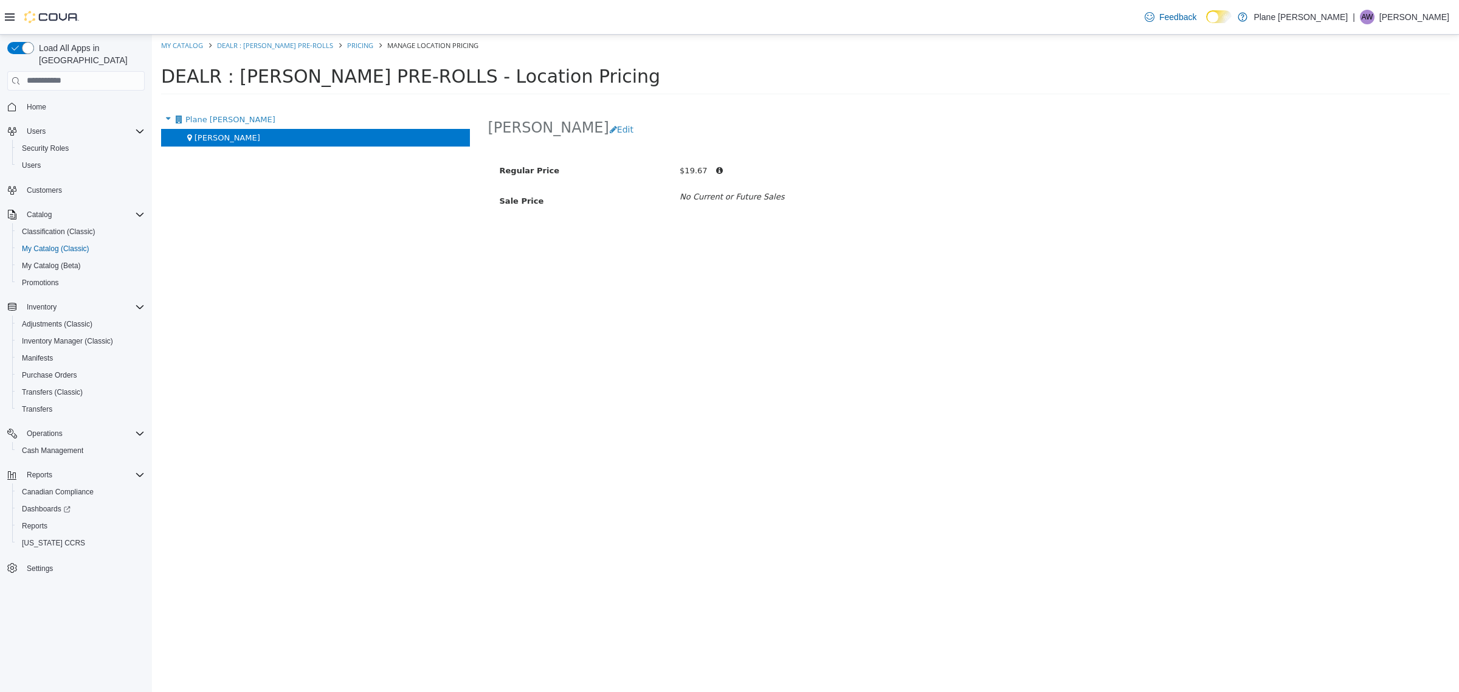
click at [977, 296] on div "Duncan Edit Regular Price $19.67 Sale Price No Current or Future Sales" at bounding box center [969, 400] width 981 height 581
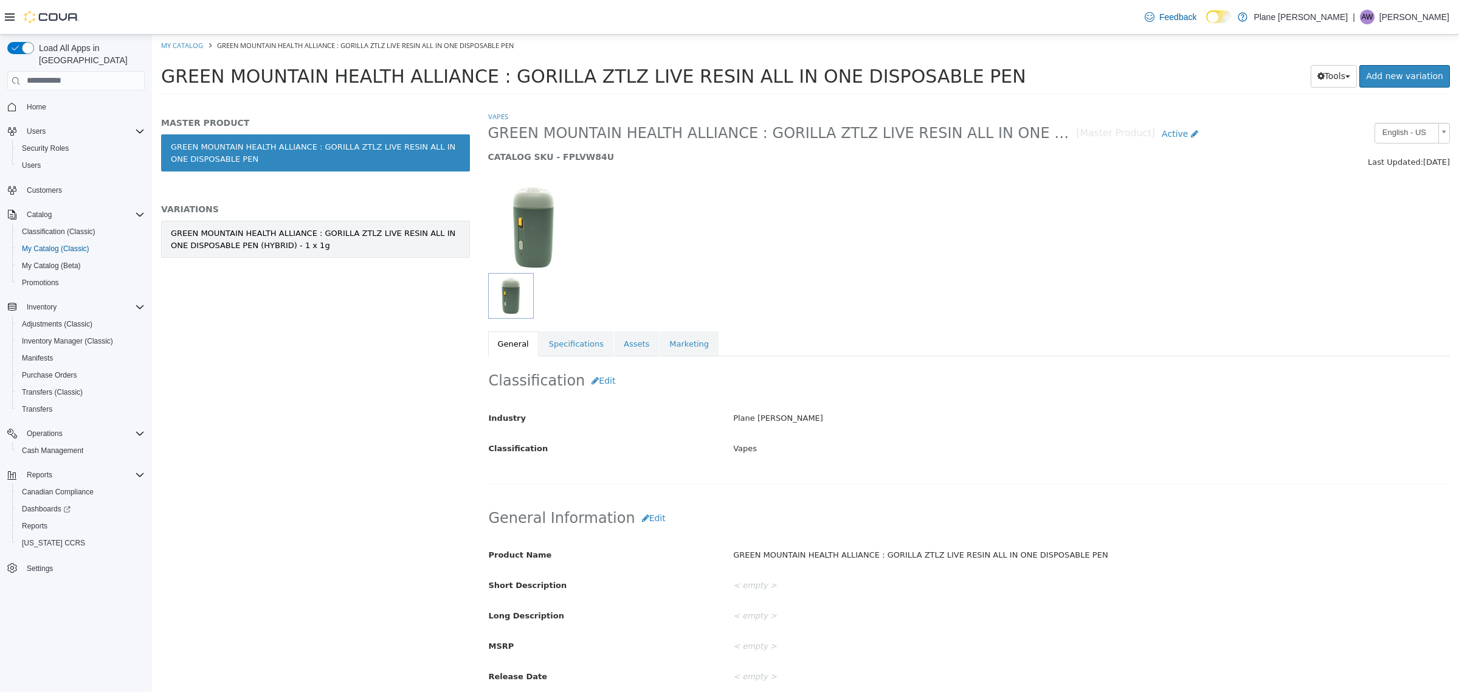
click at [295, 246] on div "GREEN MOUNTAIN HEALTH ALLIANCE : GORILLA ZTLZ LIVE RESIN ALL IN ONE DISPOSABLE …" at bounding box center [315, 239] width 289 height 24
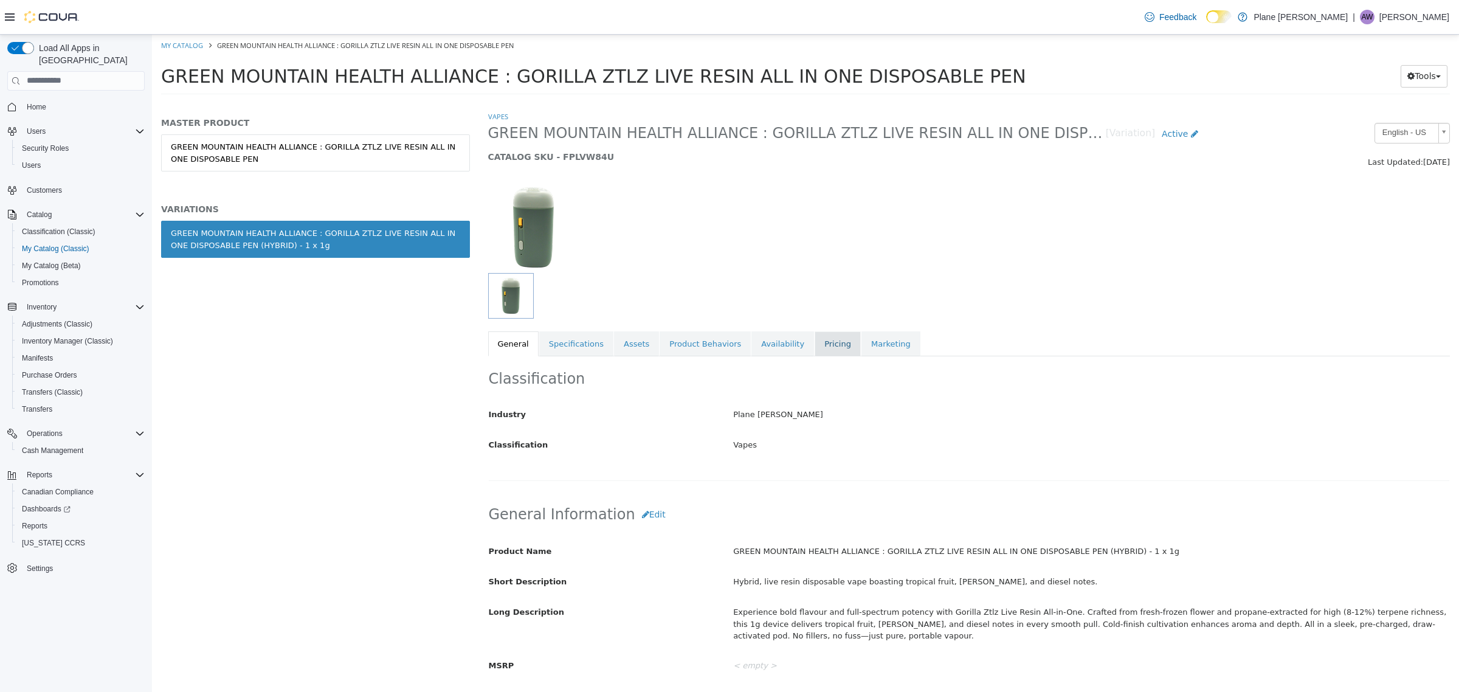
click at [815, 350] on link "Pricing" at bounding box center [838, 344] width 46 height 26
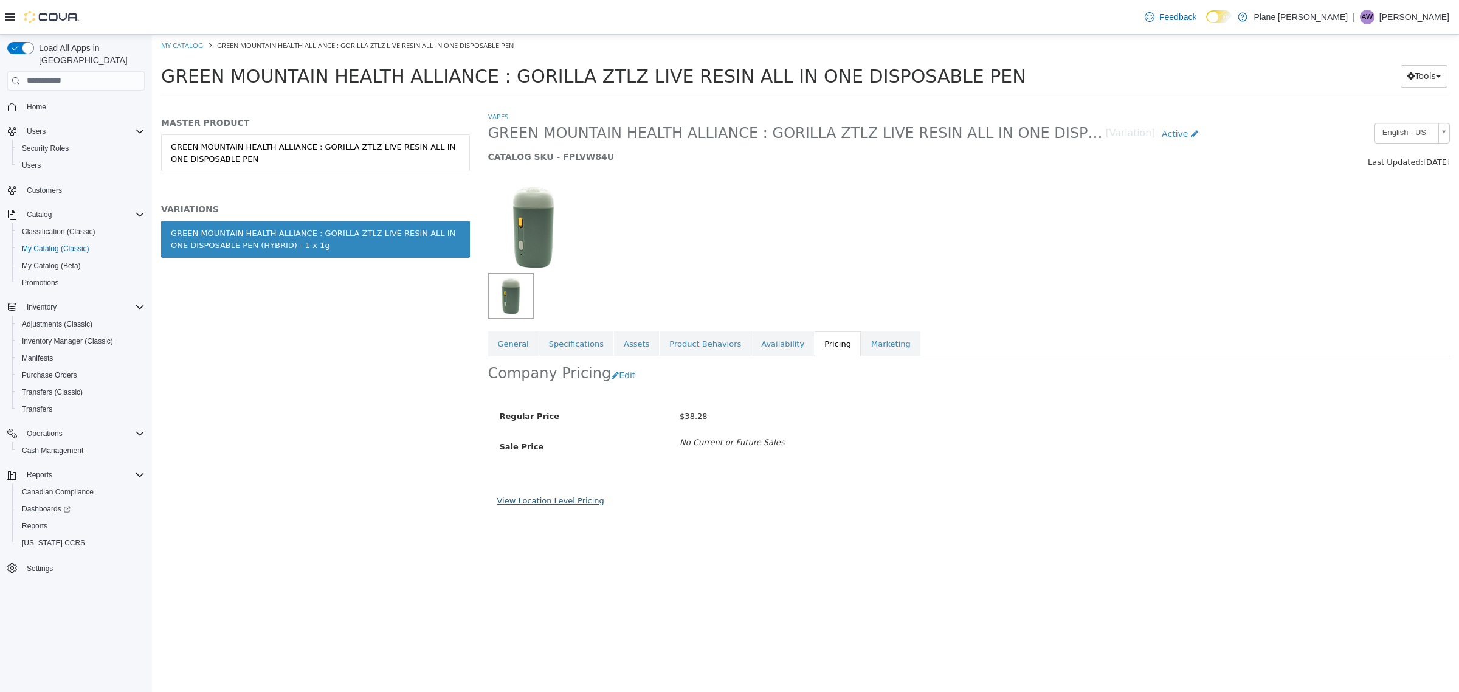
click at [527, 499] on link "View Location Level Pricing" at bounding box center [550, 500] width 107 height 9
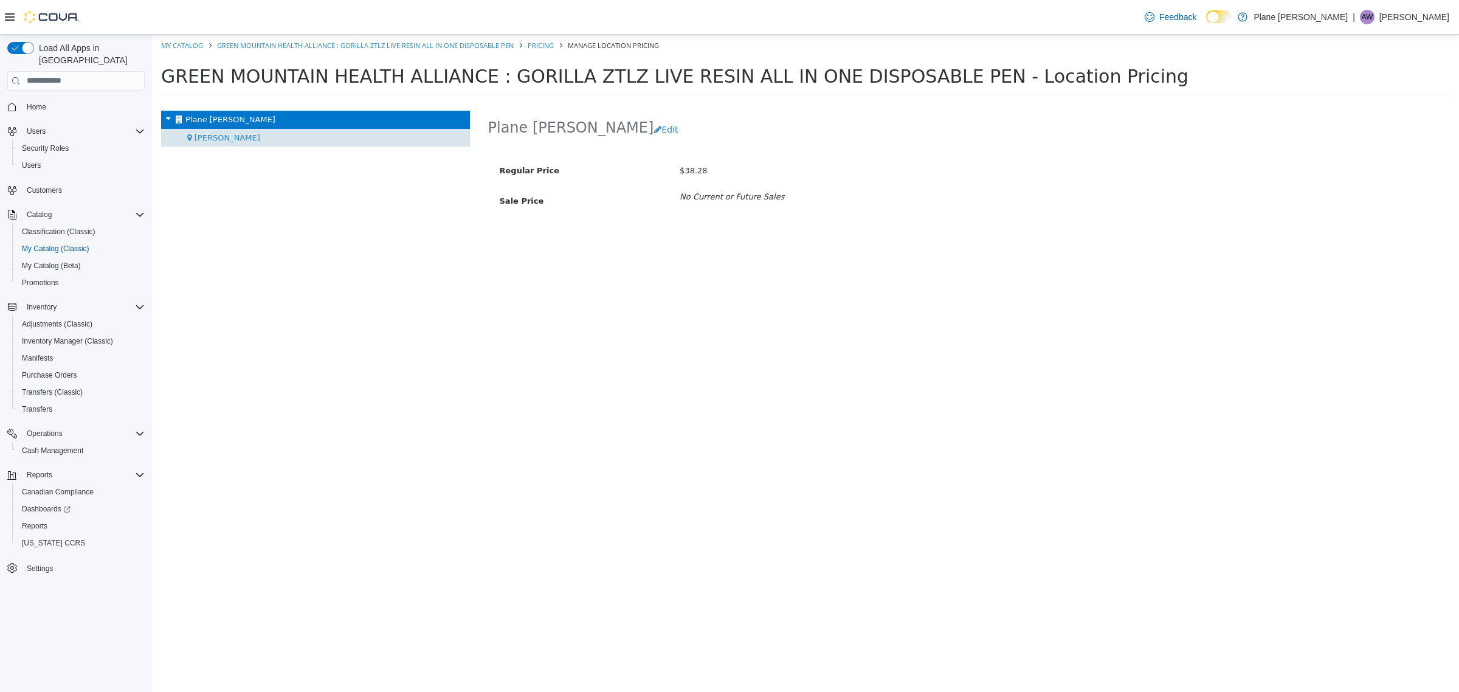
click at [226, 140] on div "[PERSON_NAME]" at bounding box center [315, 137] width 309 height 18
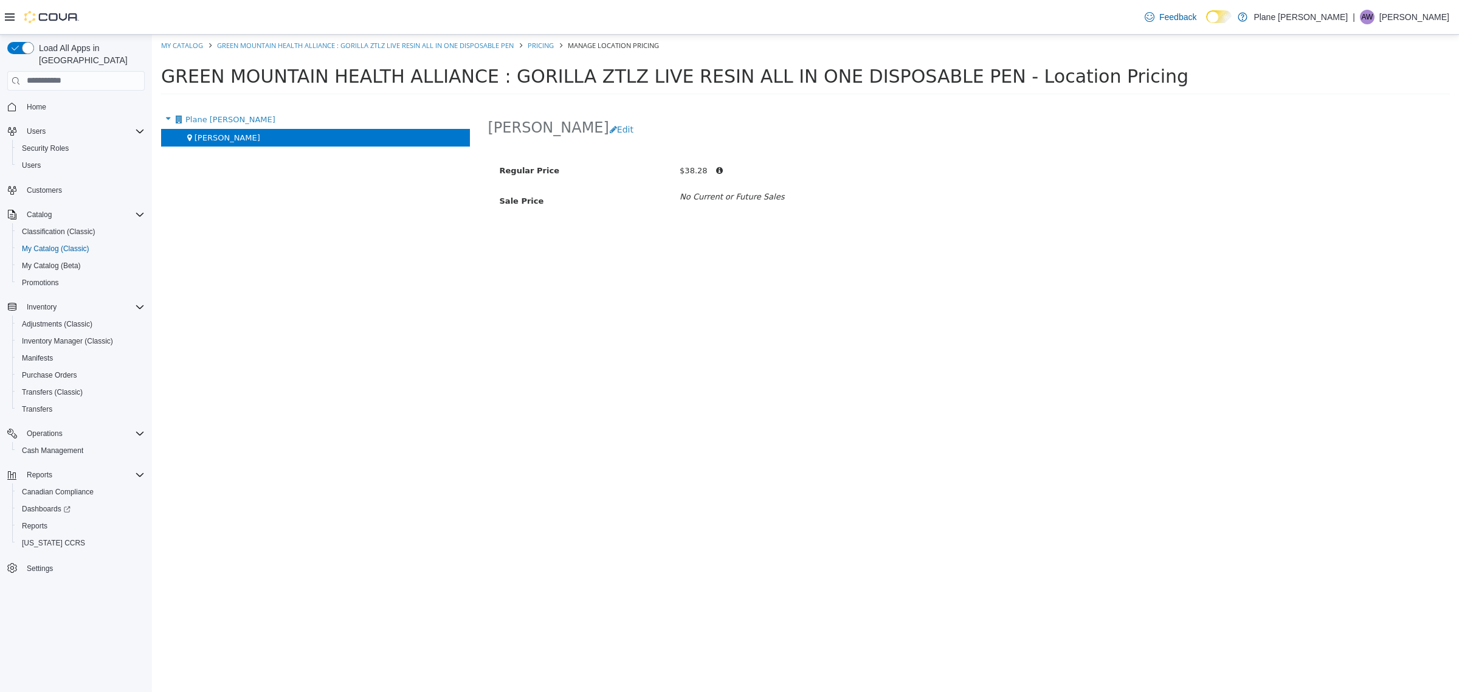
click at [963, 293] on div "[PERSON_NAME] Edit Regular Price $38.28 Sale Price No Current or Future Sales" at bounding box center [969, 400] width 981 height 581
click at [446, 46] on link "GREEN MOUNTAIN HEALTH ALLIANCE : GORILLA ZTLZ LIVE RESIN ALL IN ONE DISPOSABLE …" at bounding box center [365, 44] width 297 height 9
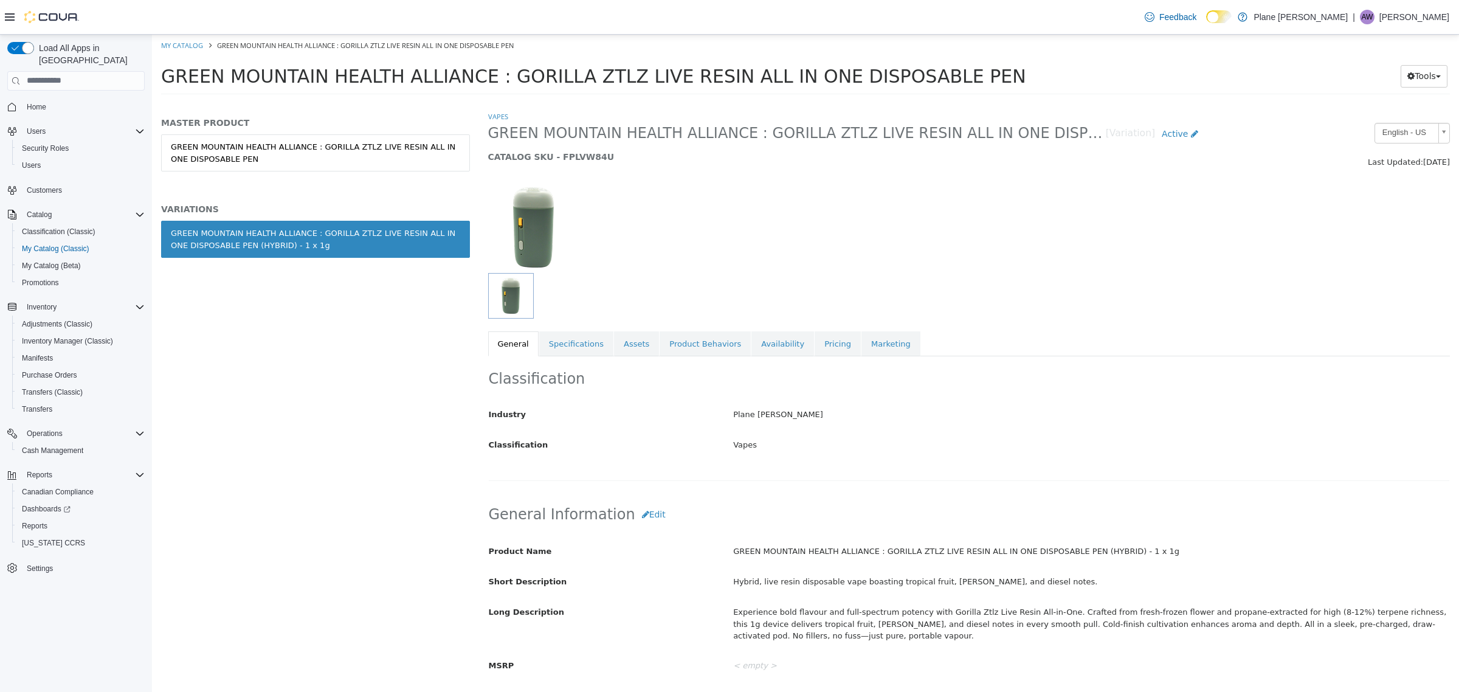
click at [863, 265] on div at bounding box center [969, 220] width 981 height 104
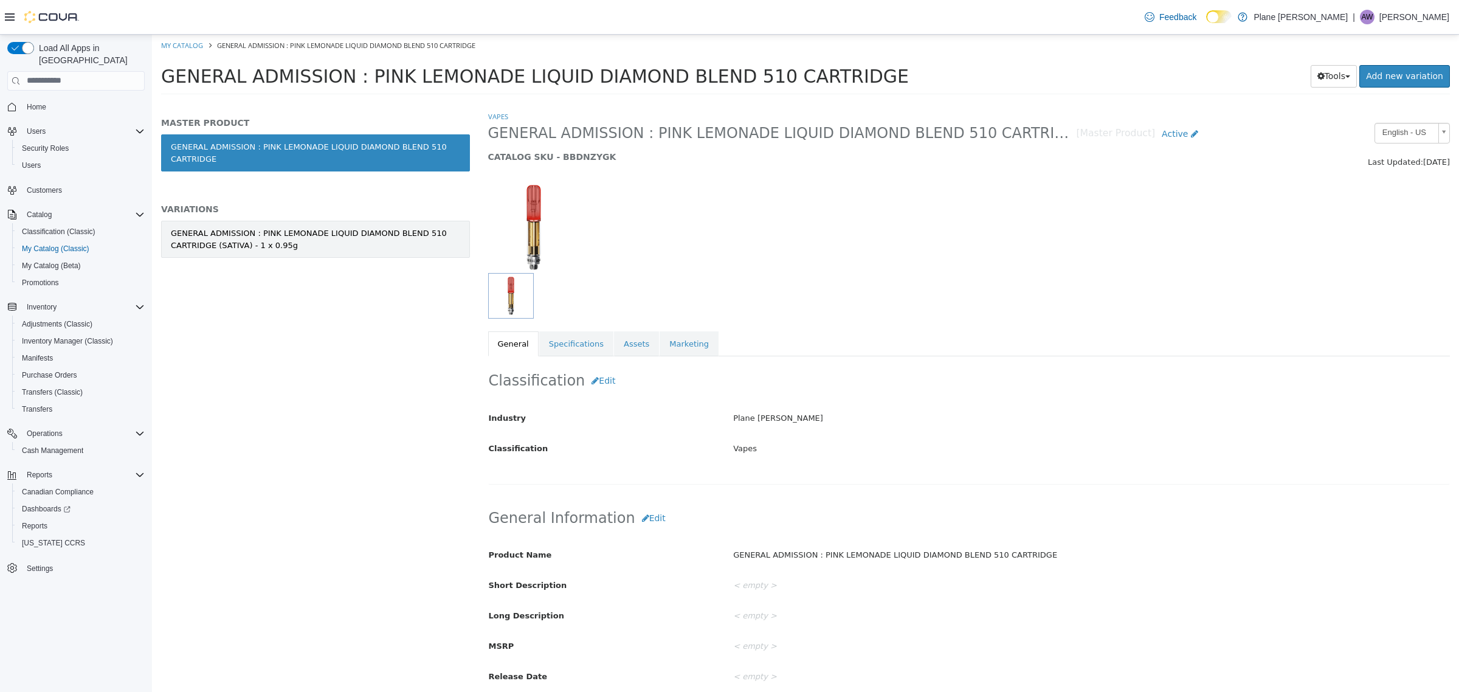
click at [305, 234] on div "GENERAL ADMISSION : PINK LEMONADE LIQUID DIAMOND BLEND 510 CARTRIDGE (SATIVA) -…" at bounding box center [315, 239] width 289 height 24
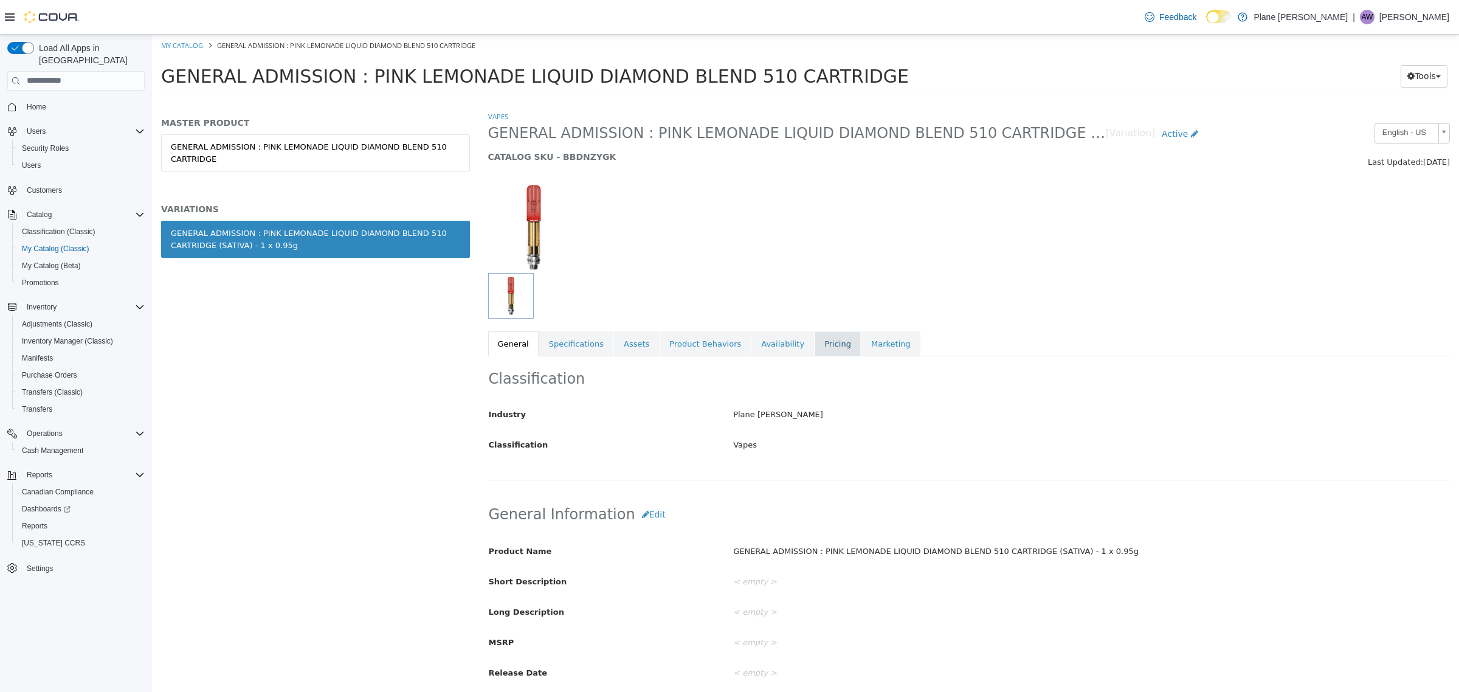
click at [820, 340] on link "Pricing" at bounding box center [838, 344] width 46 height 26
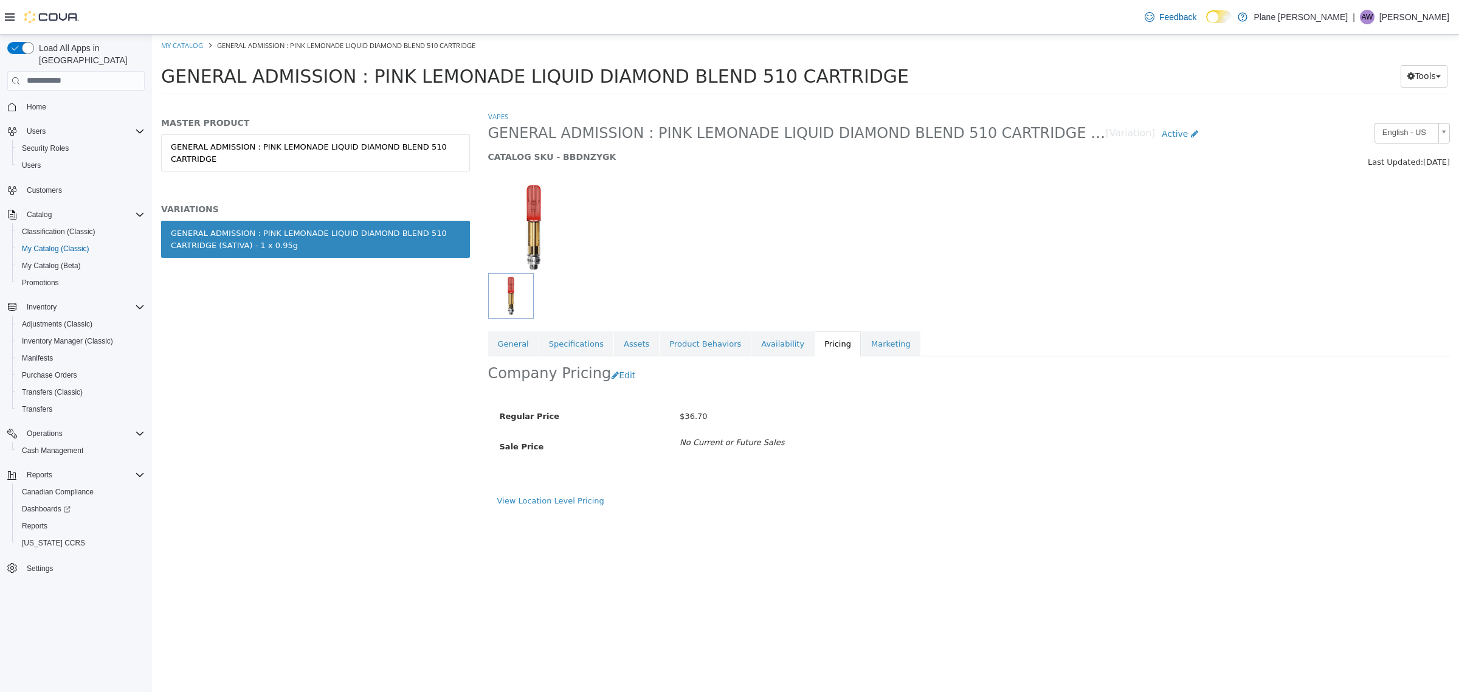
click at [543, 508] on div "View Location Level Pricing" at bounding box center [969, 504] width 963 height 21
click at [536, 499] on link "View Location Level Pricing" at bounding box center [550, 500] width 107 height 9
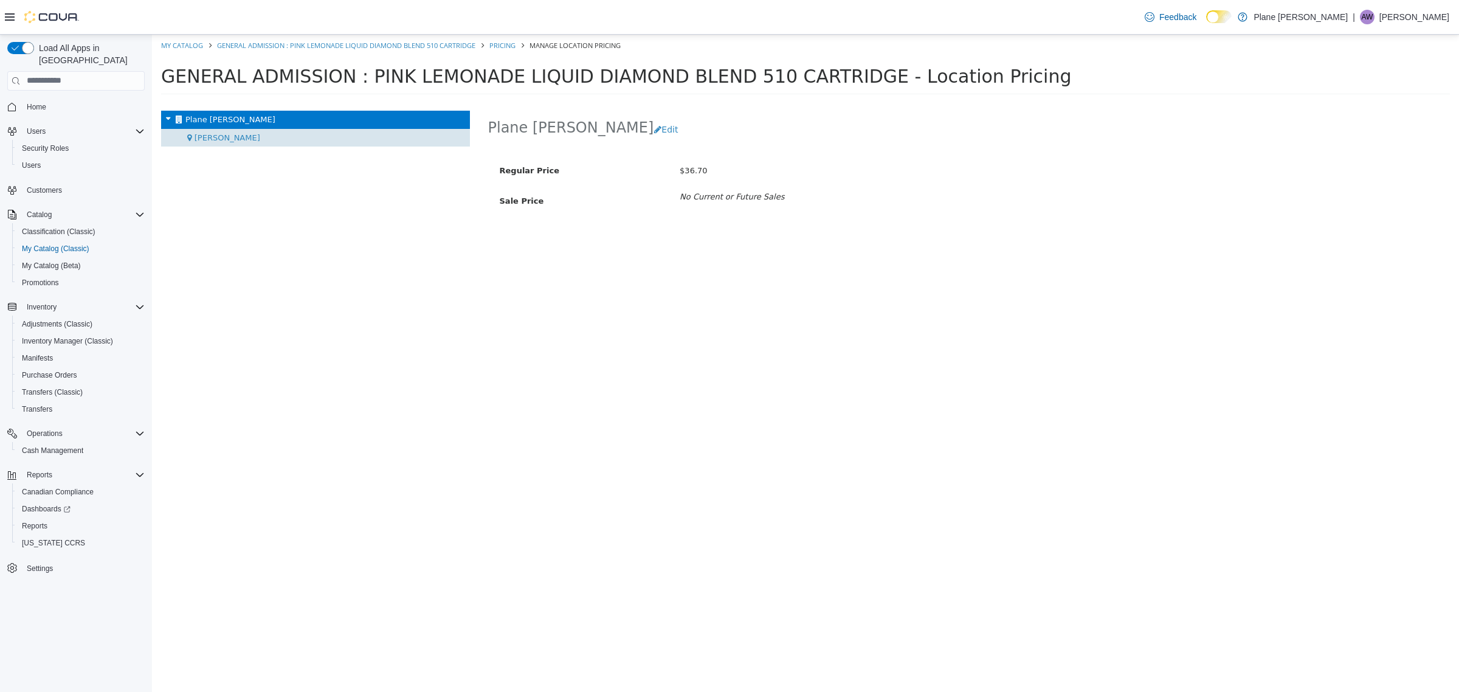
click at [210, 137] on span "[PERSON_NAME]" at bounding box center [228, 137] width 66 height 9
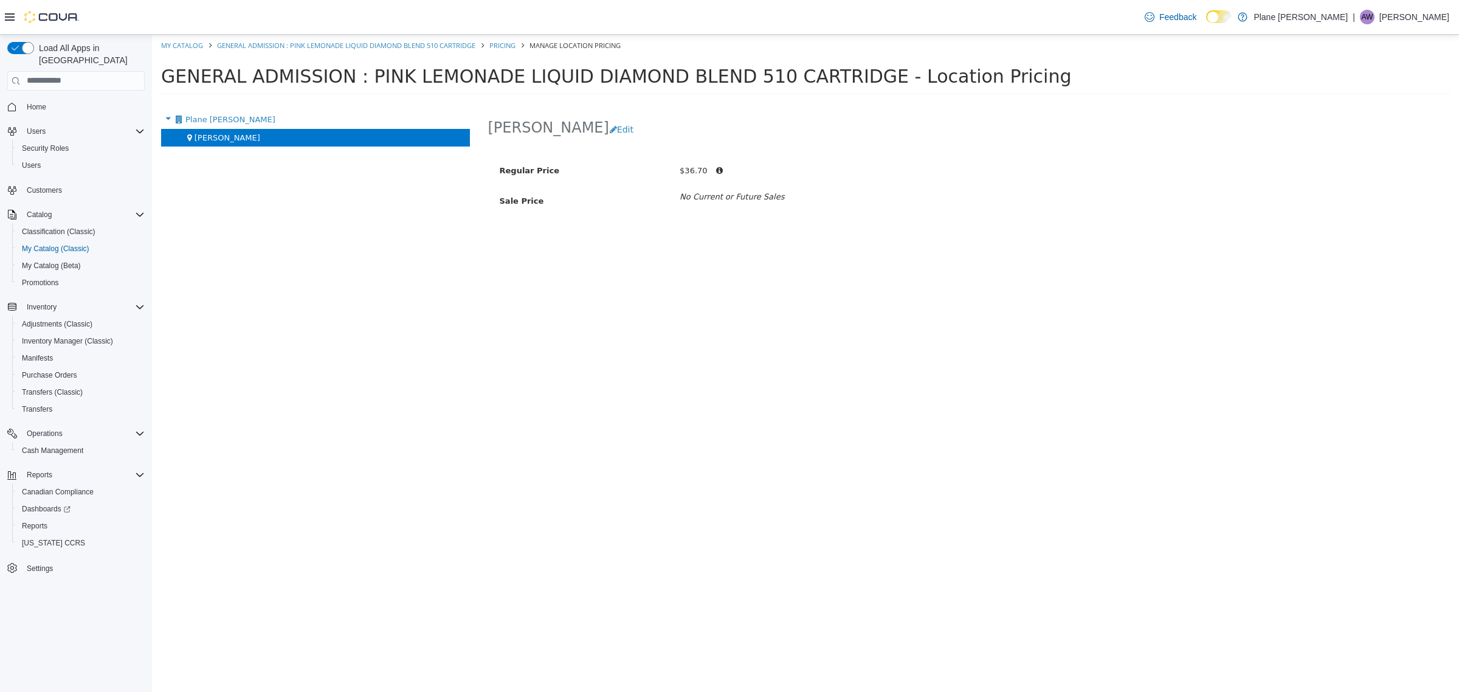
click at [1068, 284] on div "[PERSON_NAME] Edit Regular Price $36.70 Sale Price No Current or Future Sales" at bounding box center [969, 400] width 981 height 581
click at [280, 51] on ol "My Catalog GENERAL ADMISSION : PINK LEMONADE LIQUID DIAMOND BLEND 510 CARTRIDGE…" at bounding box center [805, 45] width 1307 height 22
click at [272, 46] on link "GENERAL ADMISSION : PINK LEMONADE LIQUID DIAMOND BLEND 510 CARTRIDGE" at bounding box center [346, 44] width 258 height 9
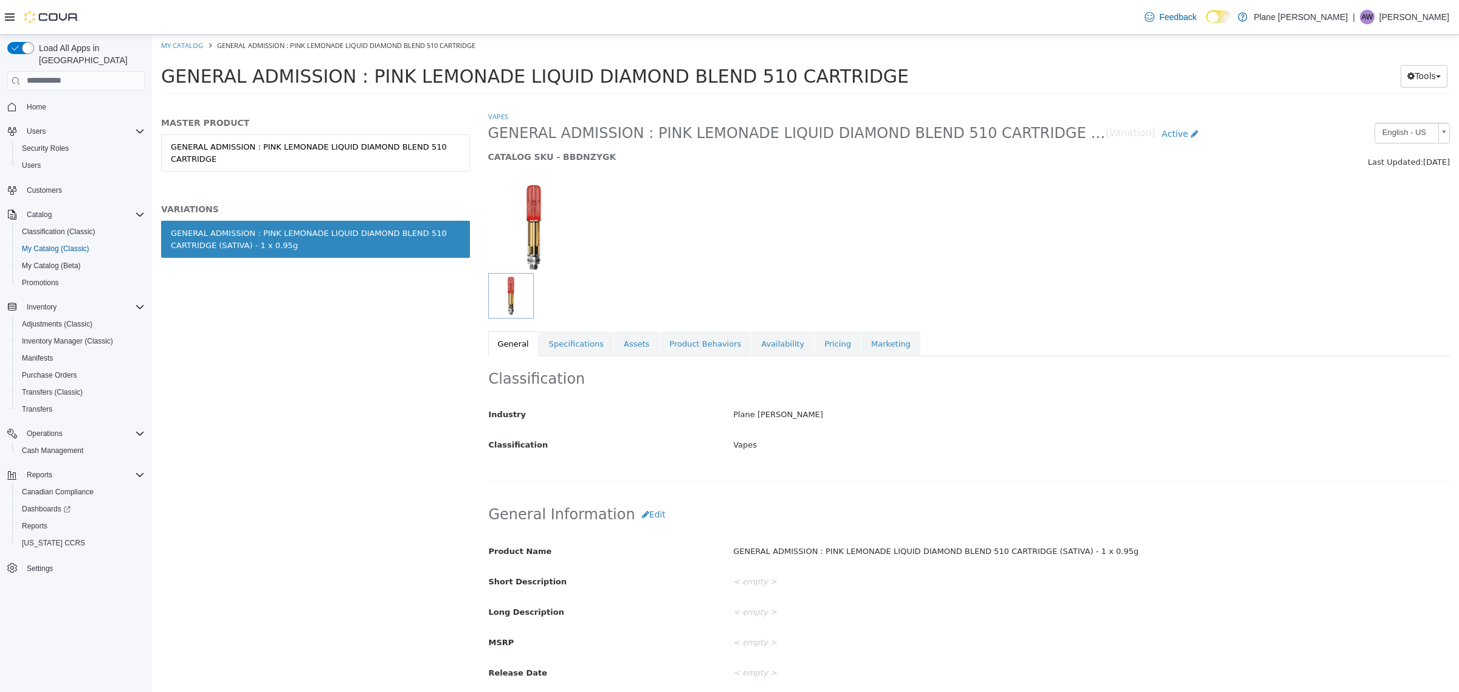
click at [909, 249] on div at bounding box center [969, 220] width 981 height 104
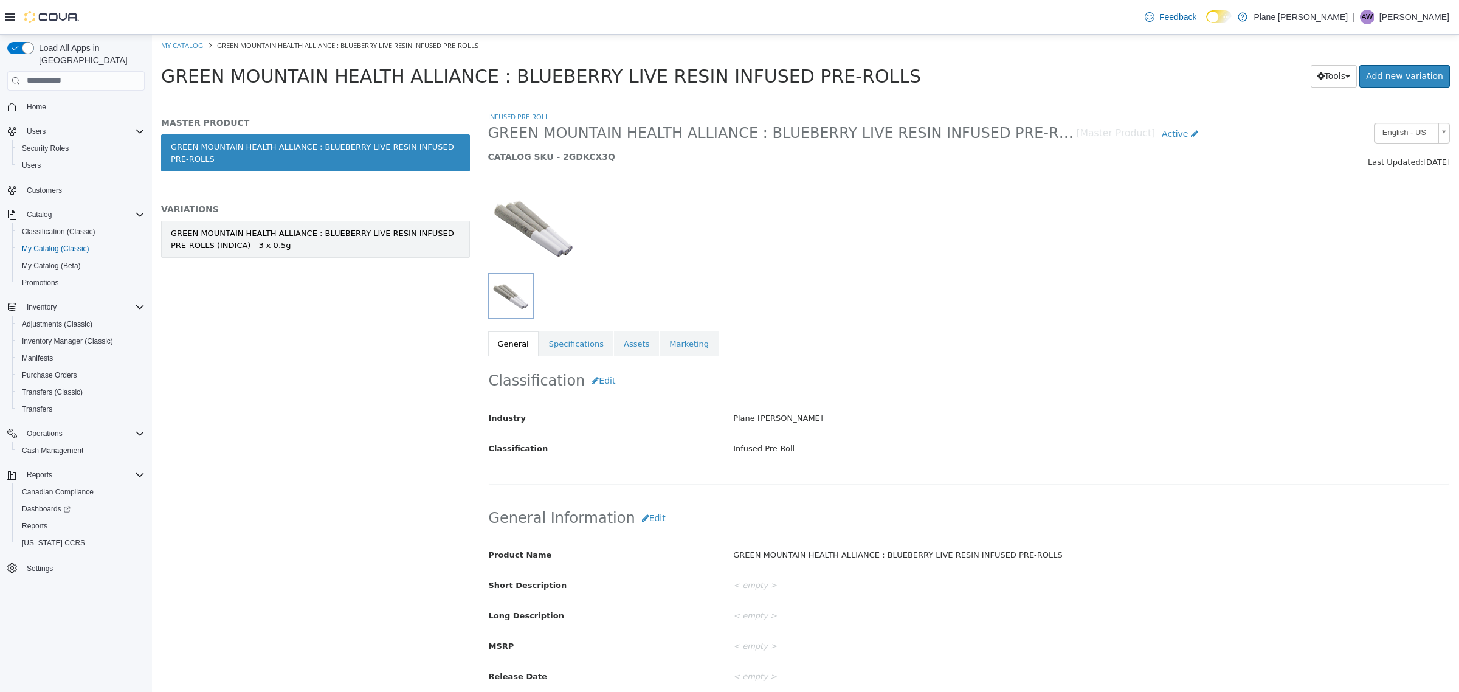
click at [336, 246] on div "GREEN MOUNTAIN HEALTH ALLIANCE : BLUEBERRY LIVE RESIN INFUSED PRE-ROLLS (INDICA…" at bounding box center [315, 239] width 289 height 24
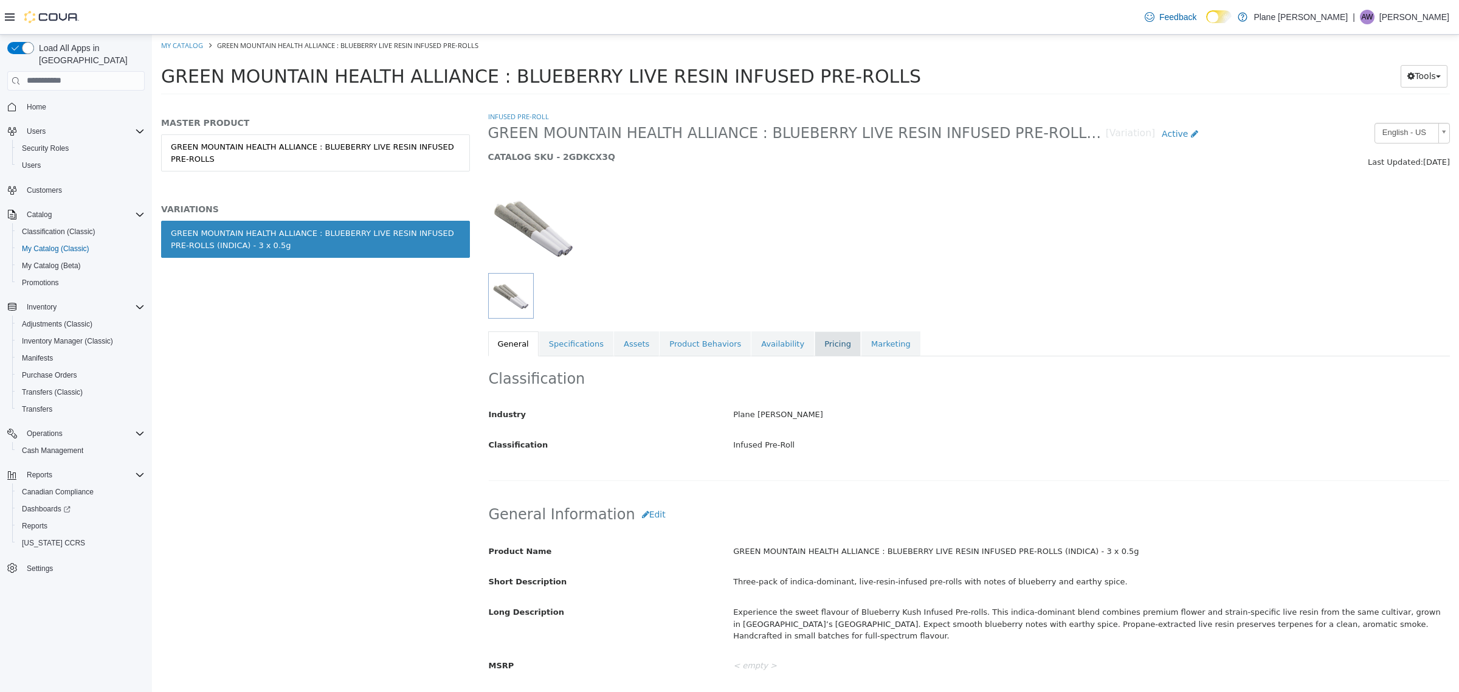
click at [815, 332] on link "Pricing" at bounding box center [838, 344] width 46 height 26
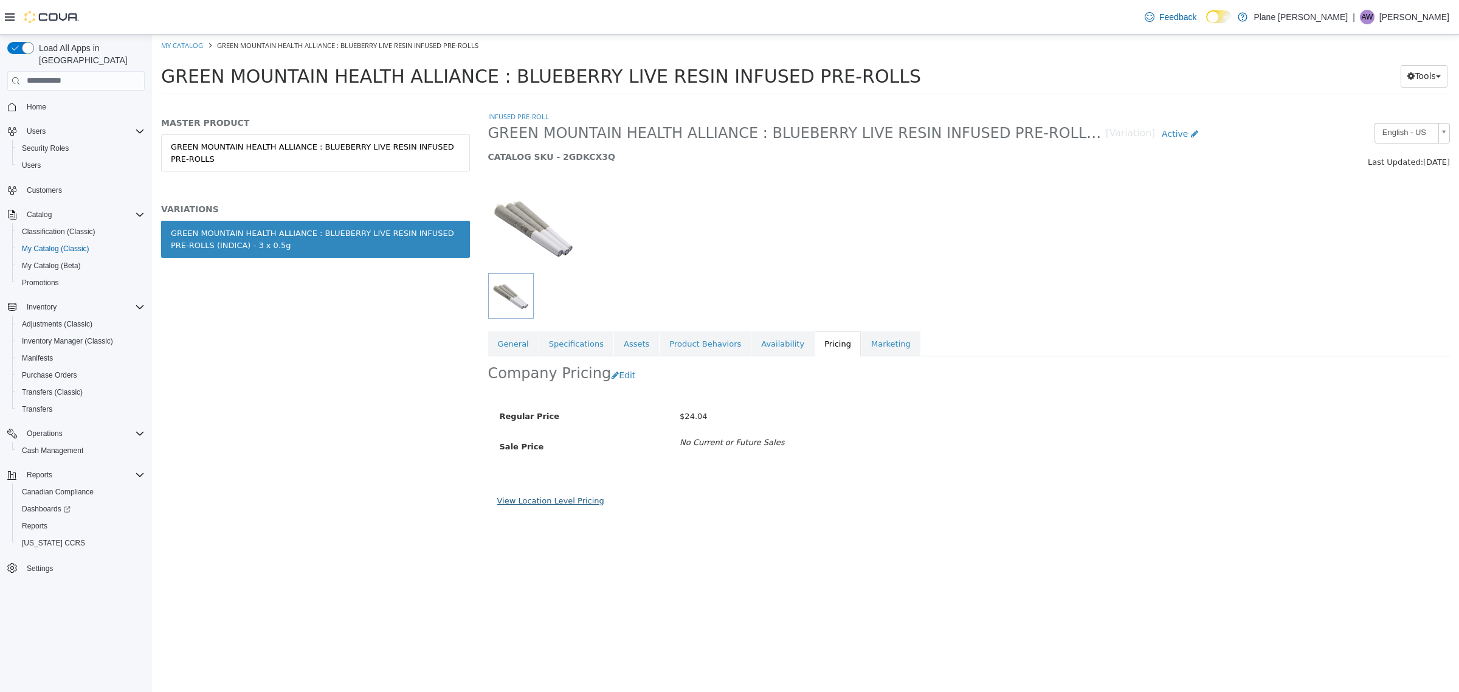
click at [533, 499] on link "View Location Level Pricing" at bounding box center [550, 500] width 107 height 9
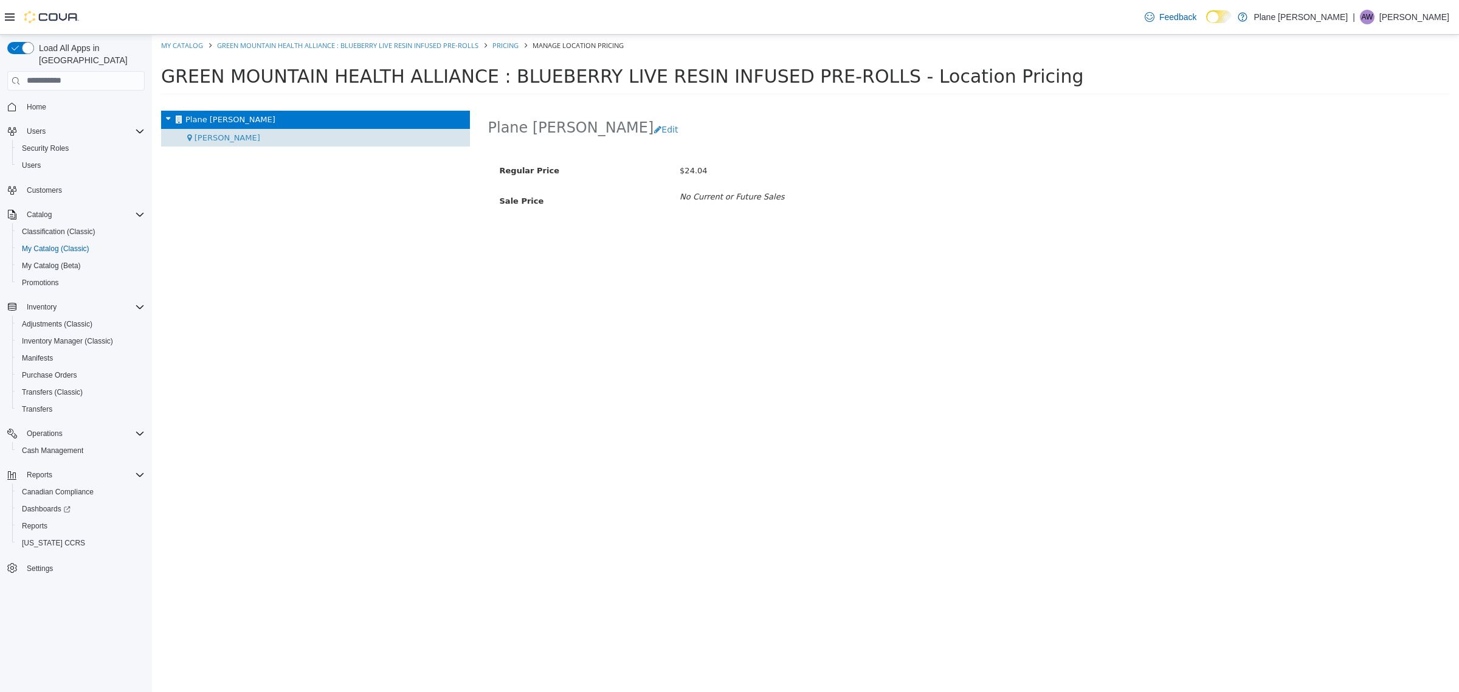
click at [199, 140] on span "[PERSON_NAME]" at bounding box center [228, 137] width 66 height 9
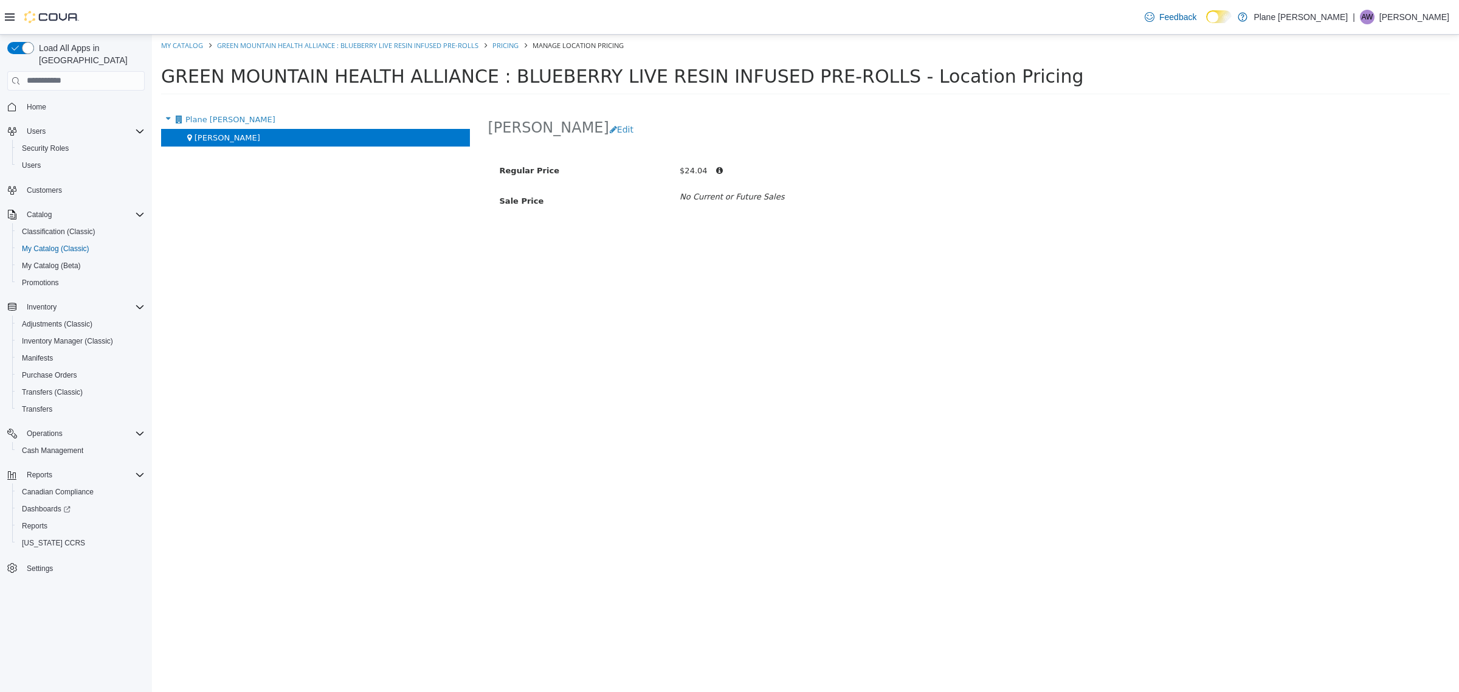
click at [311, 50] on ol "My Catalog GREEN MOUNTAIN HEALTH ALLIANCE : BLUEBERRY LIVE RESIN INFUSED PRE-RO…" at bounding box center [805, 45] width 1307 height 22
click at [303, 48] on link "GREEN MOUNTAIN HEALTH ALLIANCE : BLUEBERRY LIVE RESIN INFUSED PRE-ROLLS" at bounding box center [347, 44] width 261 height 9
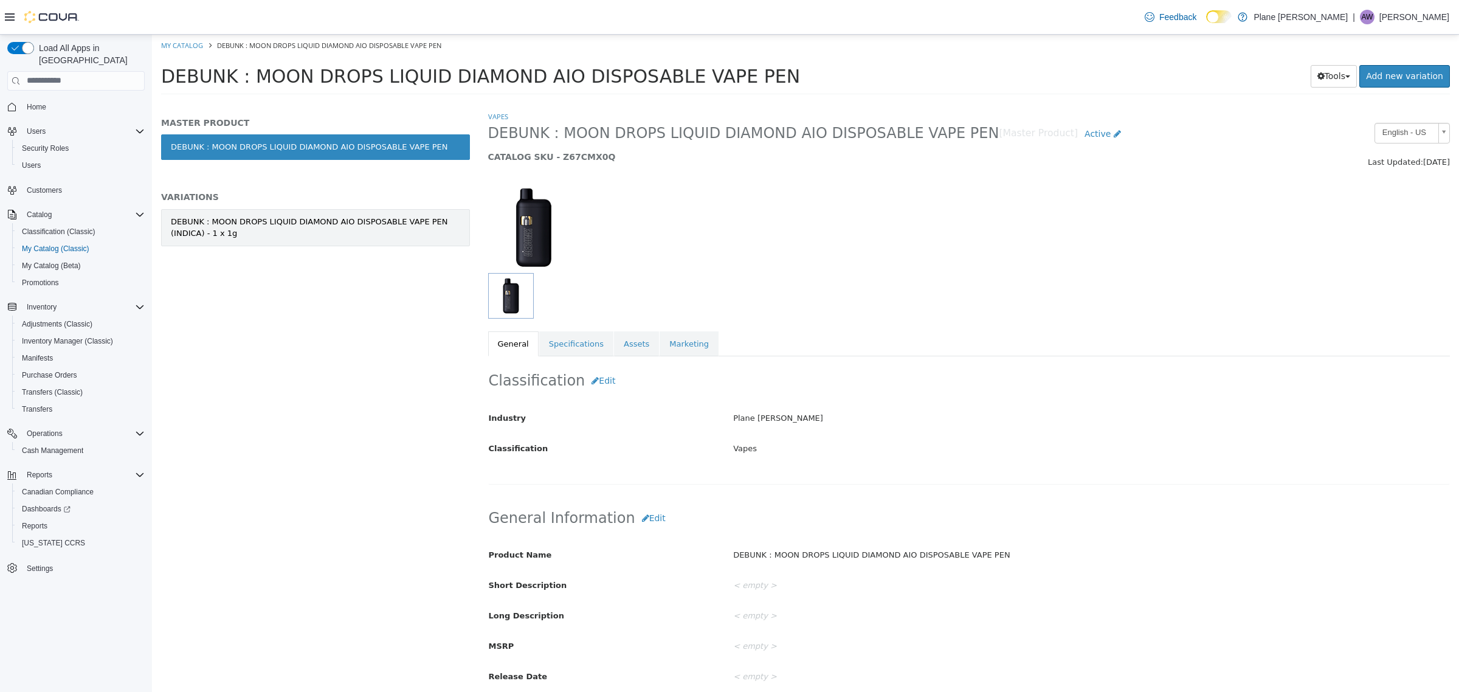
click at [404, 238] on div "DEBUNK : MOON DROPS LIQUID DIAMOND AIO DISPOSABLE VAPE PEN (INDICA) - 1 x 1g" at bounding box center [315, 227] width 289 height 24
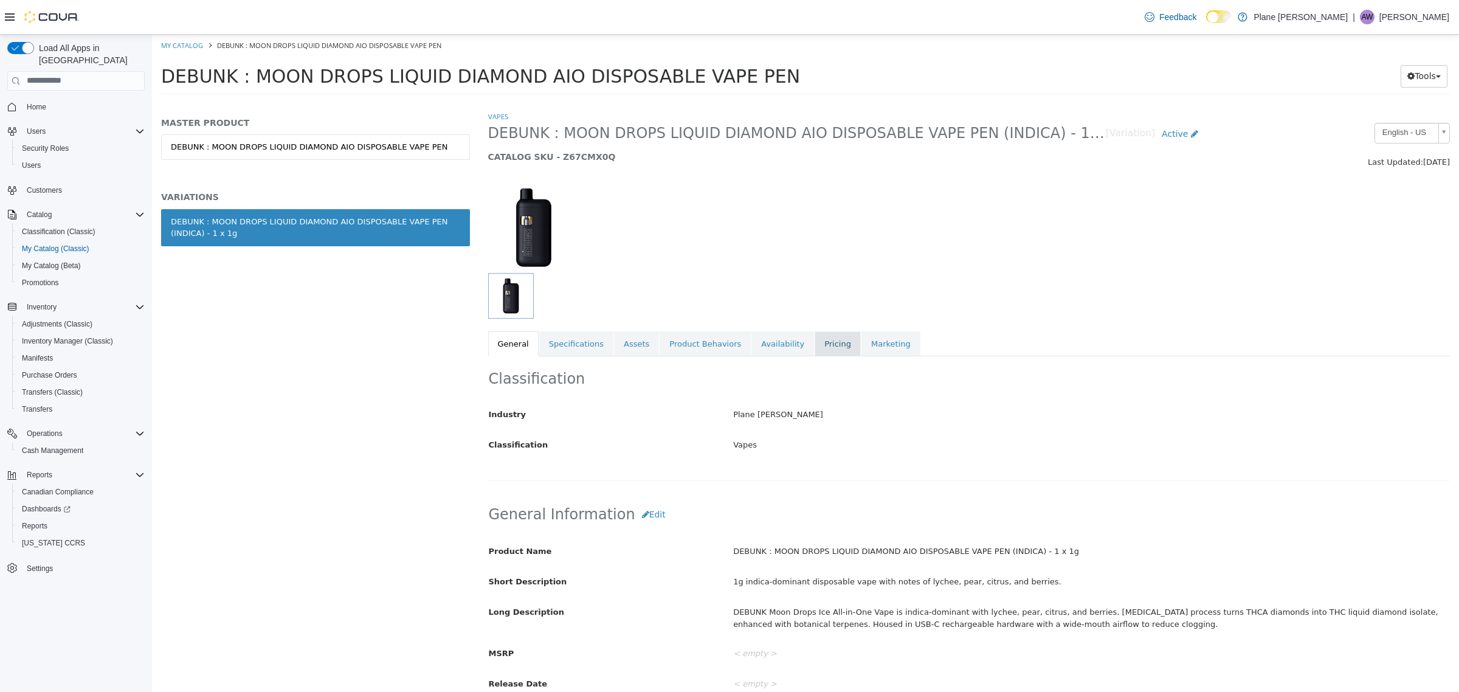
click at [815, 347] on link "Pricing" at bounding box center [838, 344] width 46 height 26
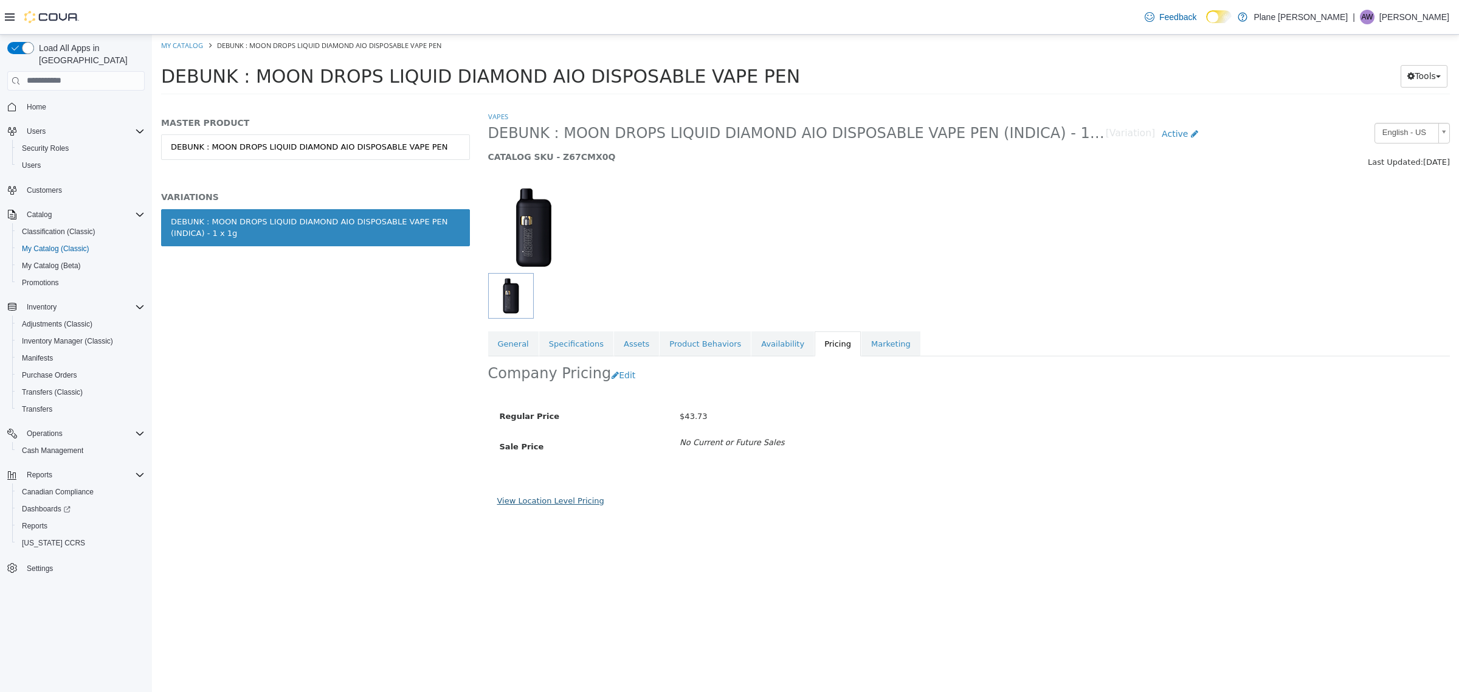
click at [564, 496] on link "View Location Level Pricing" at bounding box center [550, 500] width 107 height 9
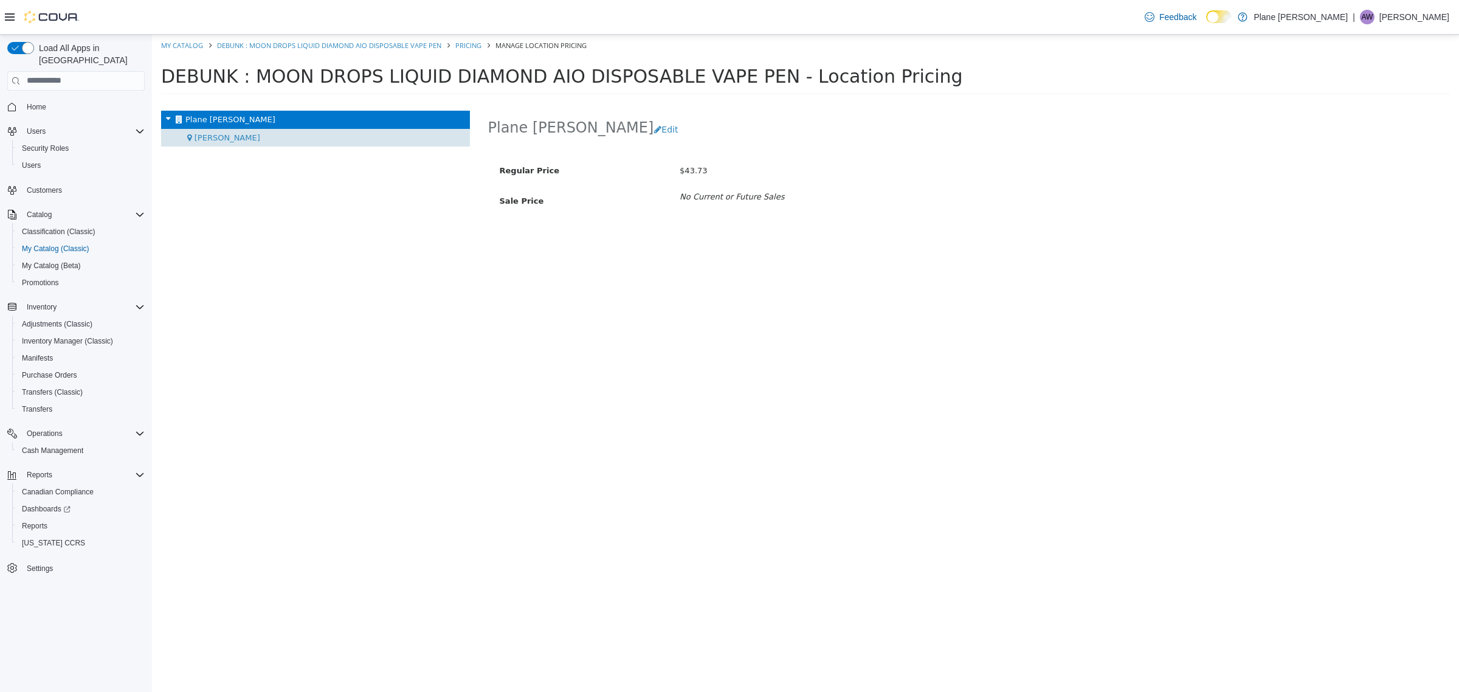
click at [198, 139] on span "[PERSON_NAME]" at bounding box center [228, 137] width 66 height 9
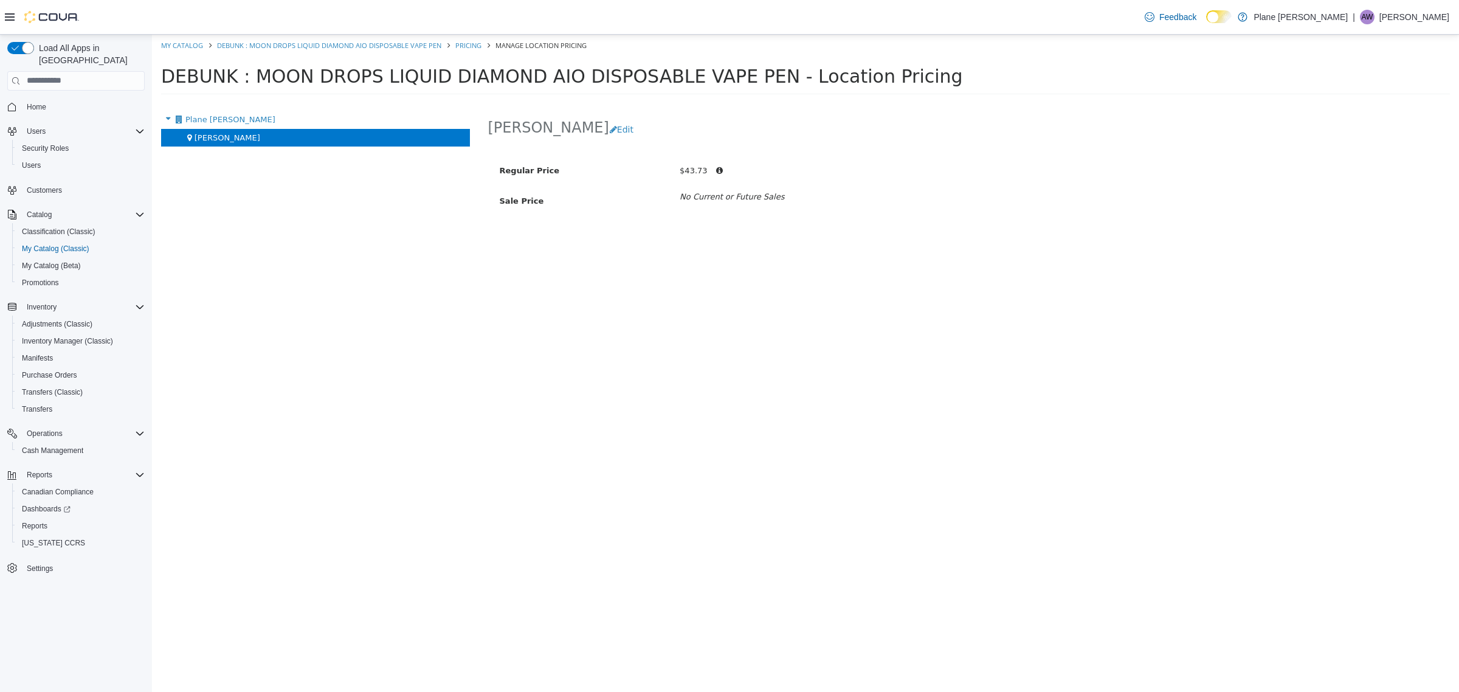
click at [928, 197] on span "No Current or Future Sales" at bounding box center [941, 196] width 541 height 12
click at [46, 370] on span "Purchase Orders" at bounding box center [49, 375] width 55 height 10
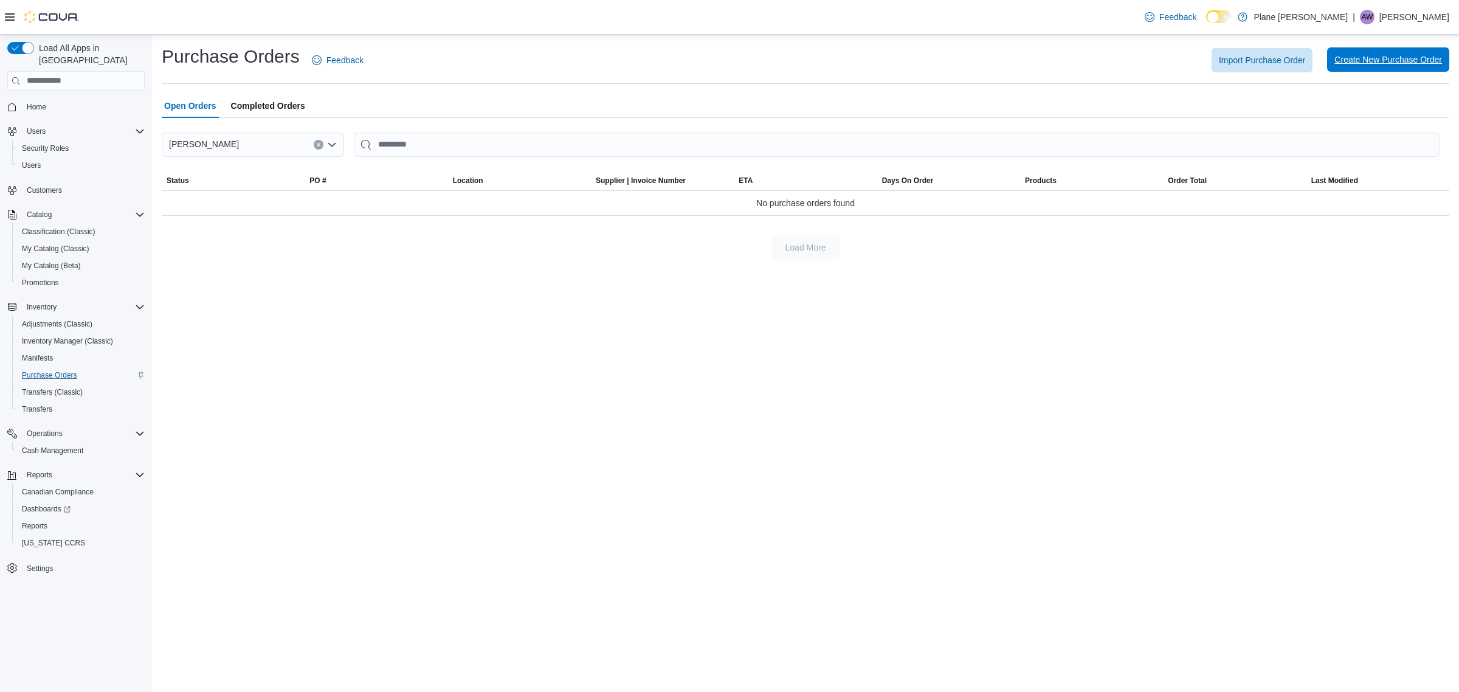
click at [1362, 61] on span "Create New Purchase Order" at bounding box center [1389, 60] width 108 height 12
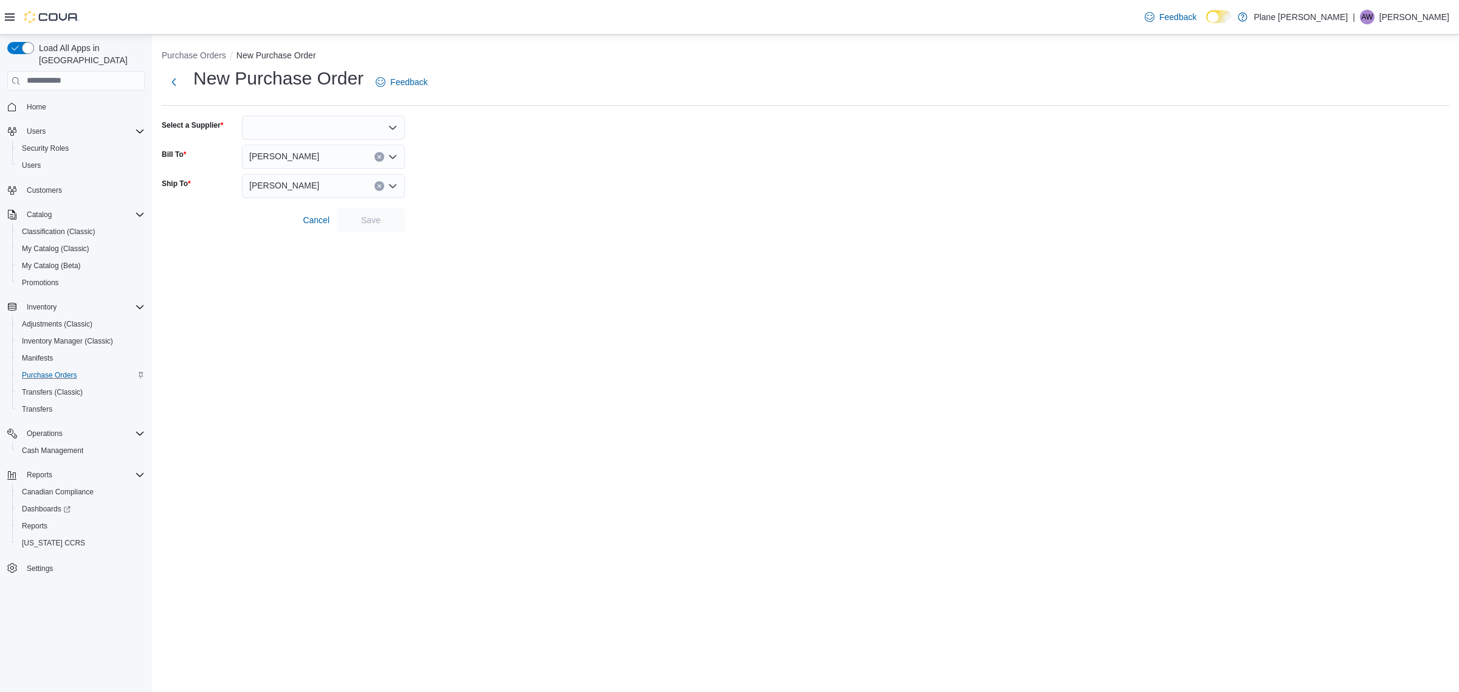
click at [350, 125] on div at bounding box center [323, 128] width 163 height 24
click at [277, 144] on span "BCLDB" at bounding box center [331, 148] width 134 height 12
click at [369, 213] on span "Save" at bounding box center [371, 219] width 54 height 24
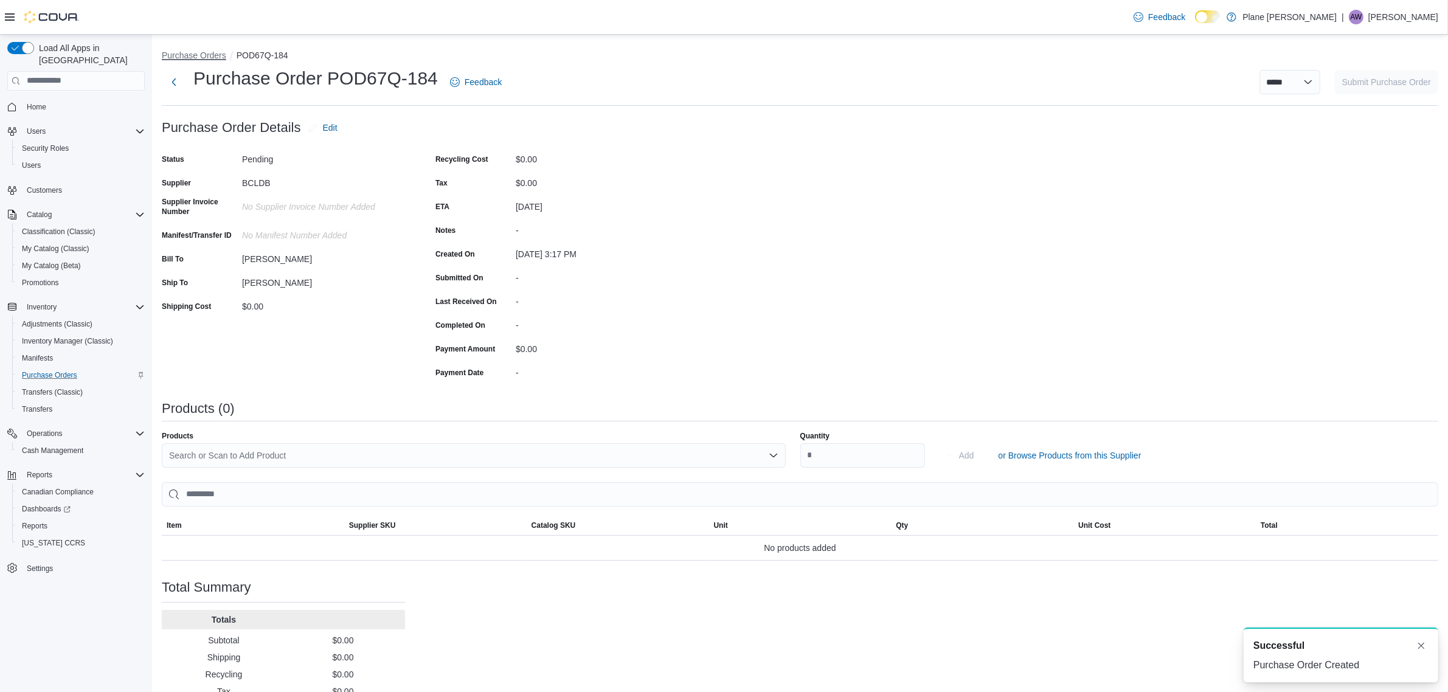
click at [192, 56] on button "Purchase Orders" at bounding box center [194, 55] width 64 height 10
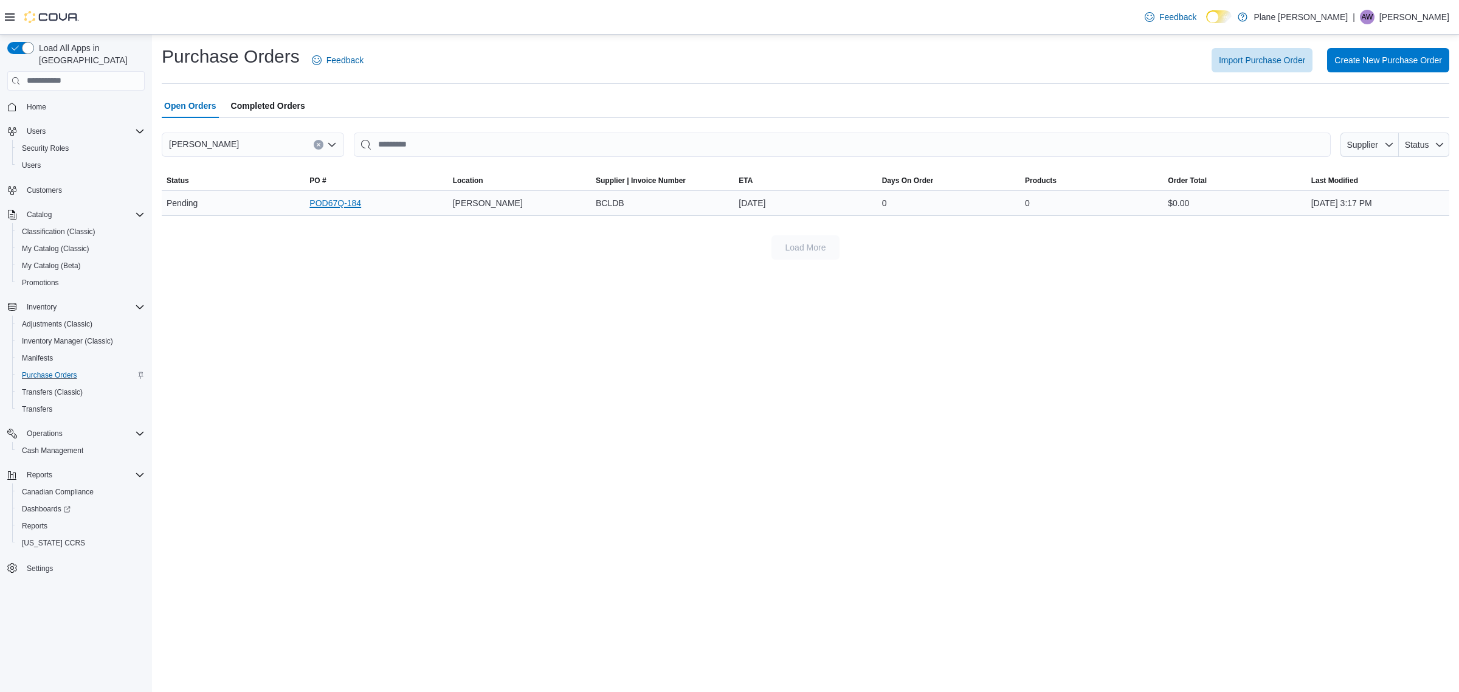
click at [310, 209] on link "POD67Q-184" at bounding box center [336, 203] width 52 height 15
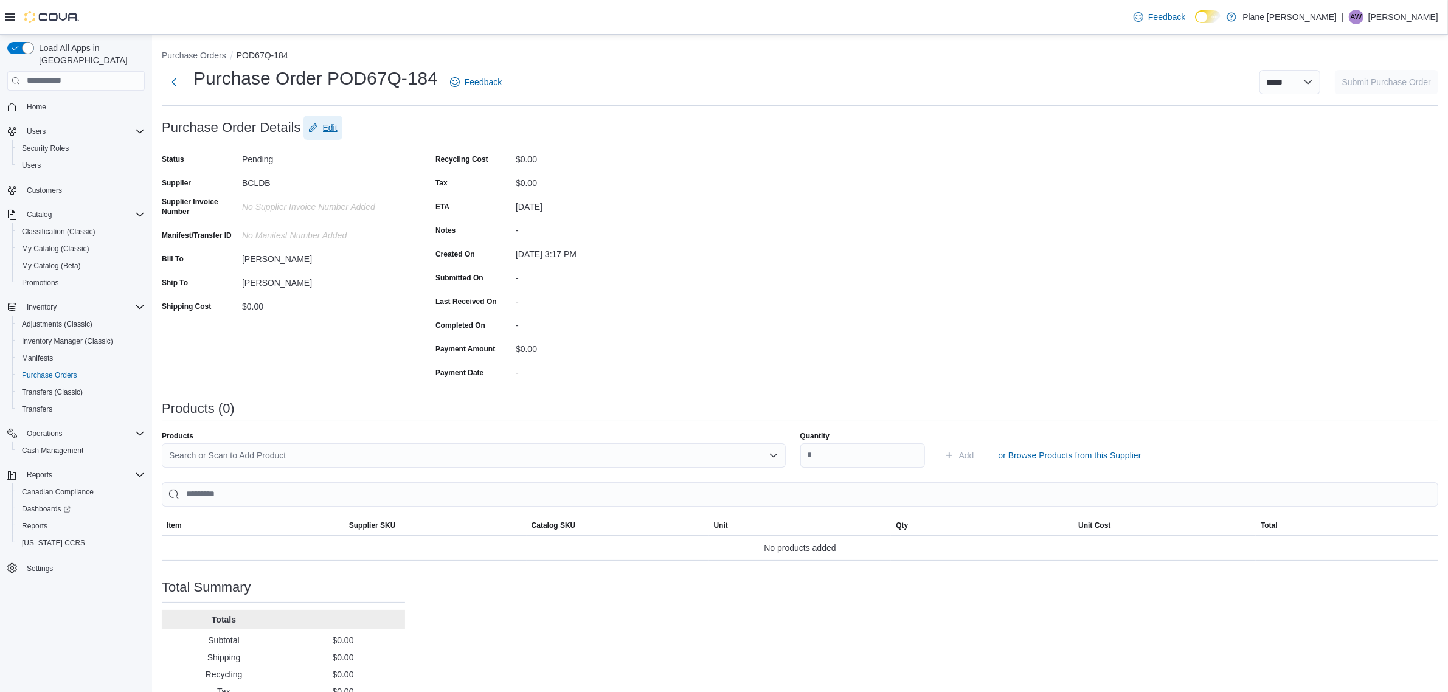
click at [323, 126] on span "Edit" at bounding box center [330, 128] width 15 height 12
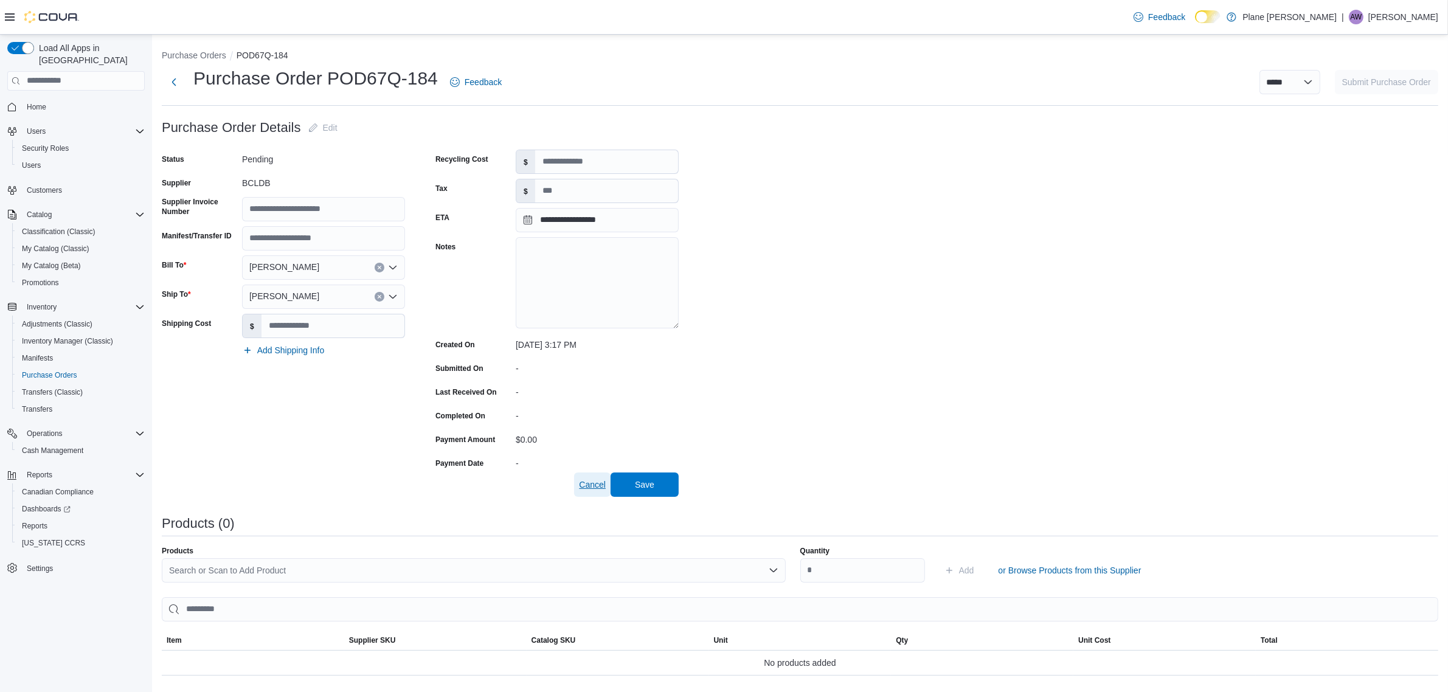
click at [586, 493] on span "Cancel" at bounding box center [592, 484] width 27 height 24
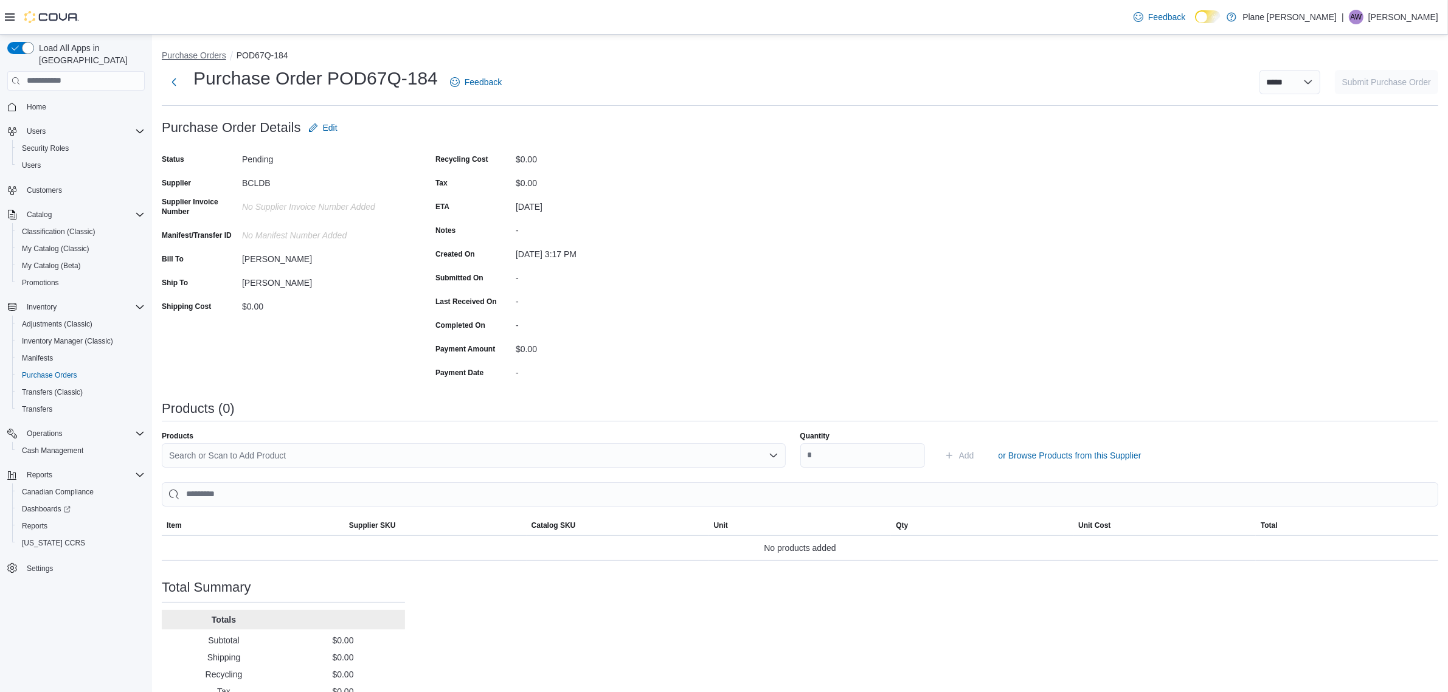
click at [207, 50] on button "Purchase Orders" at bounding box center [194, 55] width 64 height 10
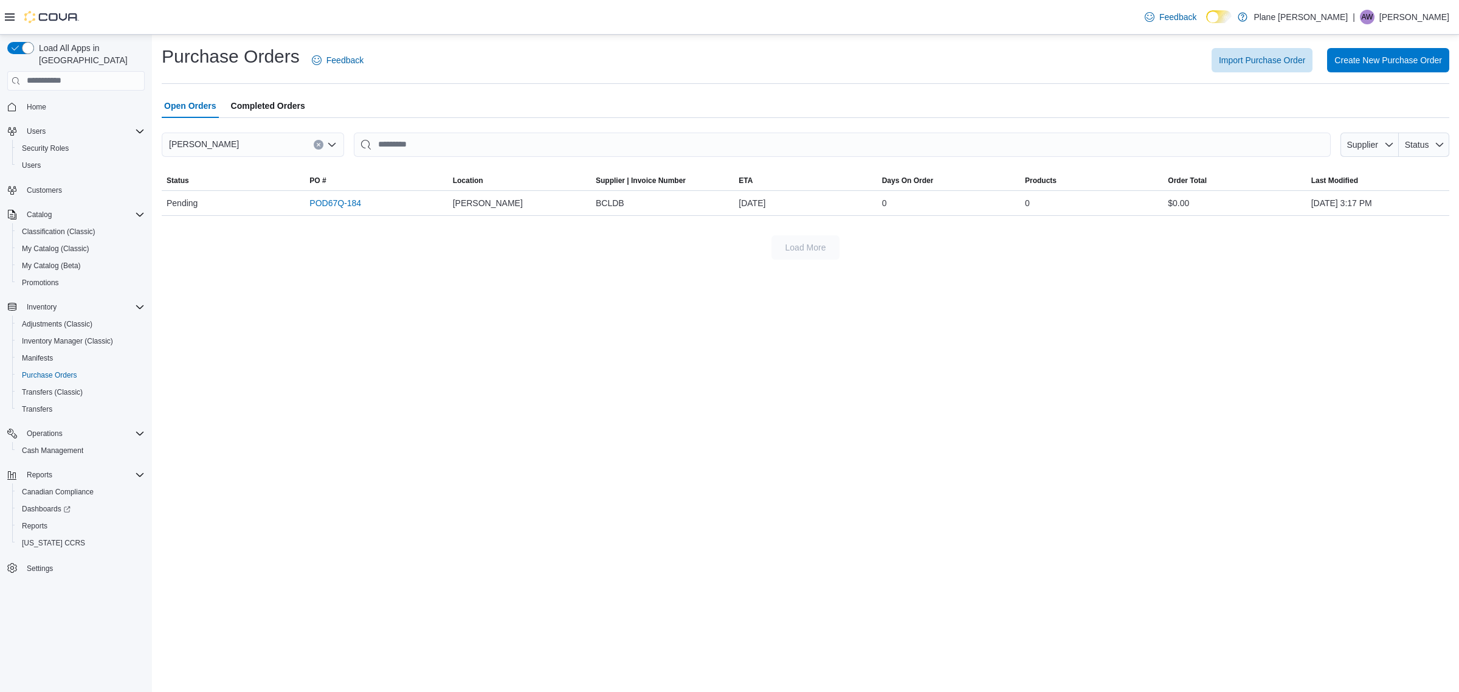
drag, startPoint x: 1351, startPoint y: 205, endPoint x: 405, endPoint y: 404, distance: 967.0
click at [405, 404] on div "Purchase Orders Feedback Import Purchase Order Create New Purchase Order Open O…" at bounding box center [805, 363] width 1307 height 657
click at [1241, 59] on span "Import Purchase Order" at bounding box center [1262, 60] width 86 height 12
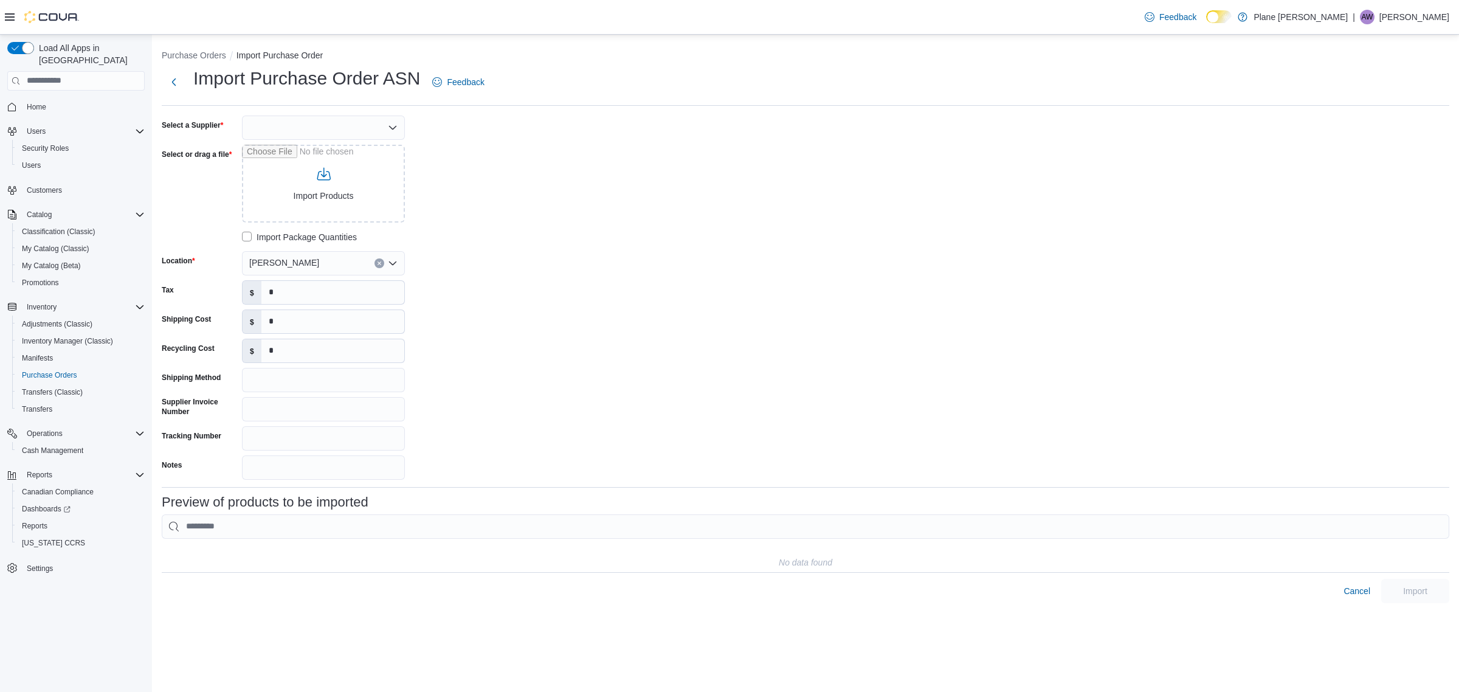
click at [258, 131] on div at bounding box center [323, 128] width 163 height 24
click at [300, 140] on button "BCLDB" at bounding box center [323, 149] width 163 height 18
click at [370, 190] on input "Select or drag a file" at bounding box center [323, 184] width 163 height 78
type input "**********"
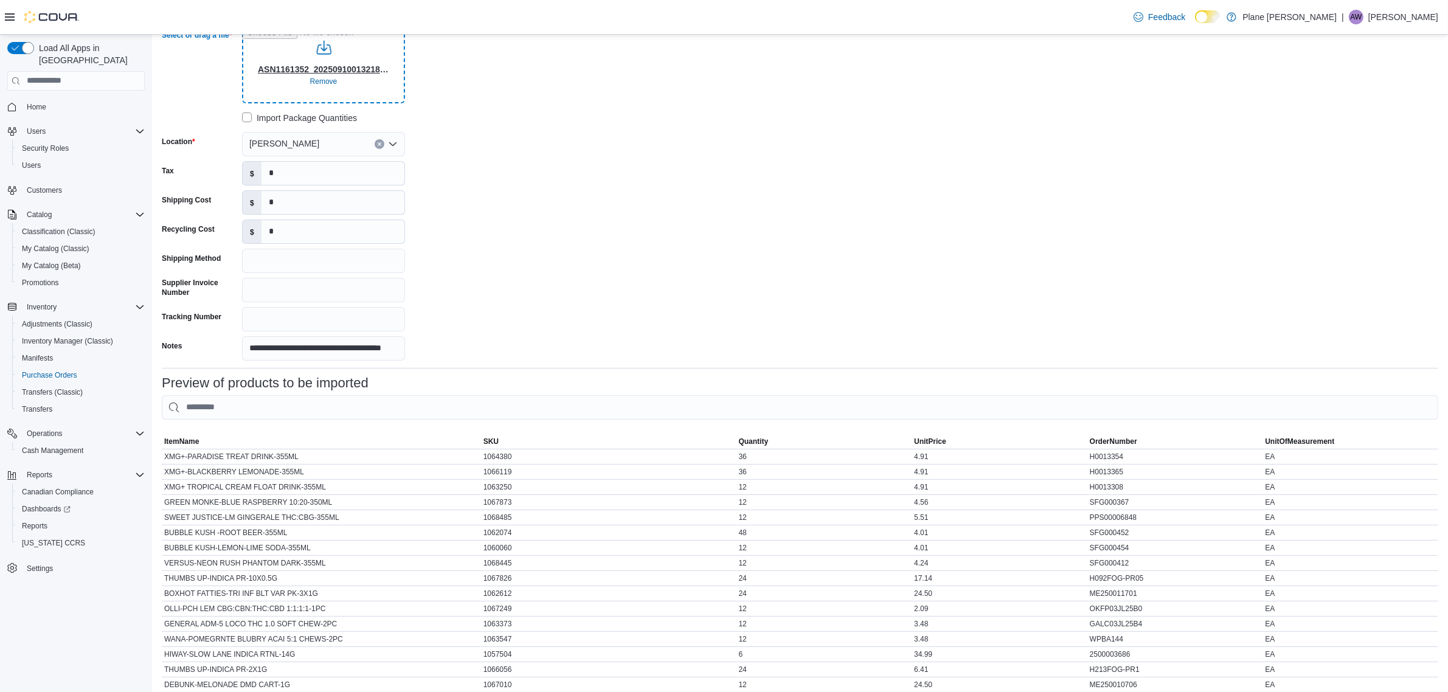
scroll to position [304, 0]
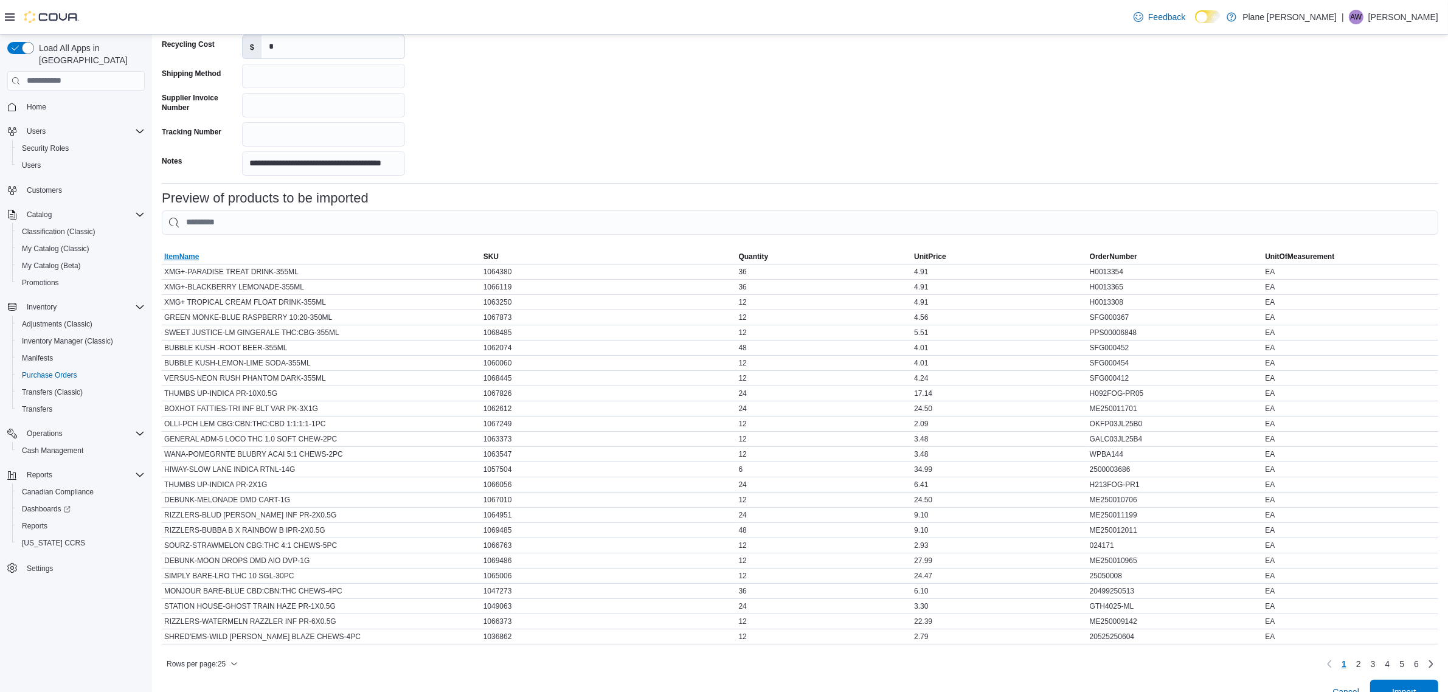
click at [179, 252] on span "ItemName" at bounding box center [181, 257] width 35 height 10
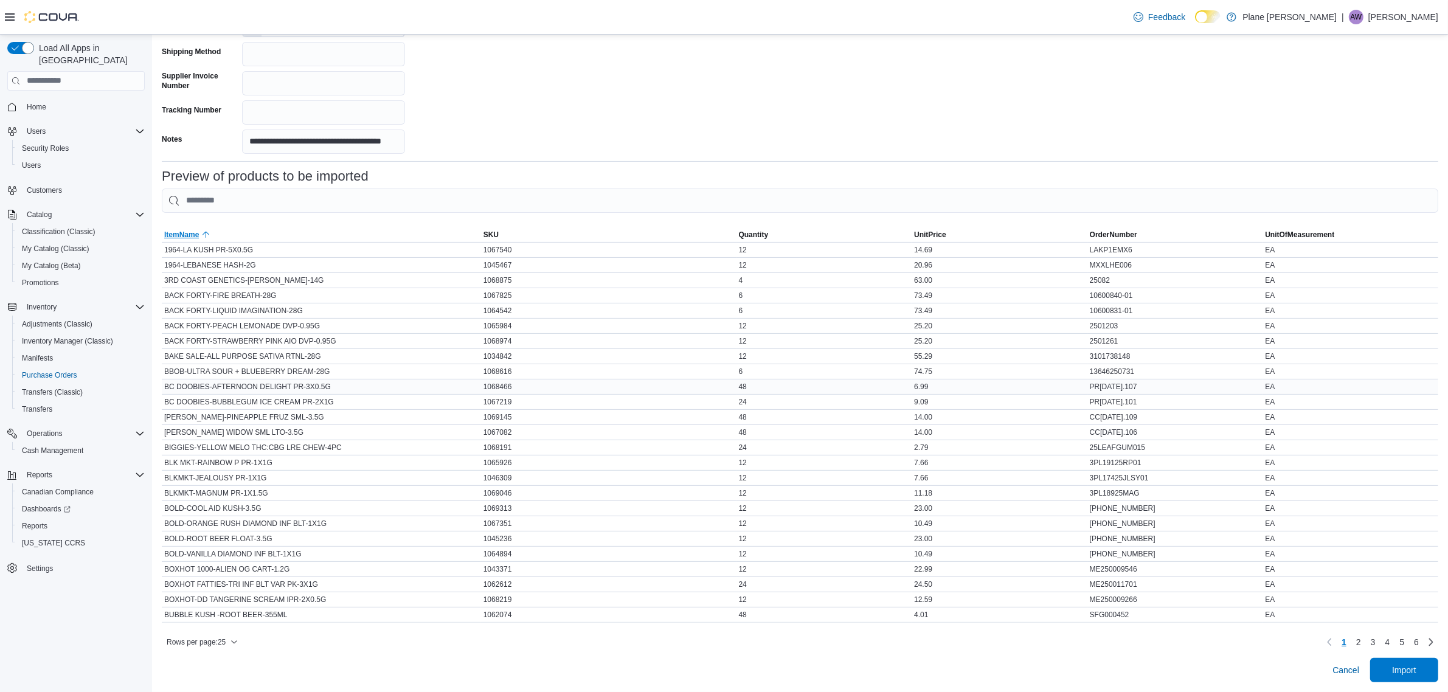
scroll to position [339, 0]
click at [1416, 666] on span "Import" at bounding box center [1404, 669] width 24 height 12
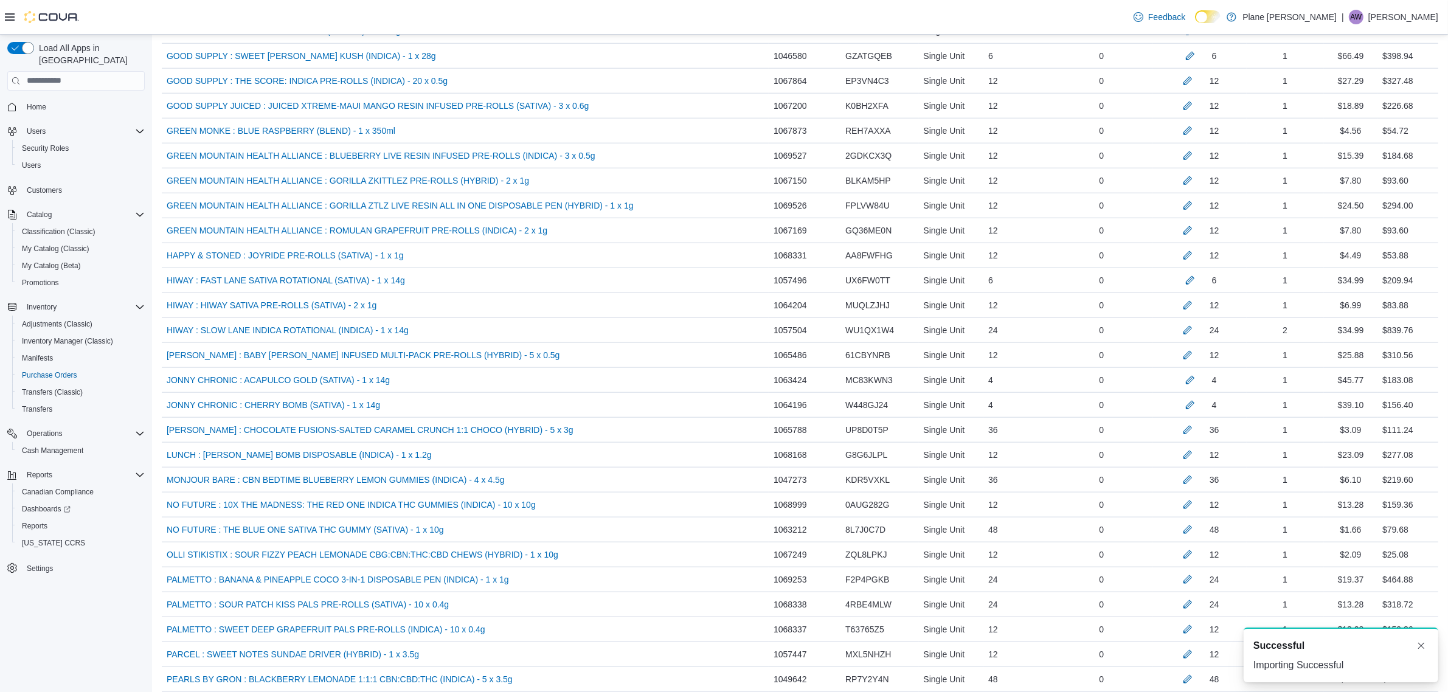
scroll to position [1748, 0]
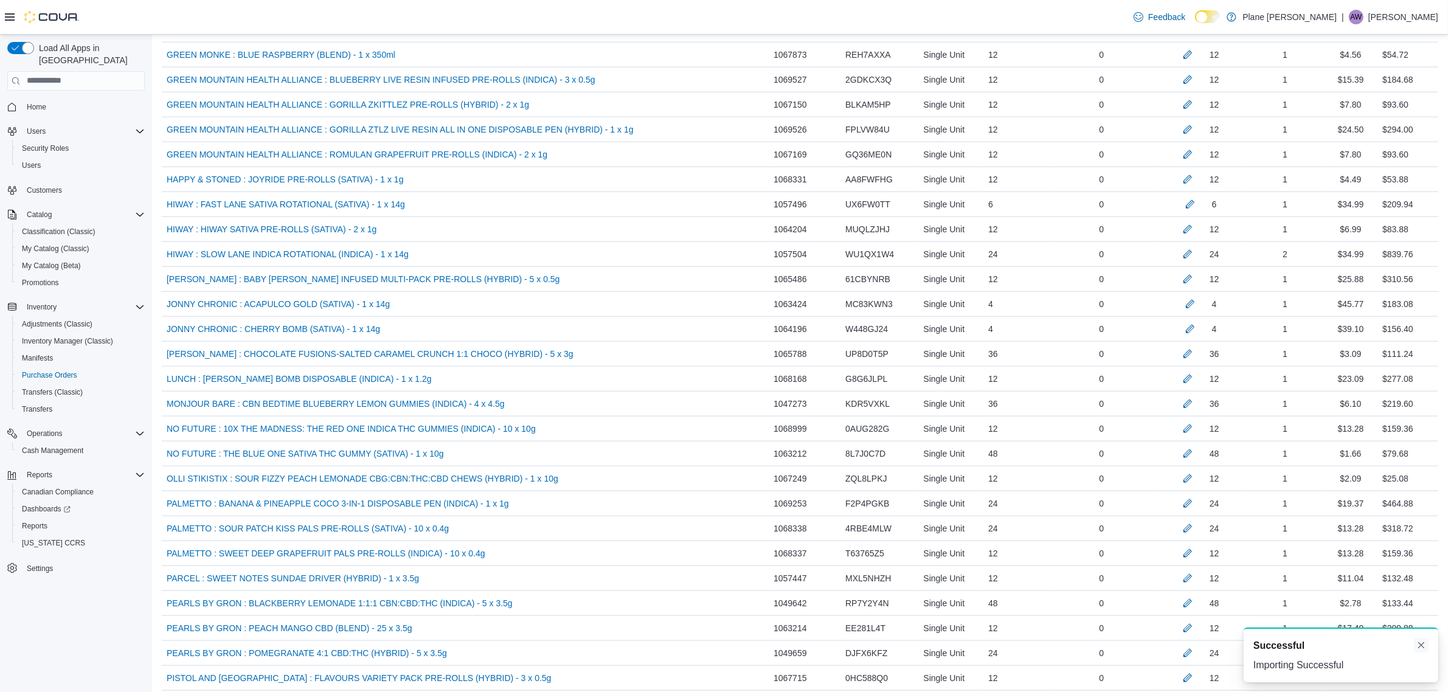
click at [1420, 649] on button "Dismiss toast" at bounding box center [1421, 645] width 15 height 15
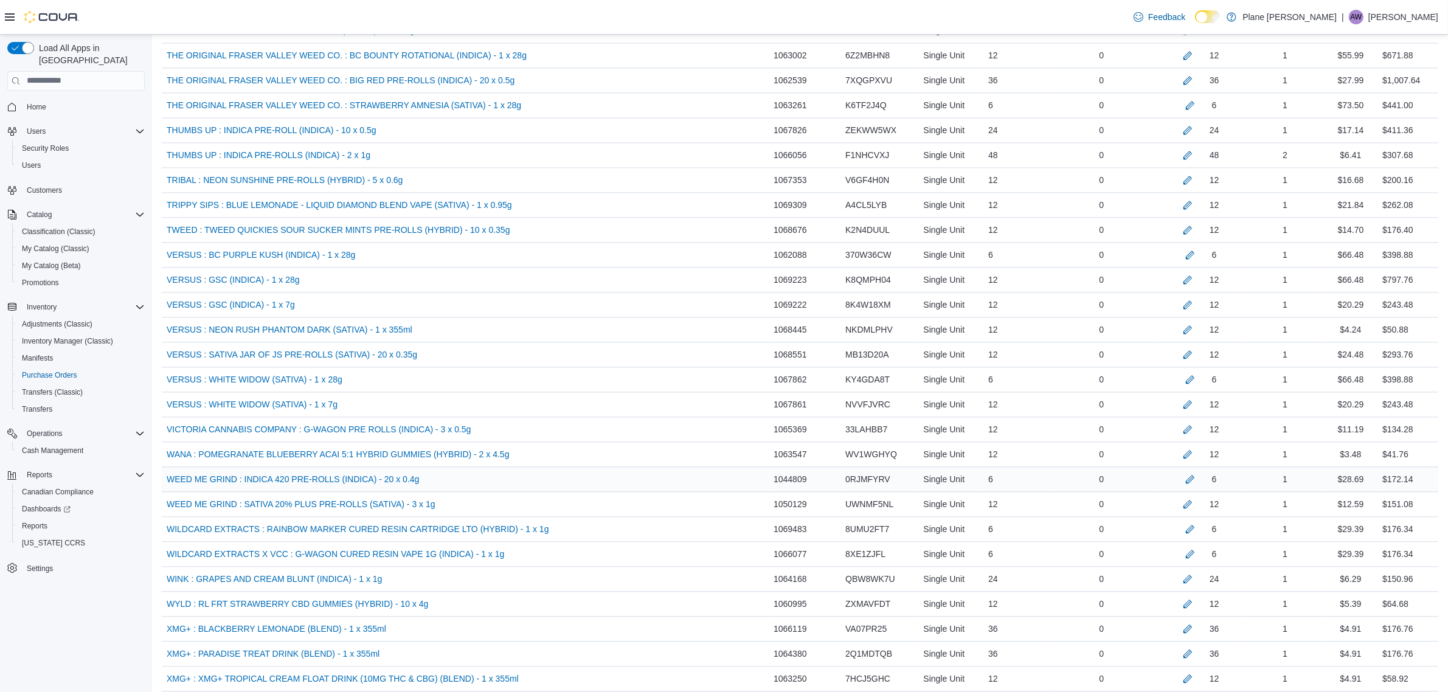
scroll to position [3480, 0]
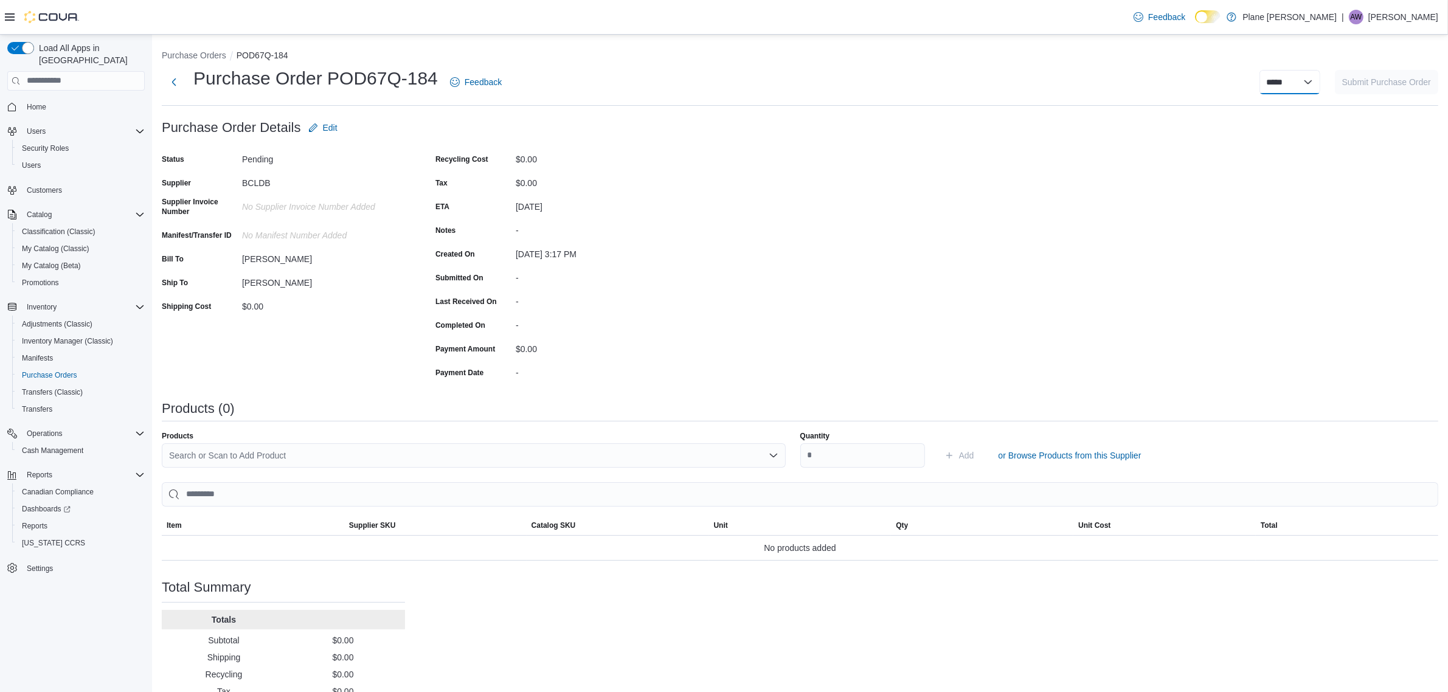
click at [1309, 83] on select "**********" at bounding box center [1289, 82] width 61 height 24
select select "**********"
click at [1270, 70] on select "**********" at bounding box center [1289, 82] width 61 height 24
select select
